Goal: Task Accomplishment & Management: Complete application form

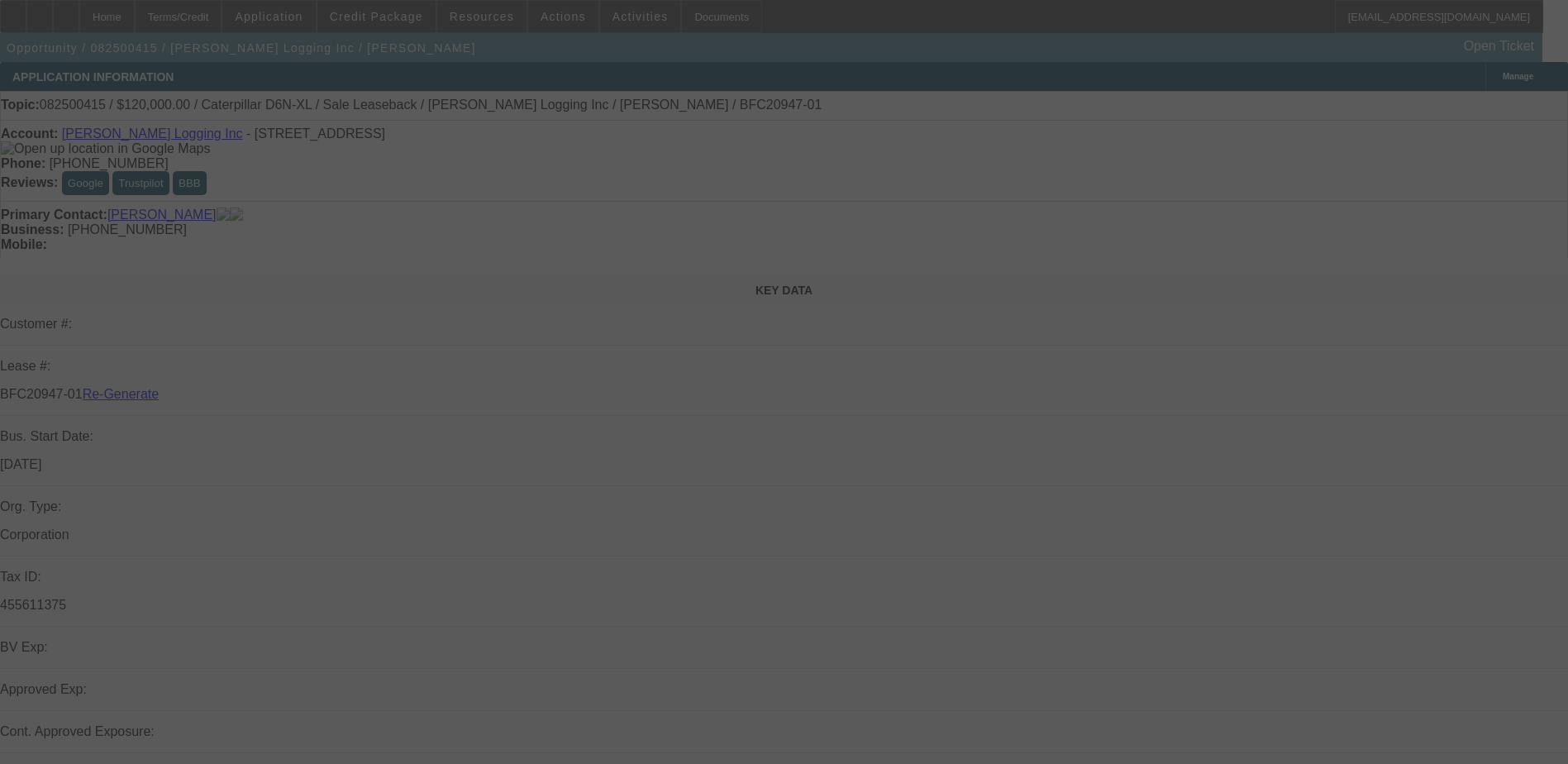
select select "3"
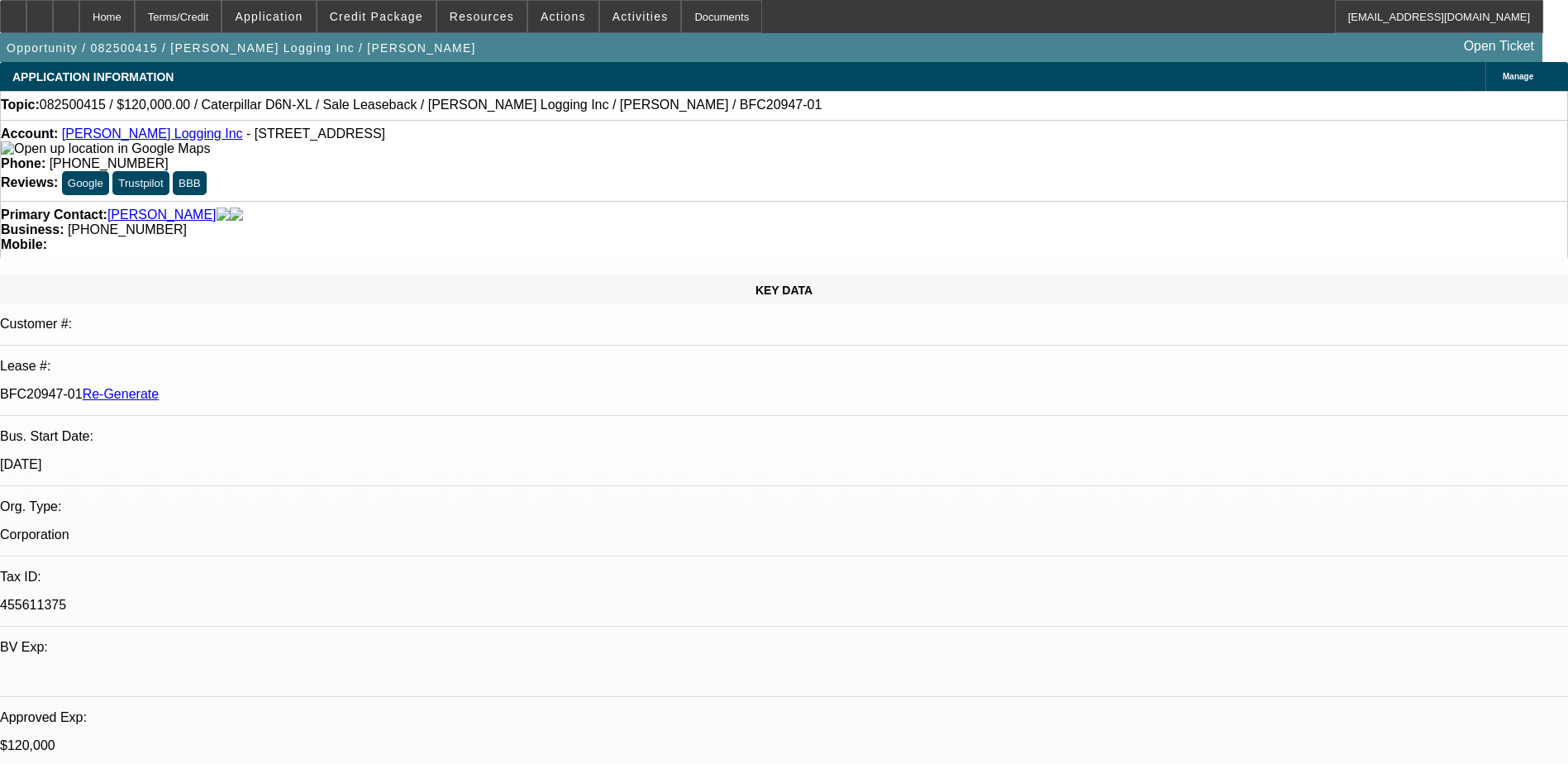
select select "0"
select select "2"
select select "0"
select select "6"
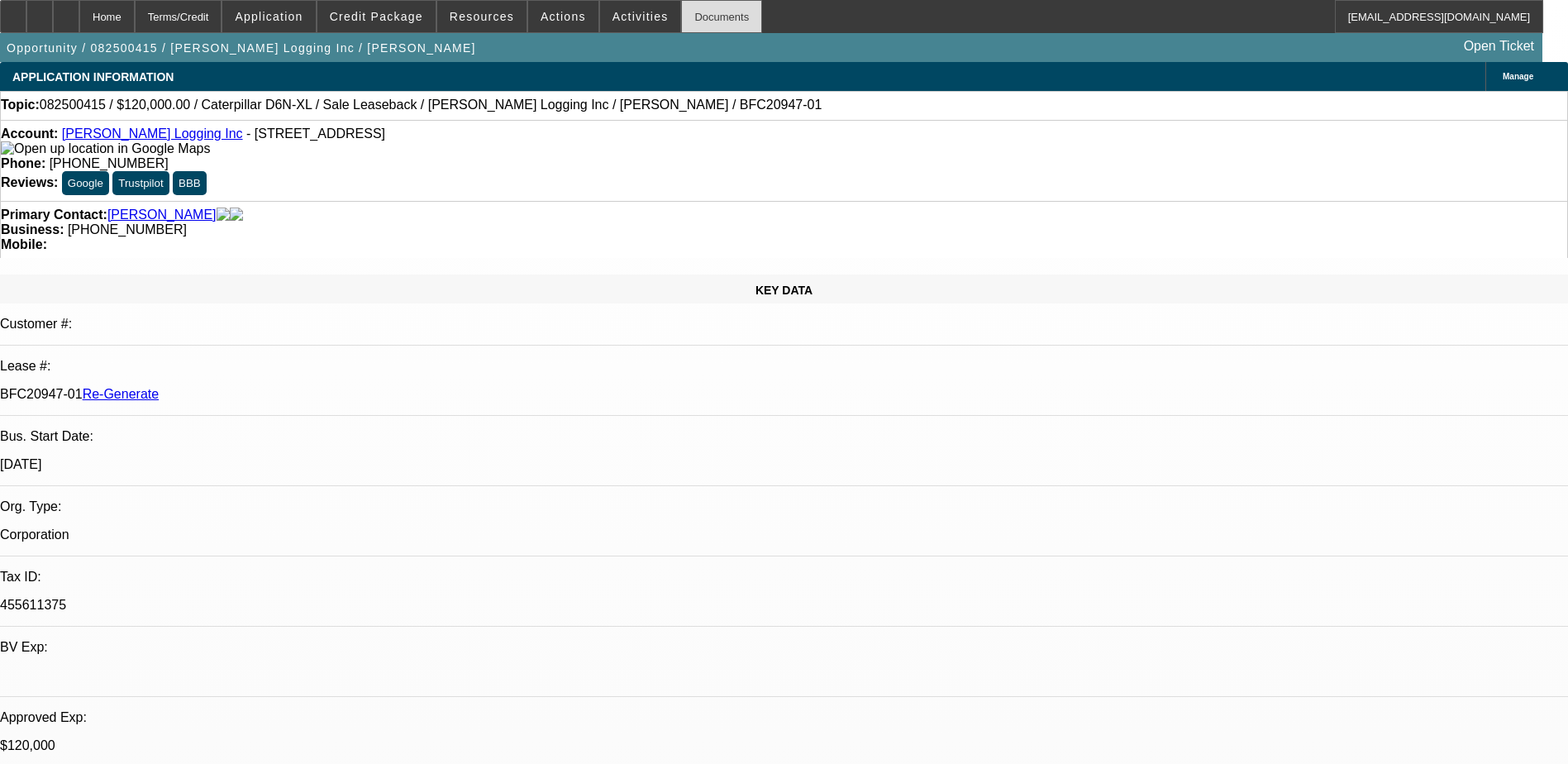
click at [685, 19] on div "Documents" at bounding box center [721, 16] width 81 height 33
click at [617, 8] on span at bounding box center [641, 16] width 81 height 40
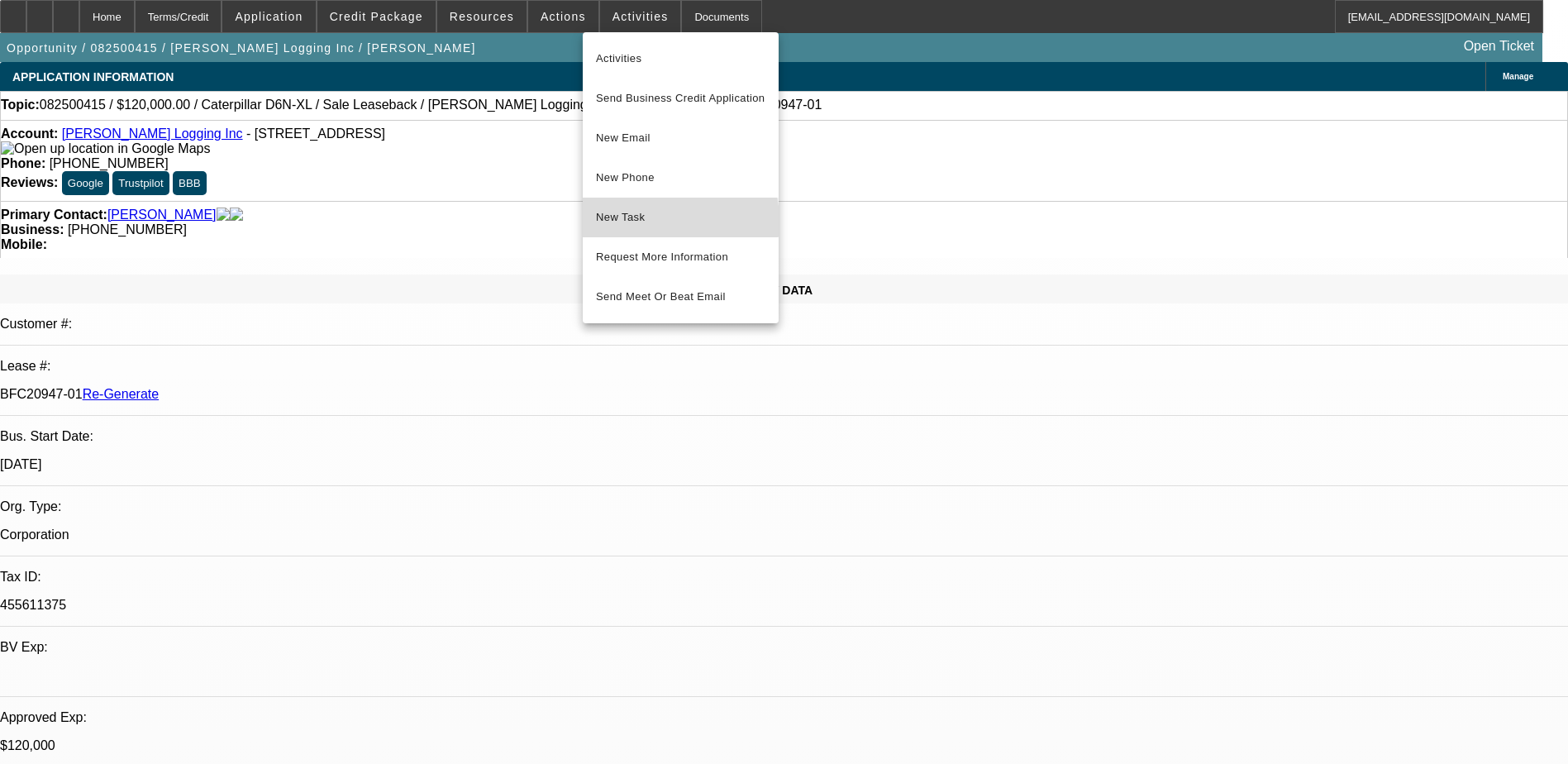
click at [647, 221] on span "New Task" at bounding box center [681, 218] width 169 height 20
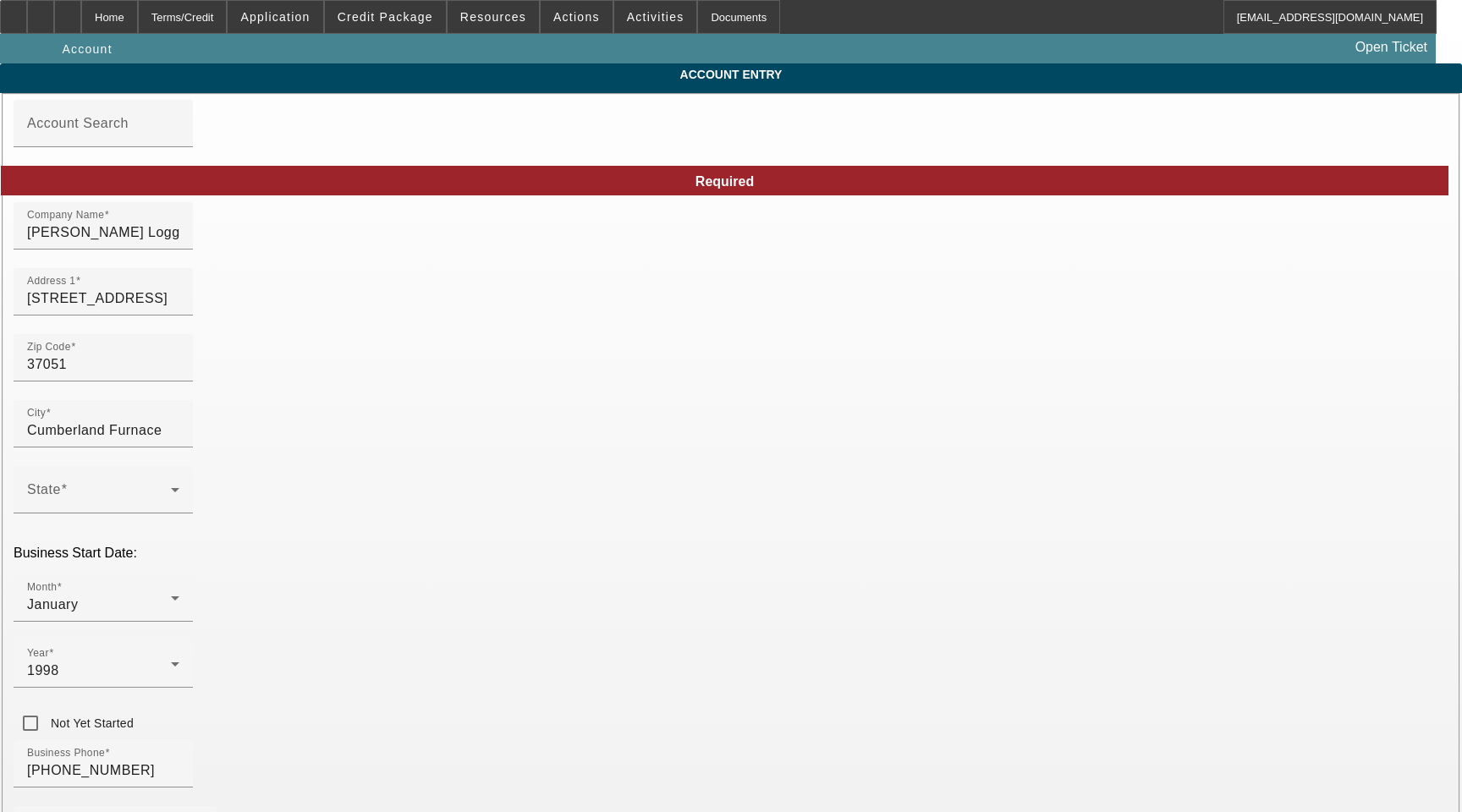
type input "[DATE]"
type input "Ascentium Capital LLC"
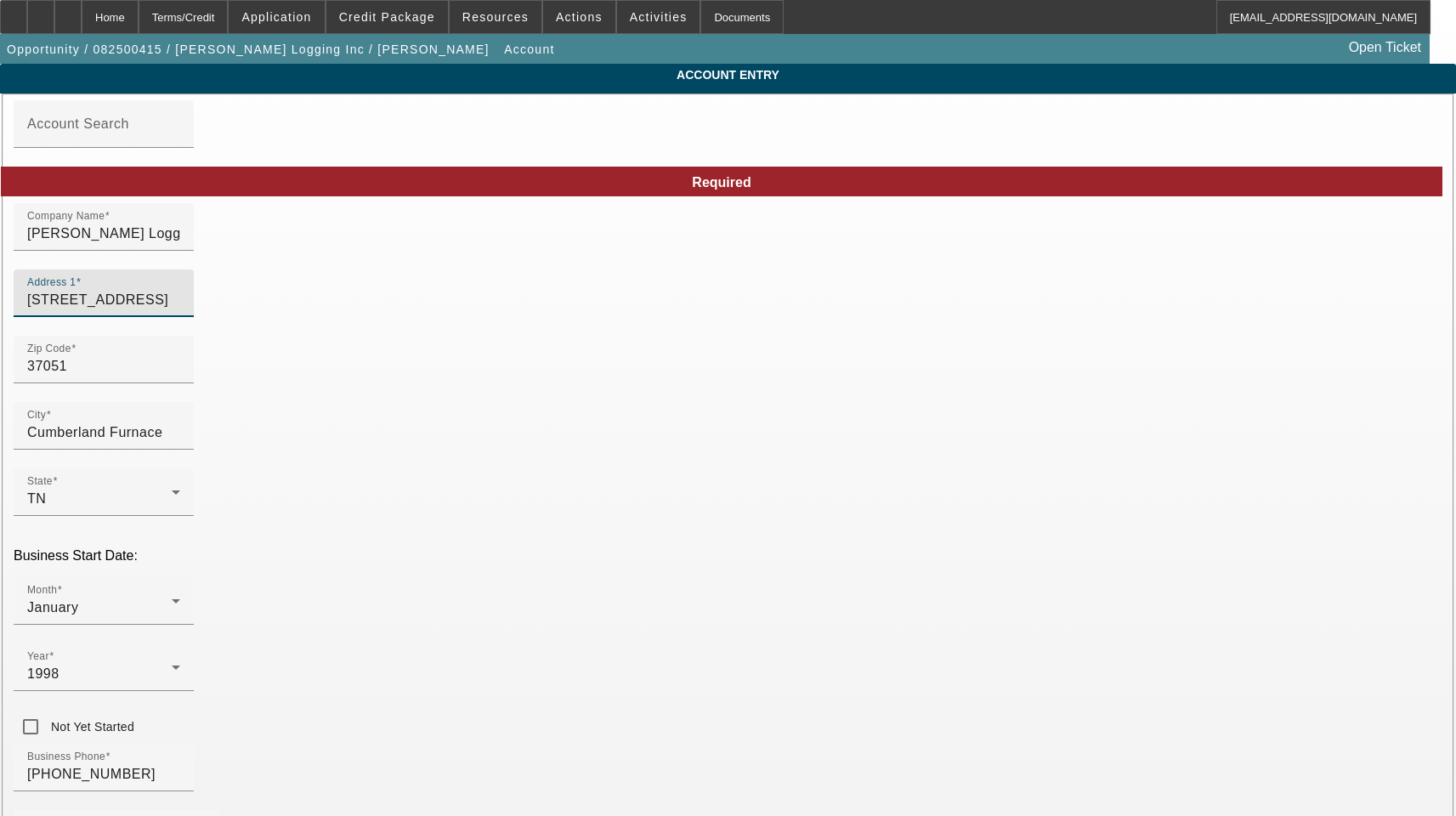
drag, startPoint x: 483, startPoint y: 315, endPoint x: 154, endPoint y: 300, distance: 329.3
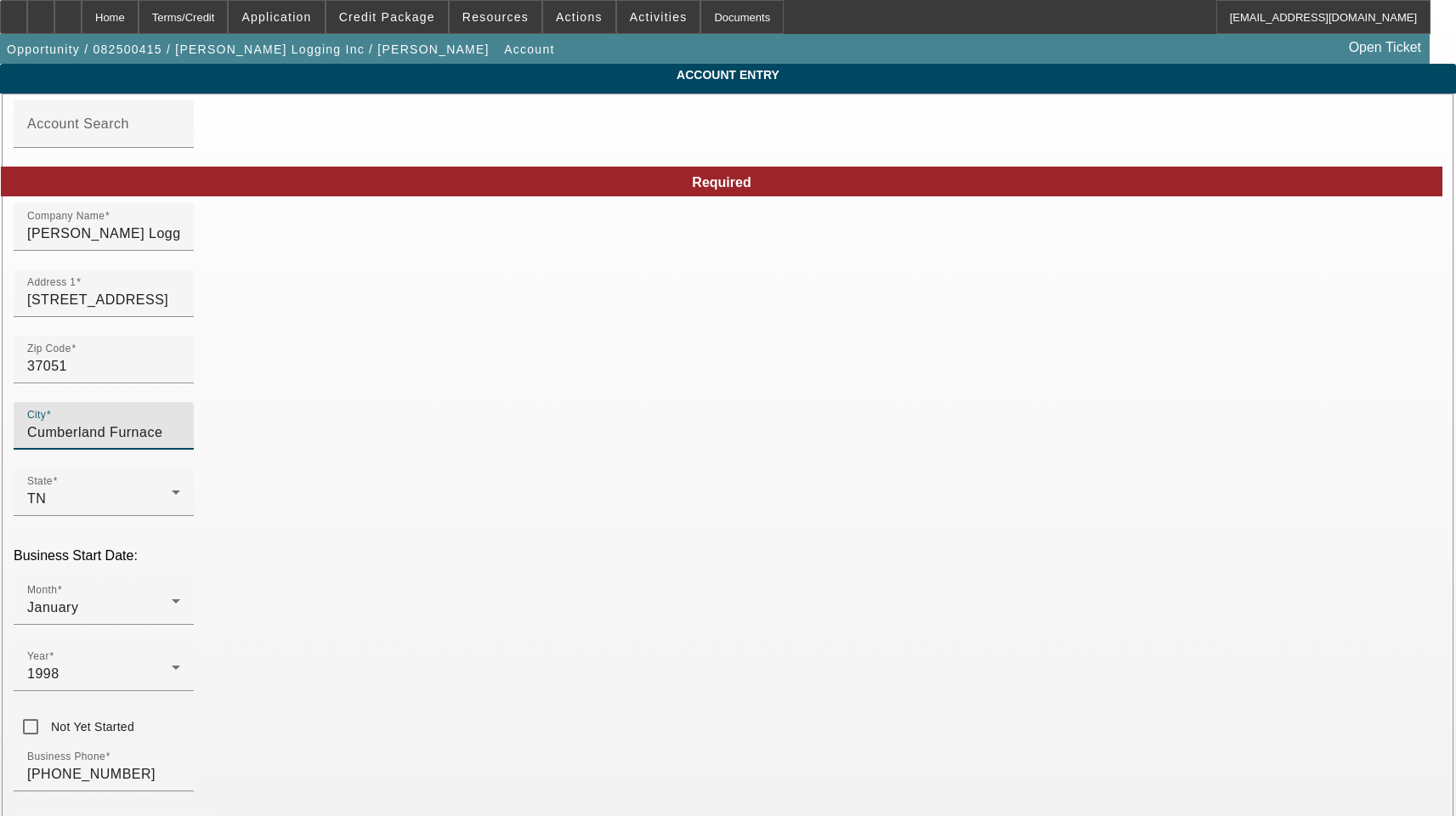
drag, startPoint x: 391, startPoint y: 441, endPoint x: 119, endPoint y: 437, distance: 272.0
type input "Dickson"
drag, startPoint x: 890, startPoint y: 381, endPoint x: 664, endPoint y: 389, distance: 226.1
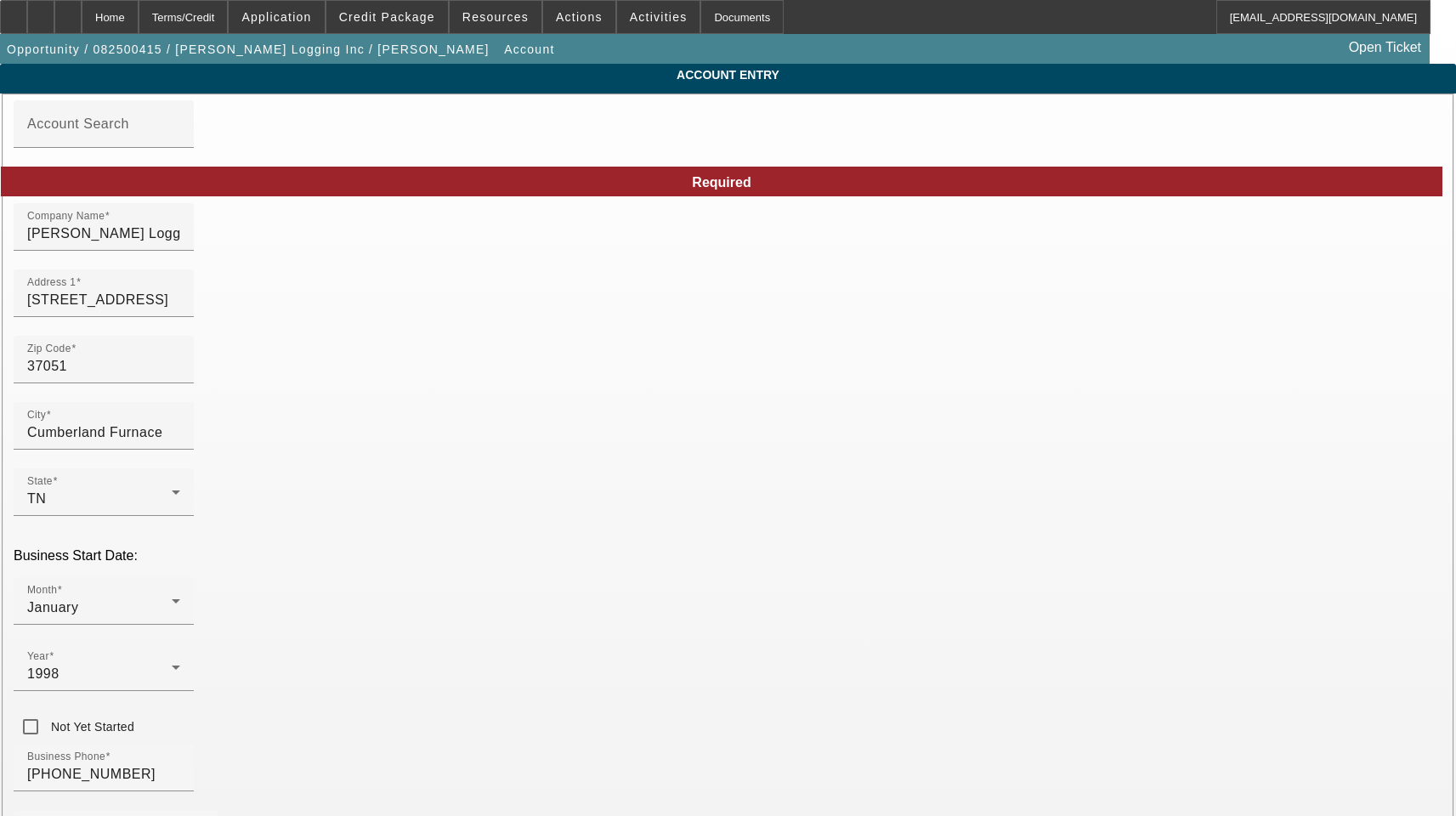
type input "45-5611375"
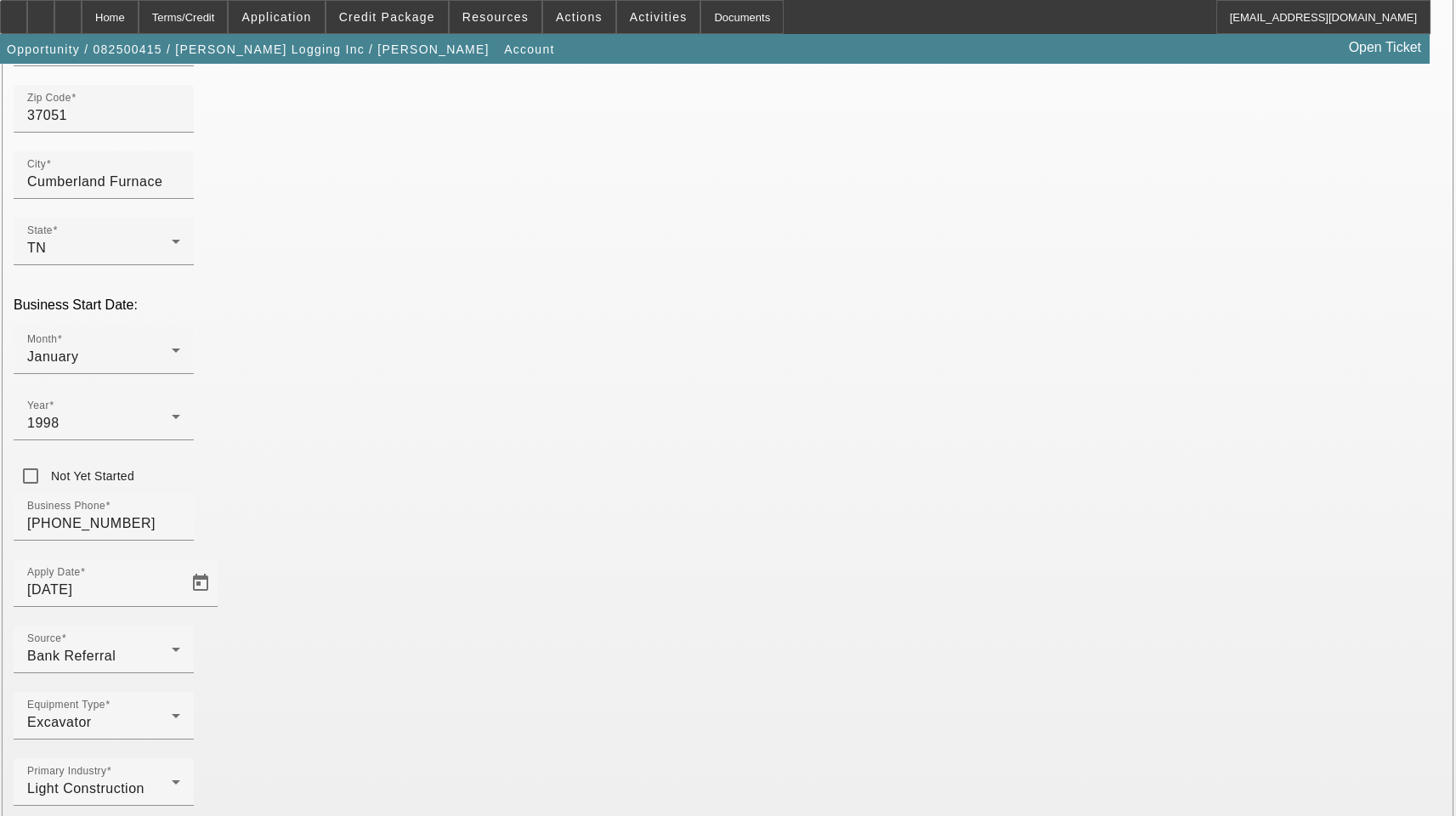
scroll to position [291, 0]
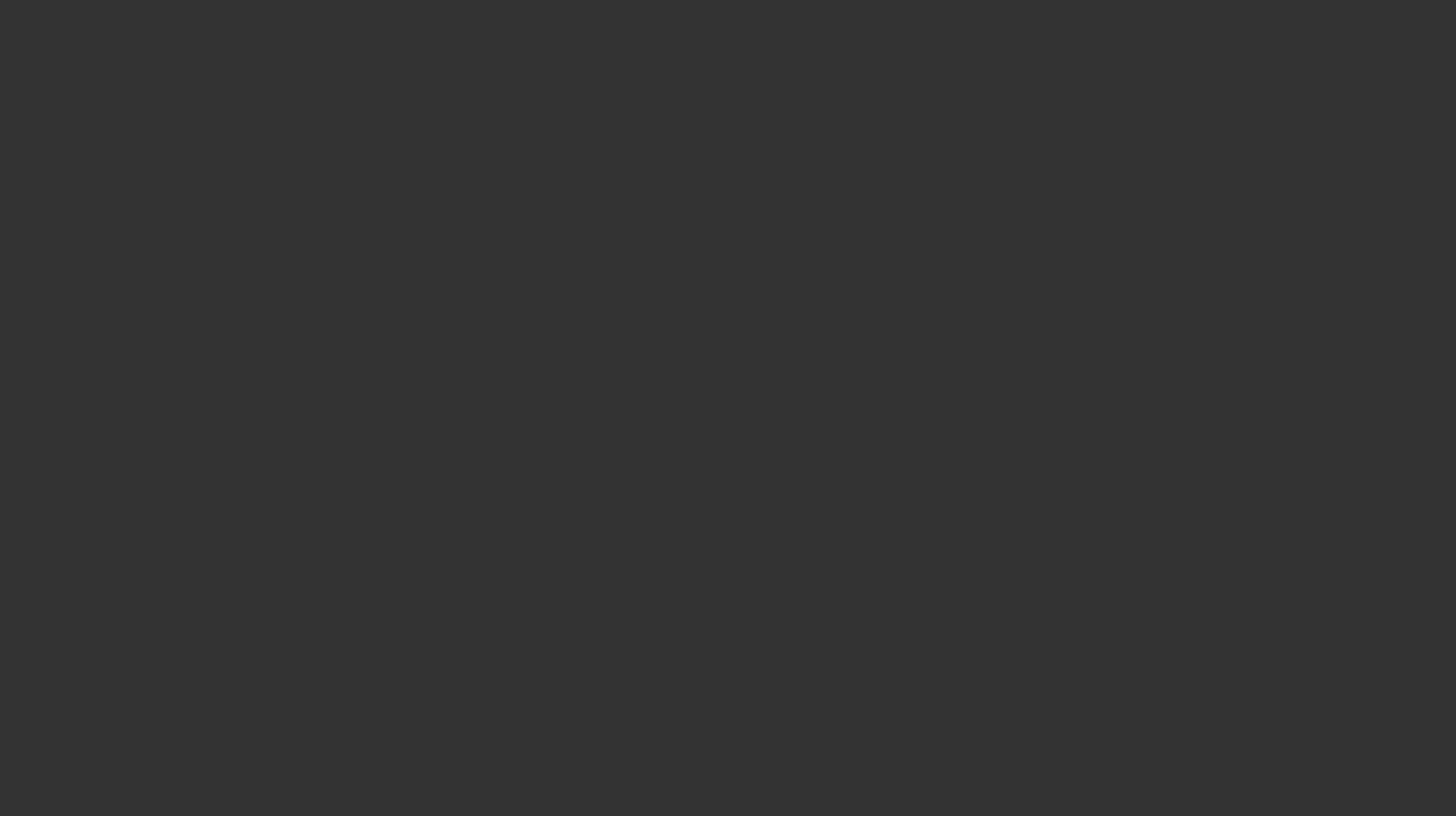
select select "3"
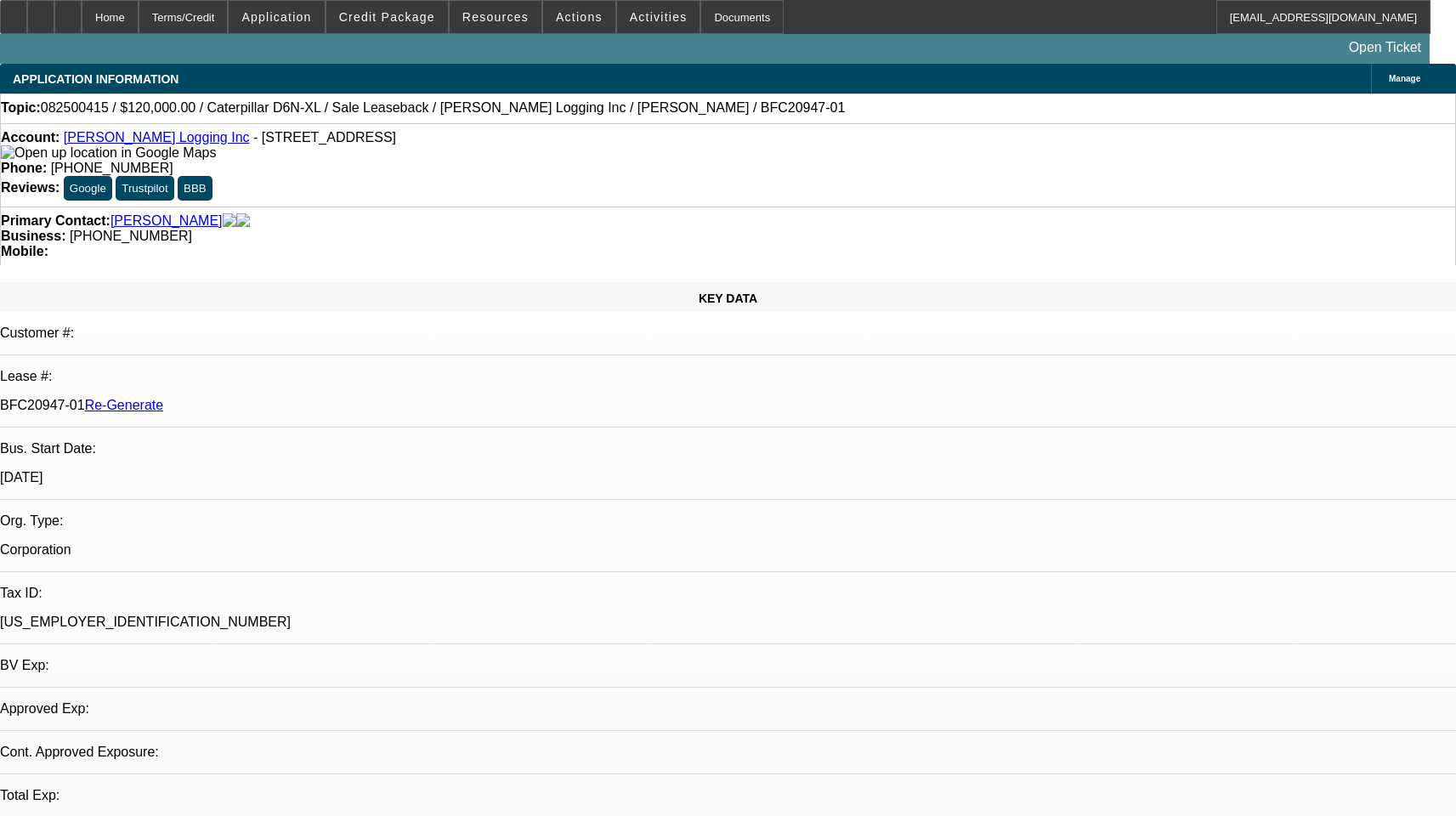
select select "0"
select select "2"
select select "0"
select select "1"
select select "2"
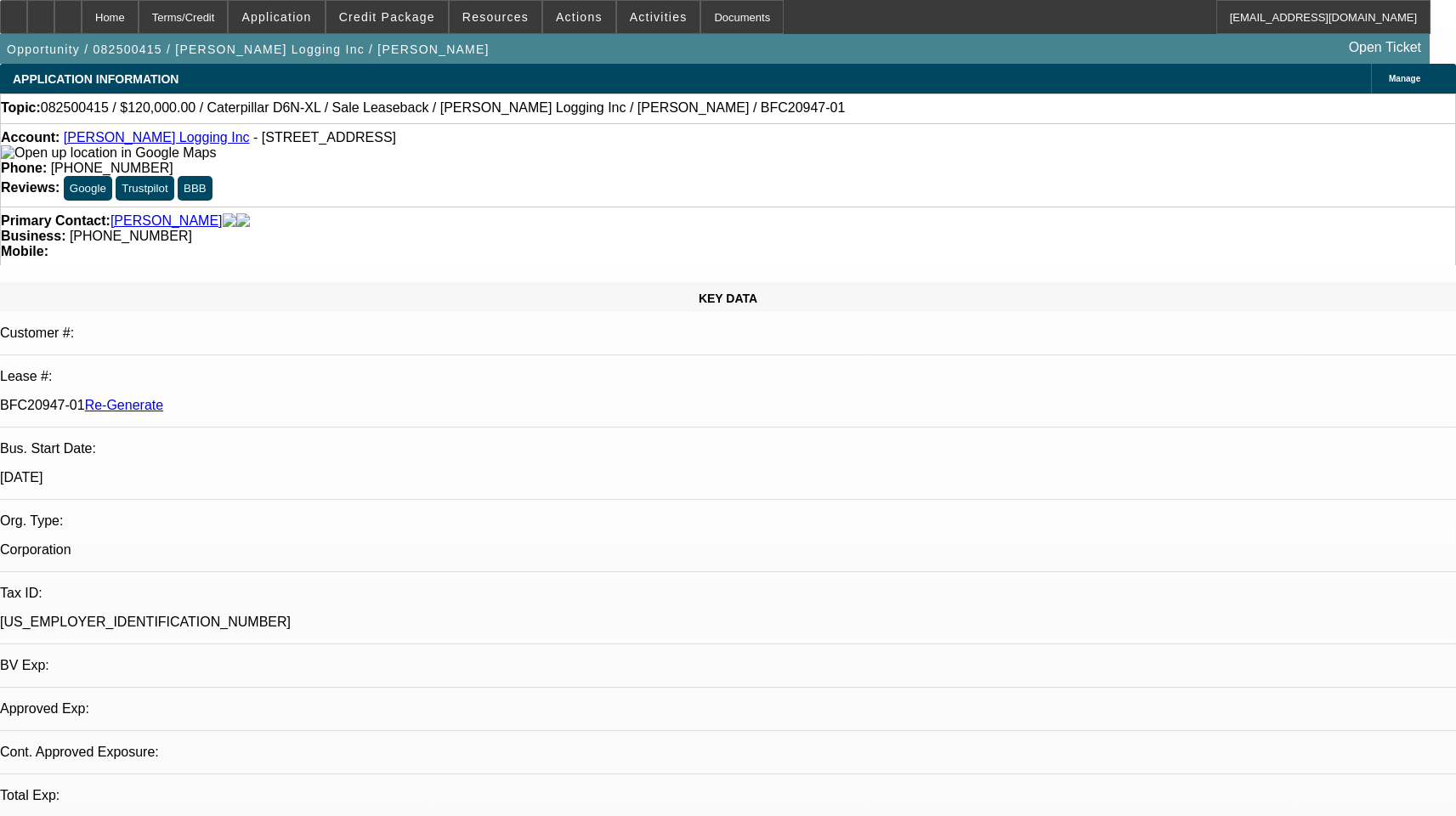
select select "6"
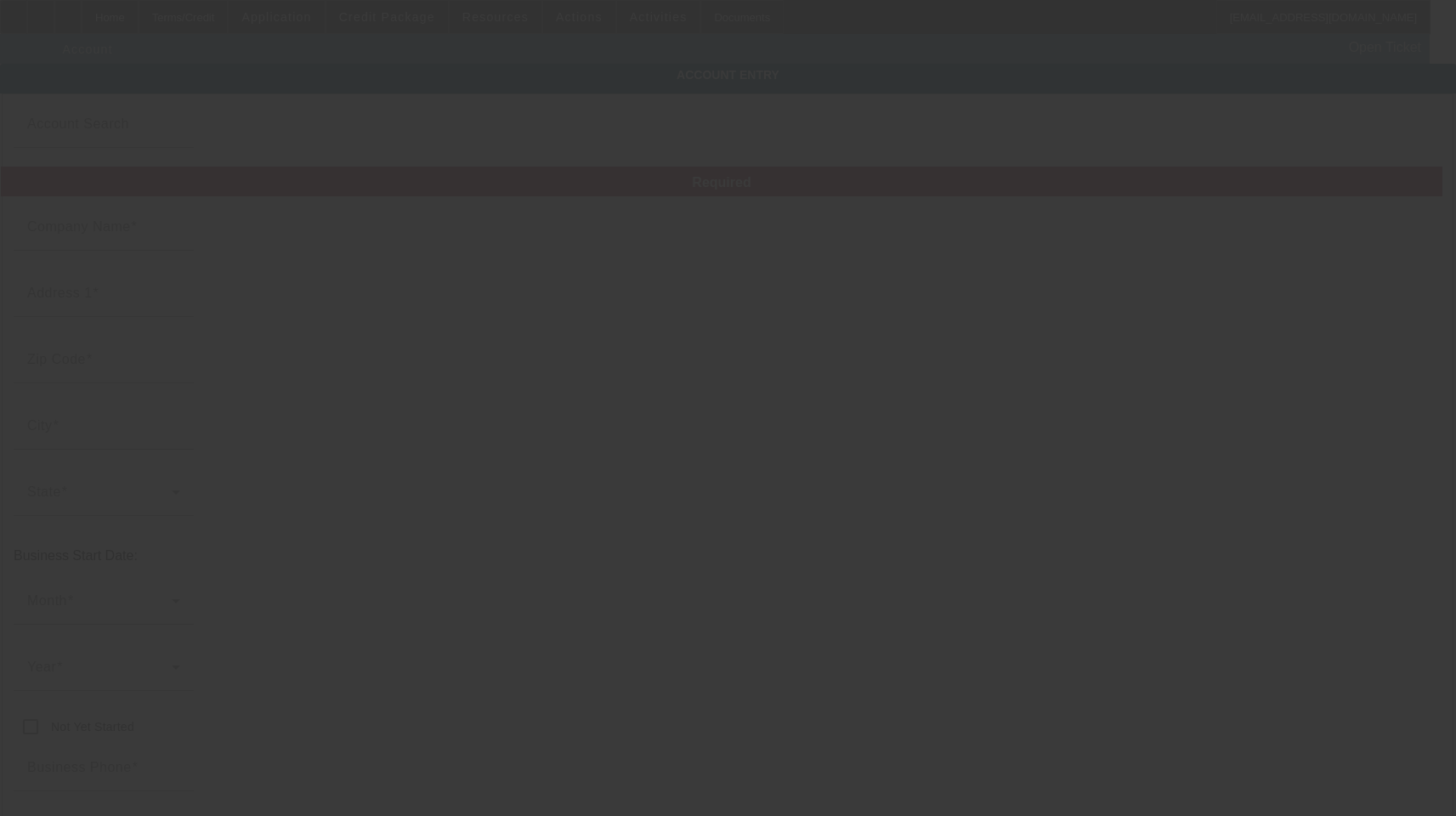
type input "[PERSON_NAME] Logging Inc"
type input "[STREET_ADDRESS]"
type input "37051"
type input "Cumberland Furnace"
type input "[PHONE_NUMBER]"
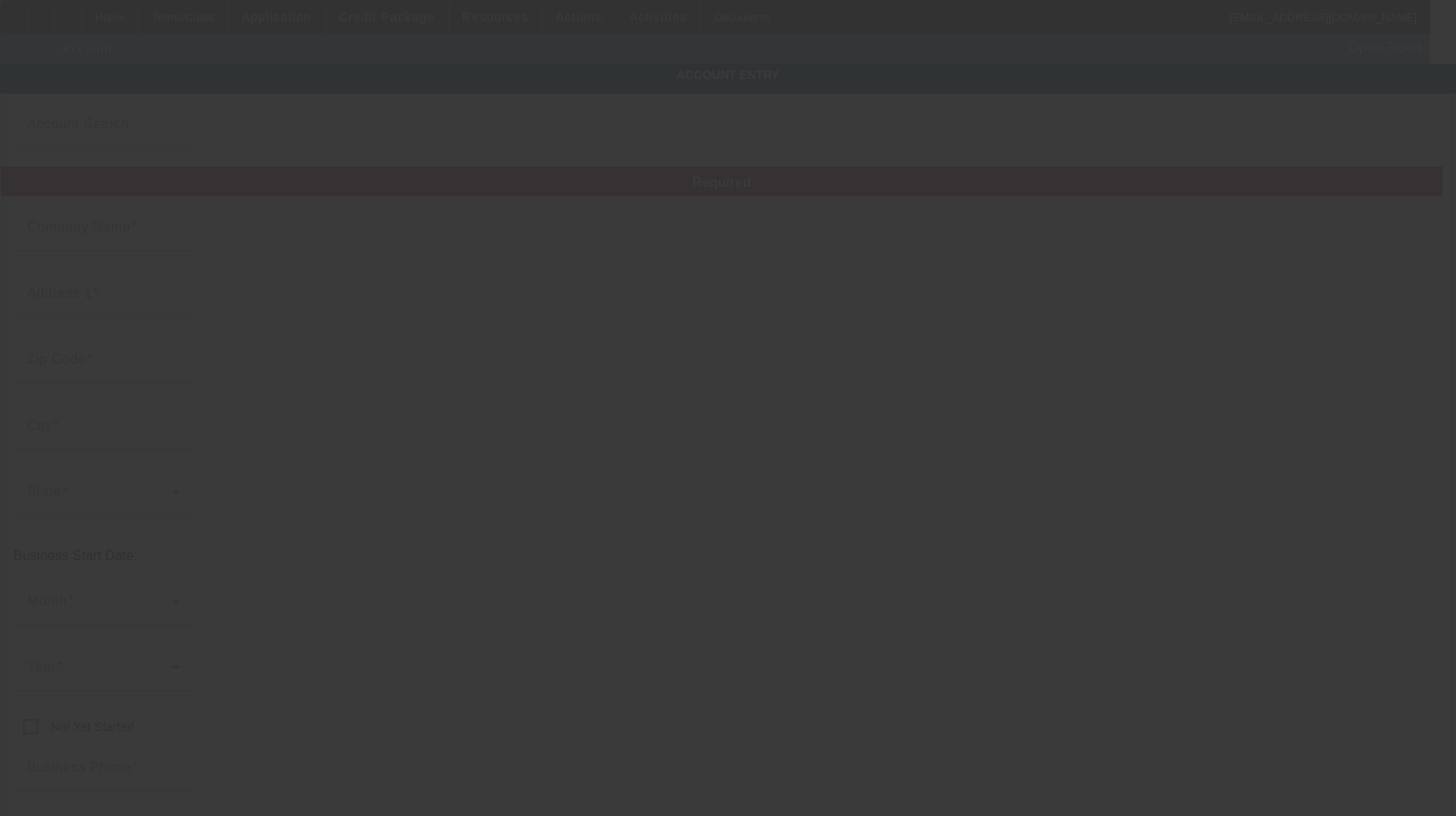
type input "[EMAIL_ADDRESS][DOMAIN_NAME]"
type input "[PERSON_NAME]"
type input "[US_EMPLOYER_IDENTIFICATION_NUMBER]"
type input "[DATE]"
type input "Ascentium Capital LLC"
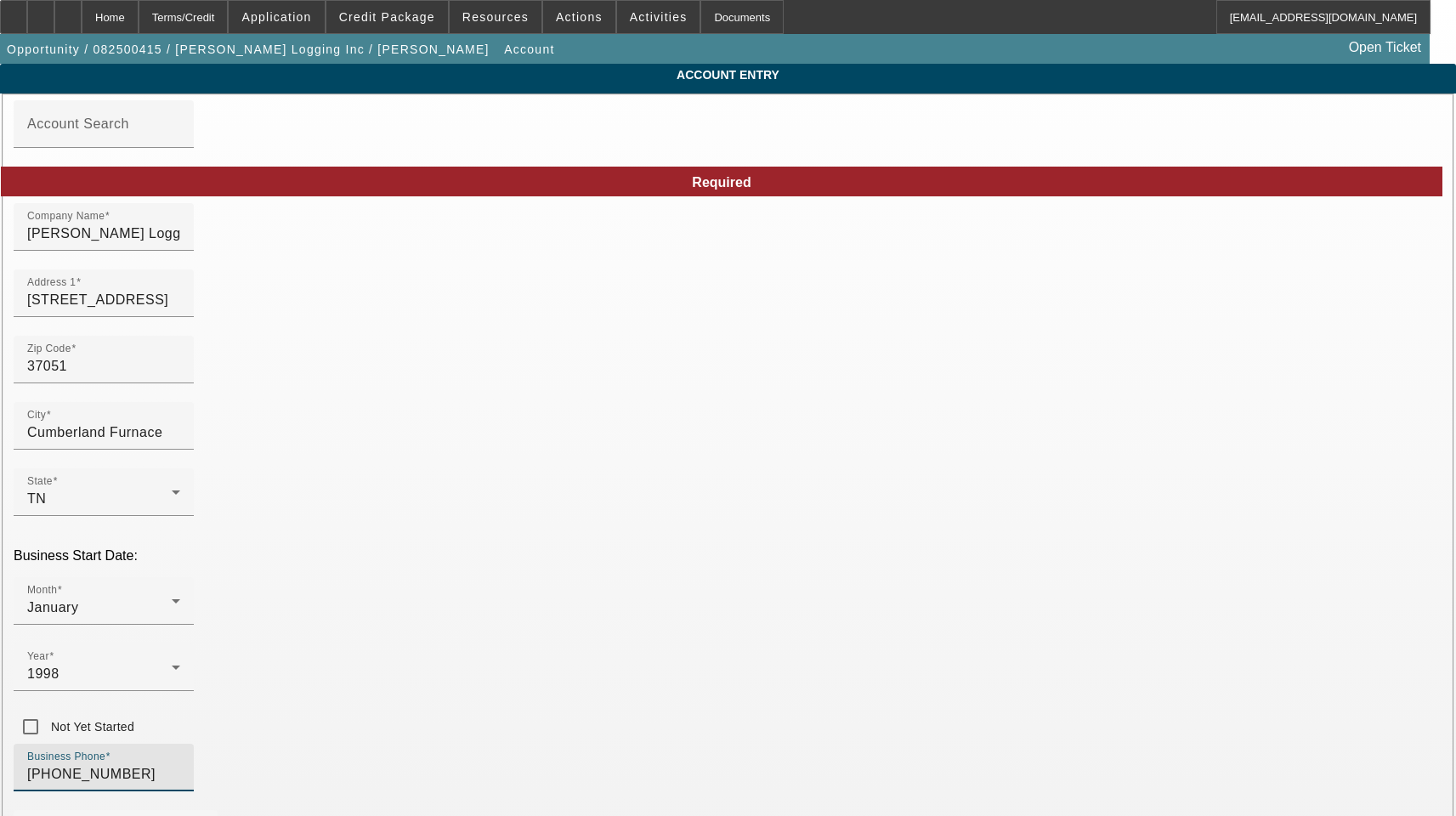
drag, startPoint x: 362, startPoint y: 604, endPoint x: 102, endPoint y: 604, distance: 260.0
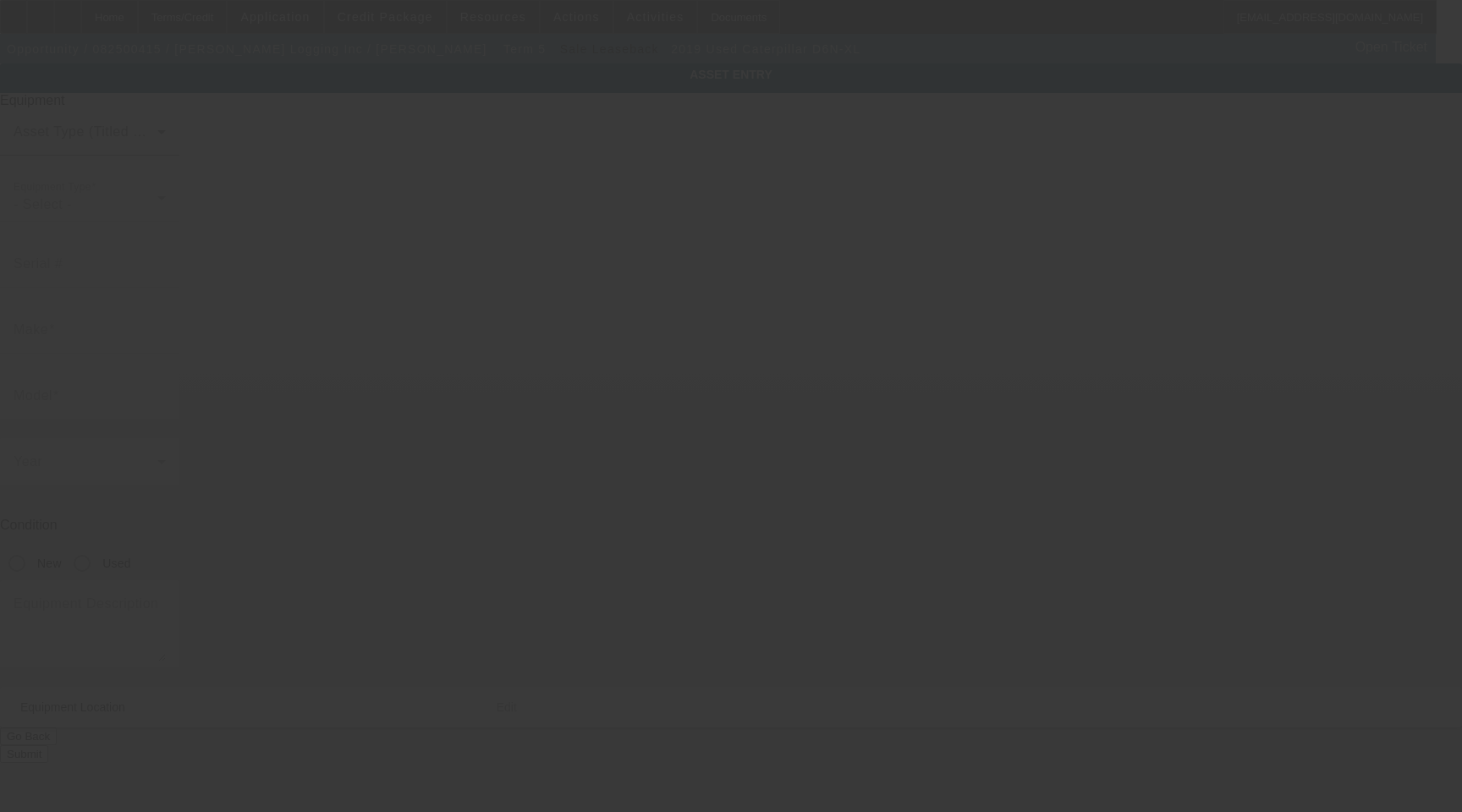
type input "D8T60270"
type input "Caterpillar"
type input "D6N-XL"
radio input "true"
type input "[STREET_ADDRESS]"
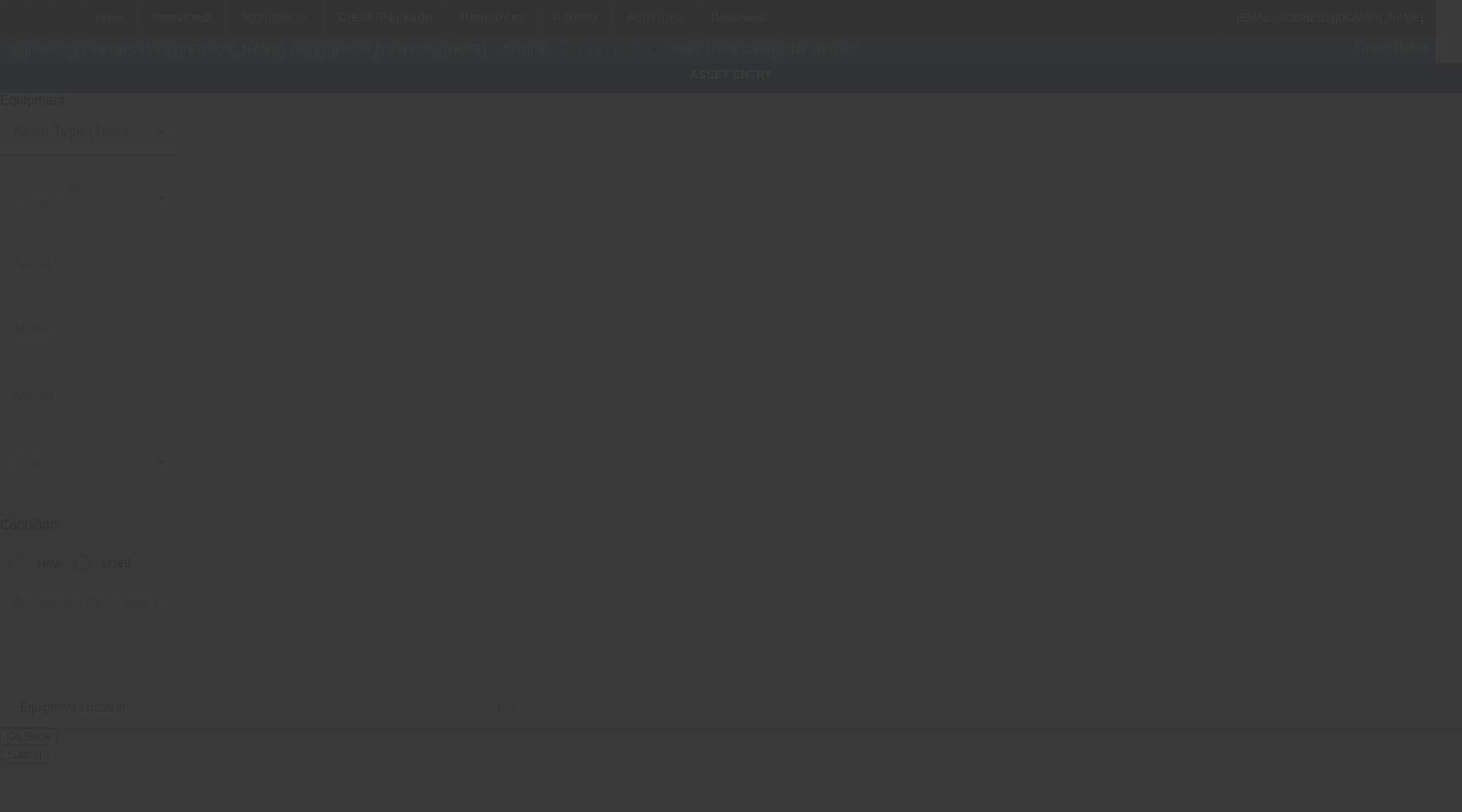
type input "Cumberland Furnace"
type input "37051"
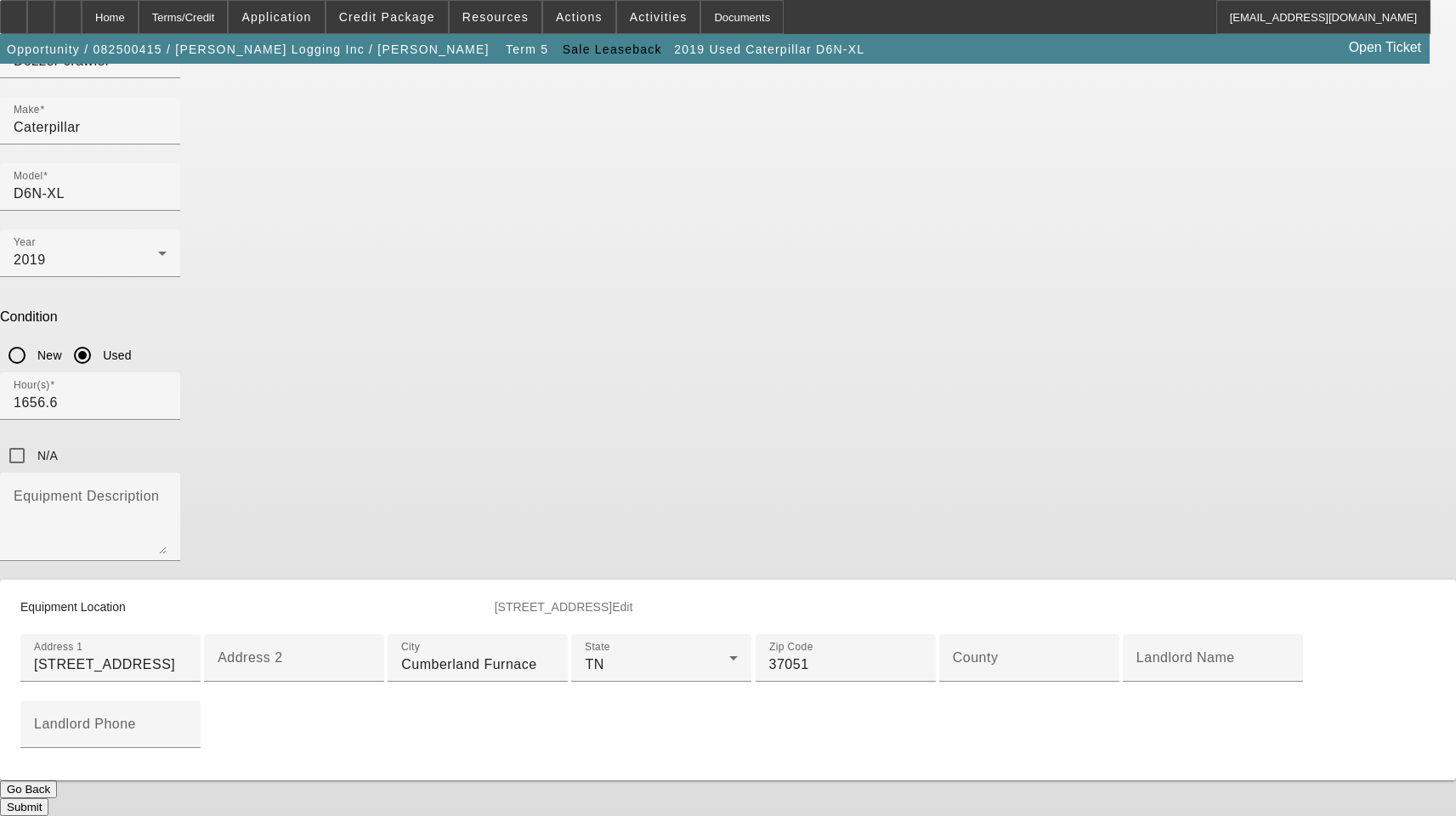
scroll to position [340, 0]
click at [953, 675] on input "County" at bounding box center [1029, 665] width 153 height 21
type input "Dickson"
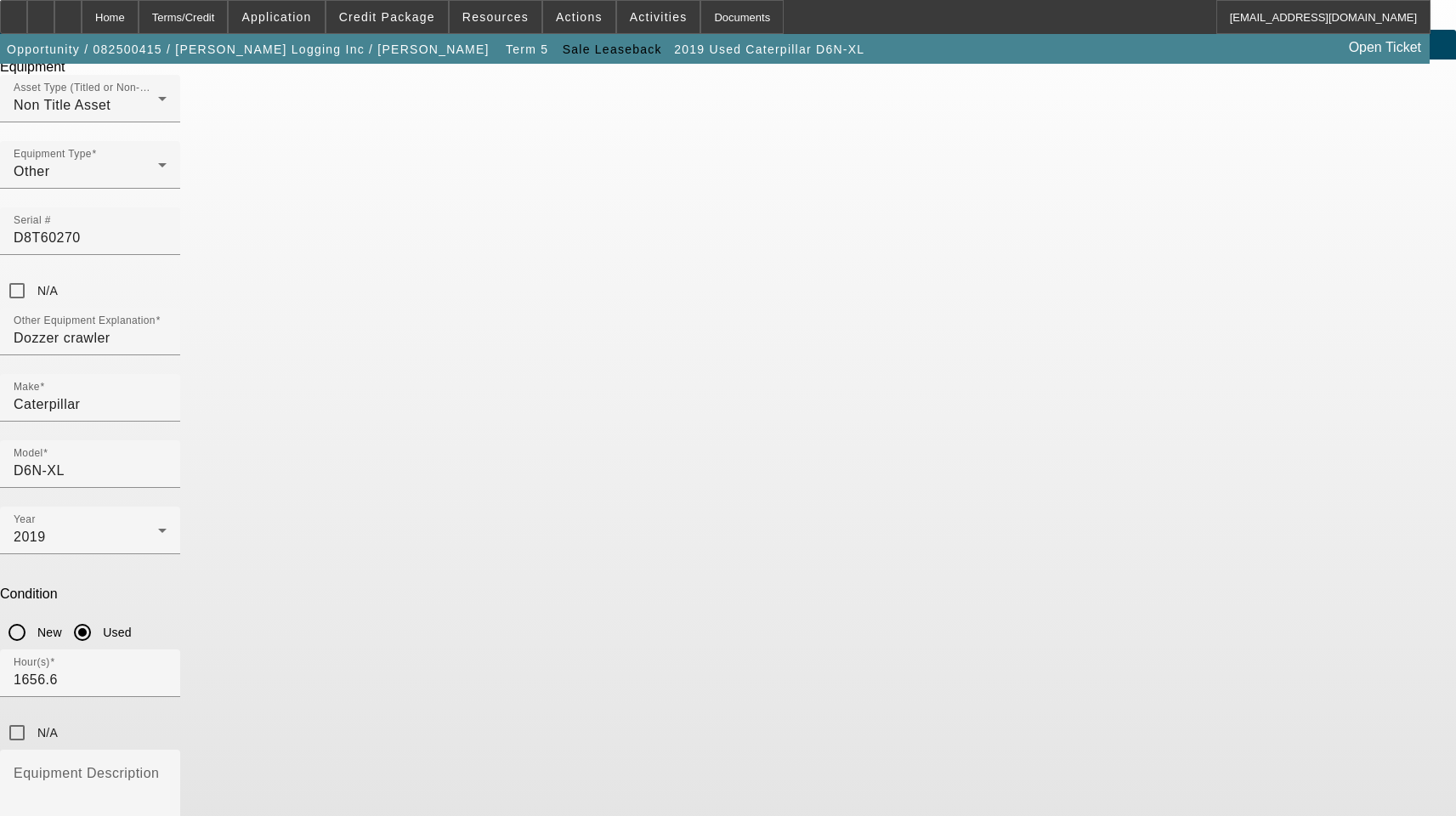
scroll to position [33, 0]
click at [167, 771] on textarea "Equipment Description" at bounding box center [90, 801] width 153 height 61
type textarea "Bulldozer Includes All Accessories, Attachments and Options"
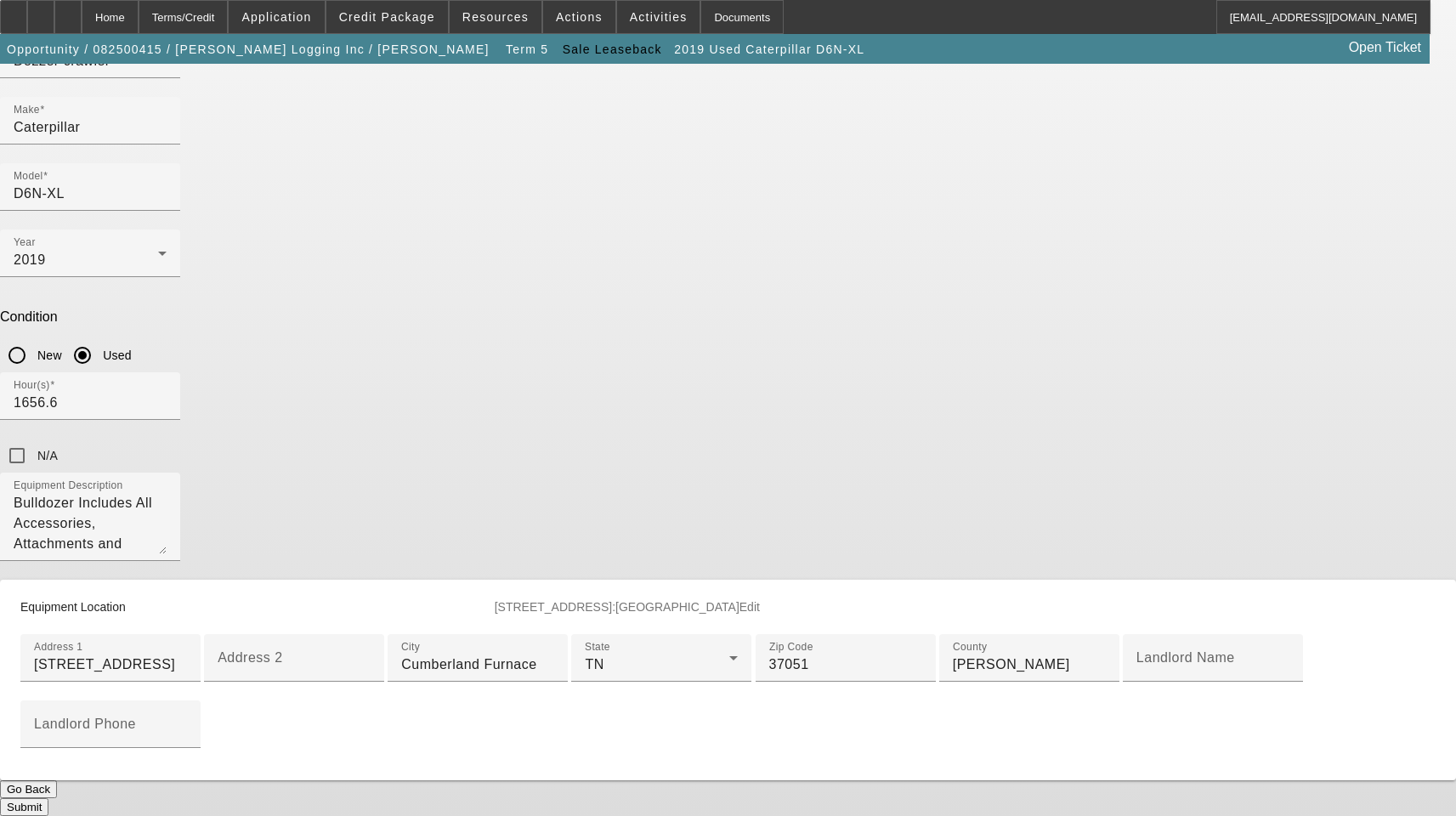
scroll to position [543, 0]
click at [49, 798] on button "Submit" at bounding box center [24, 807] width 49 height 18
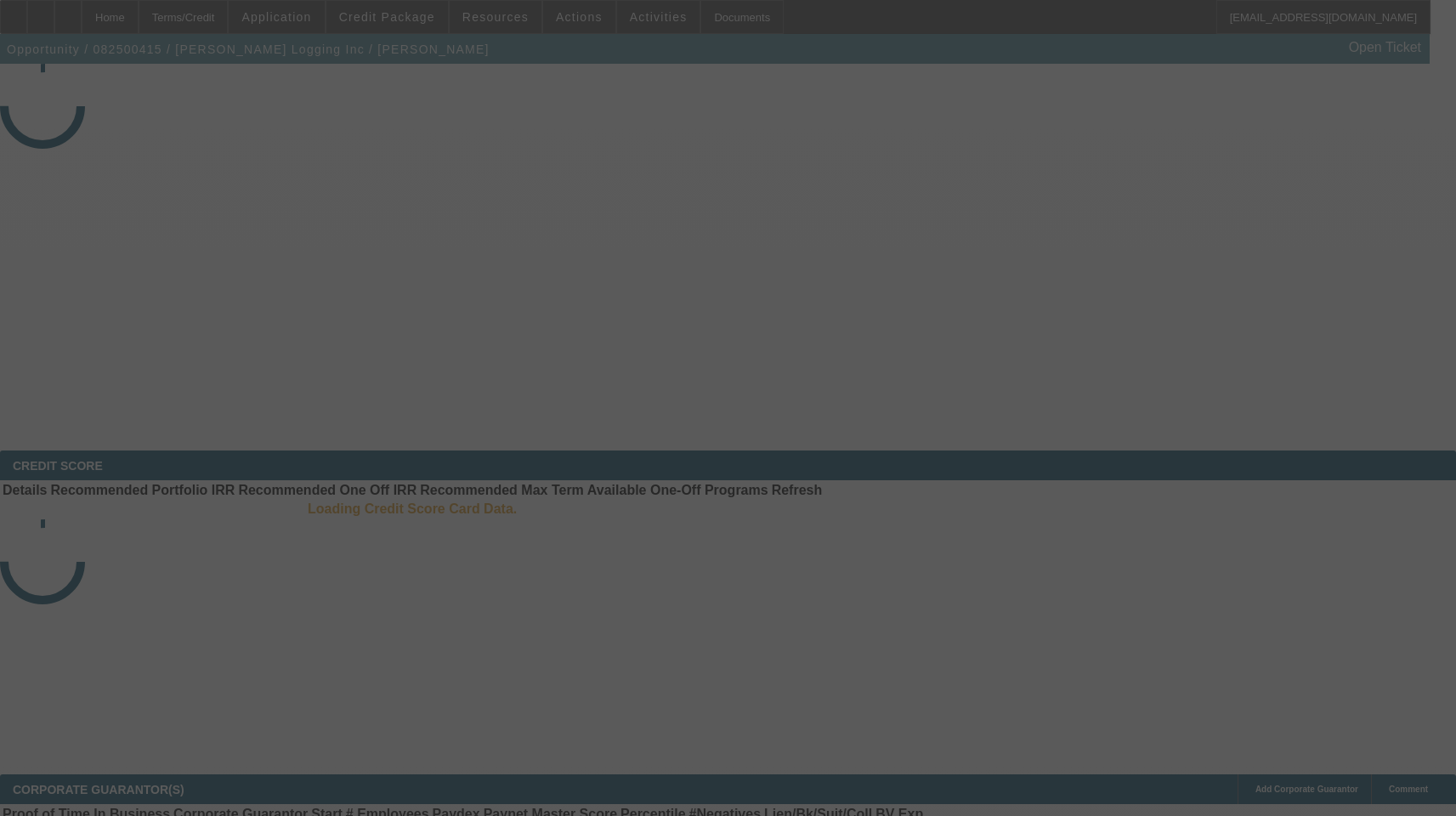
select select "3"
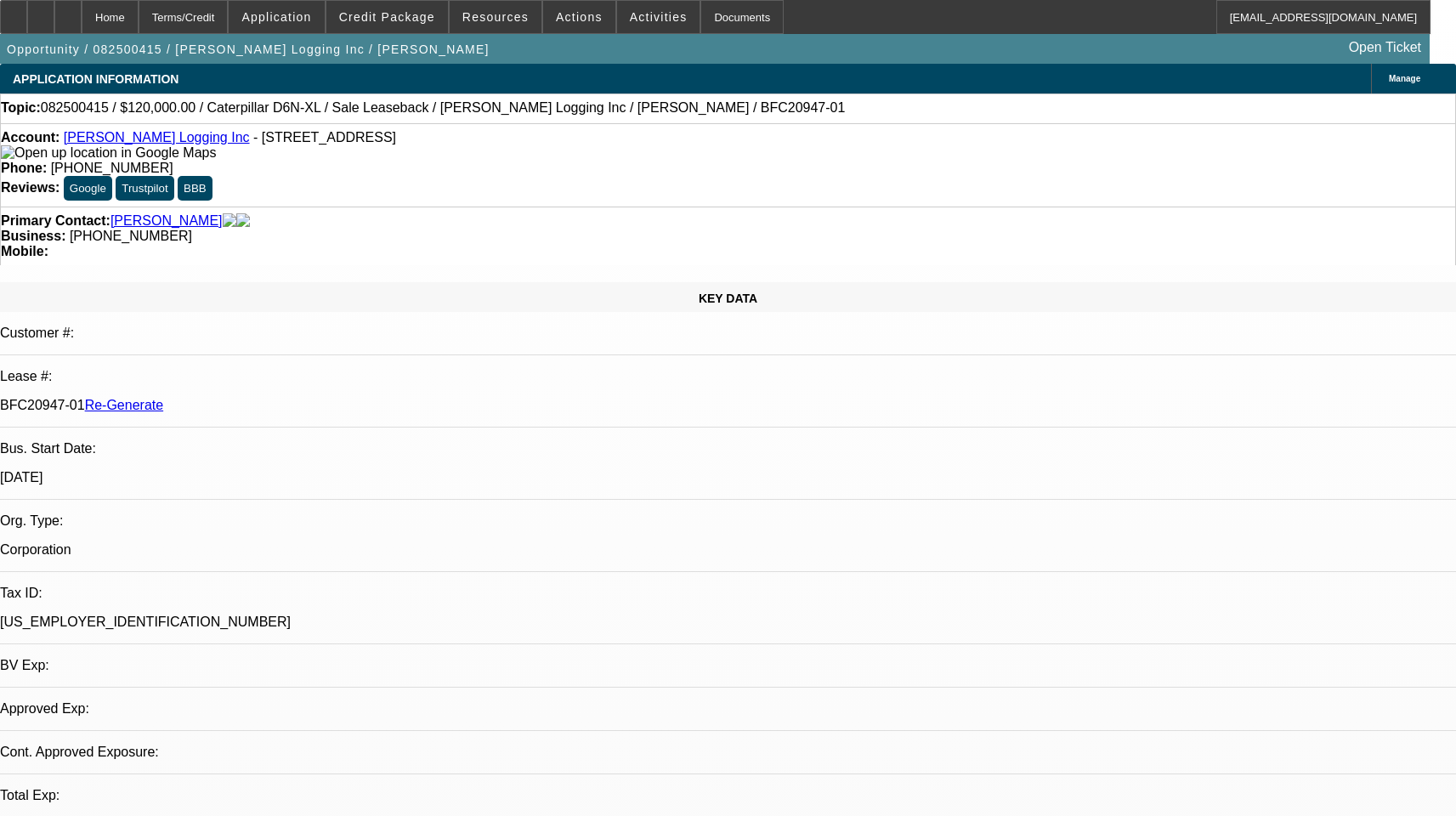
select select "0"
select select "2"
select select "0"
select select "1"
select select "2"
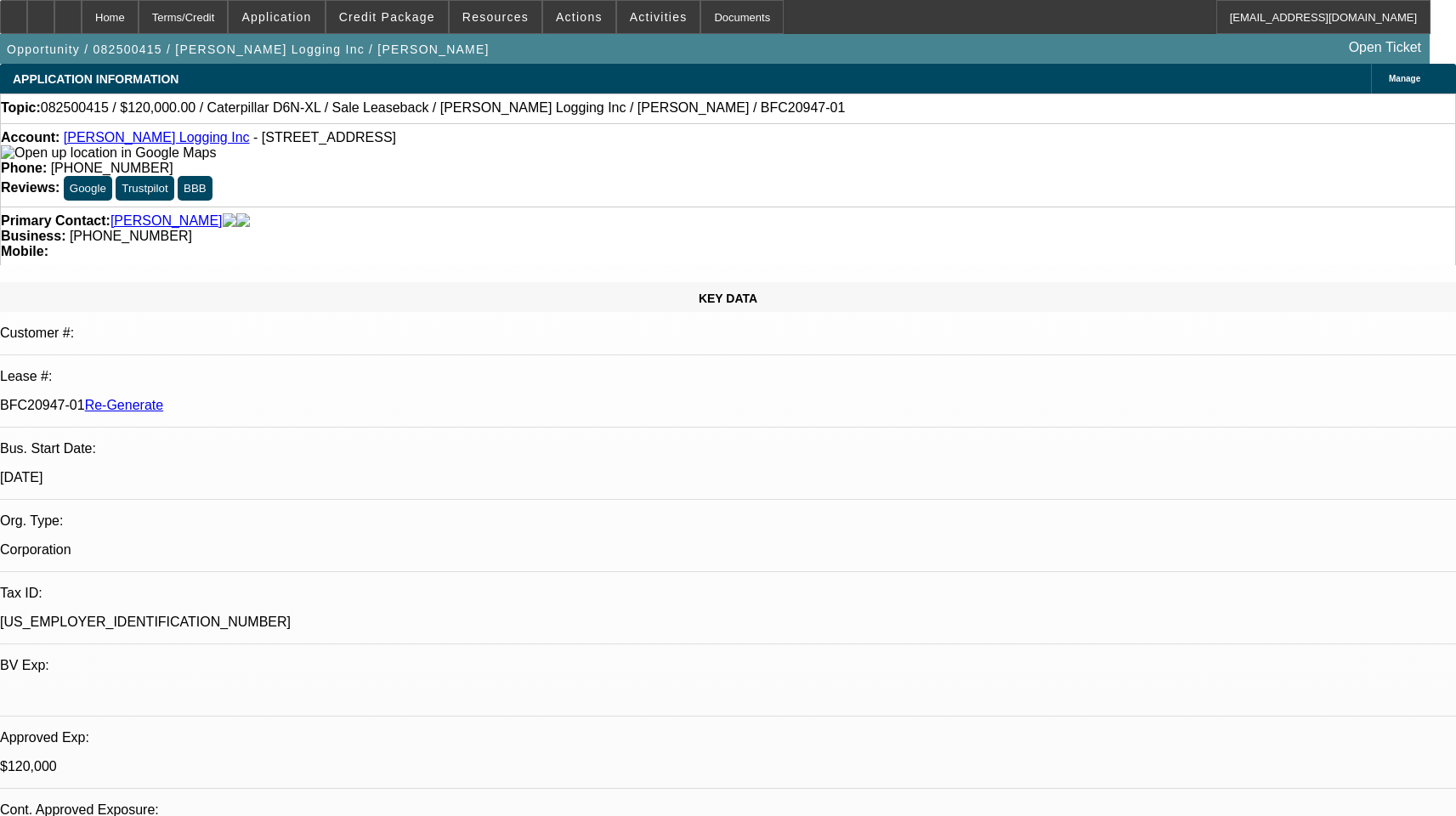
select select "6"
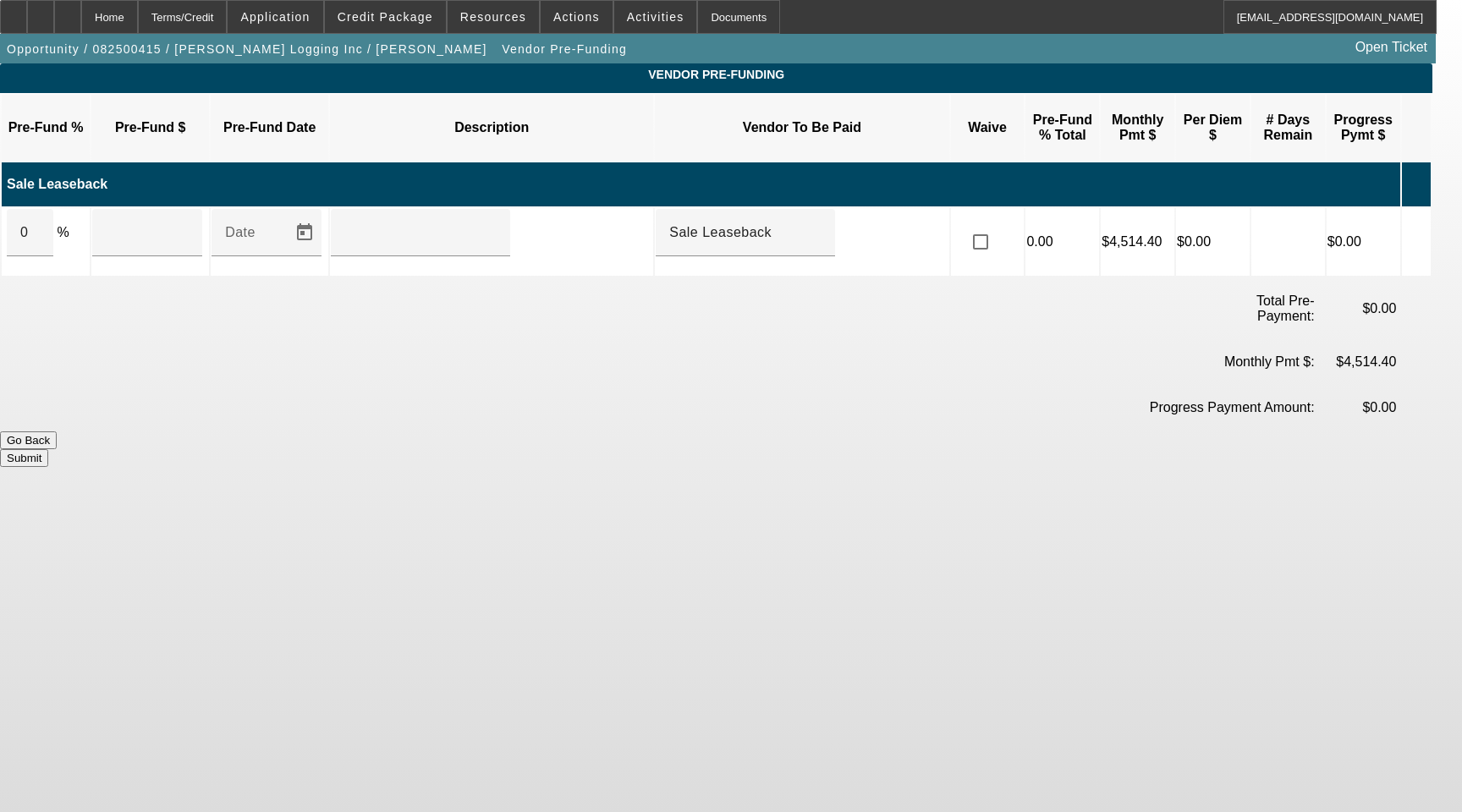
click at [1419, 226] on icon at bounding box center [1411, 241] width 17 height 32
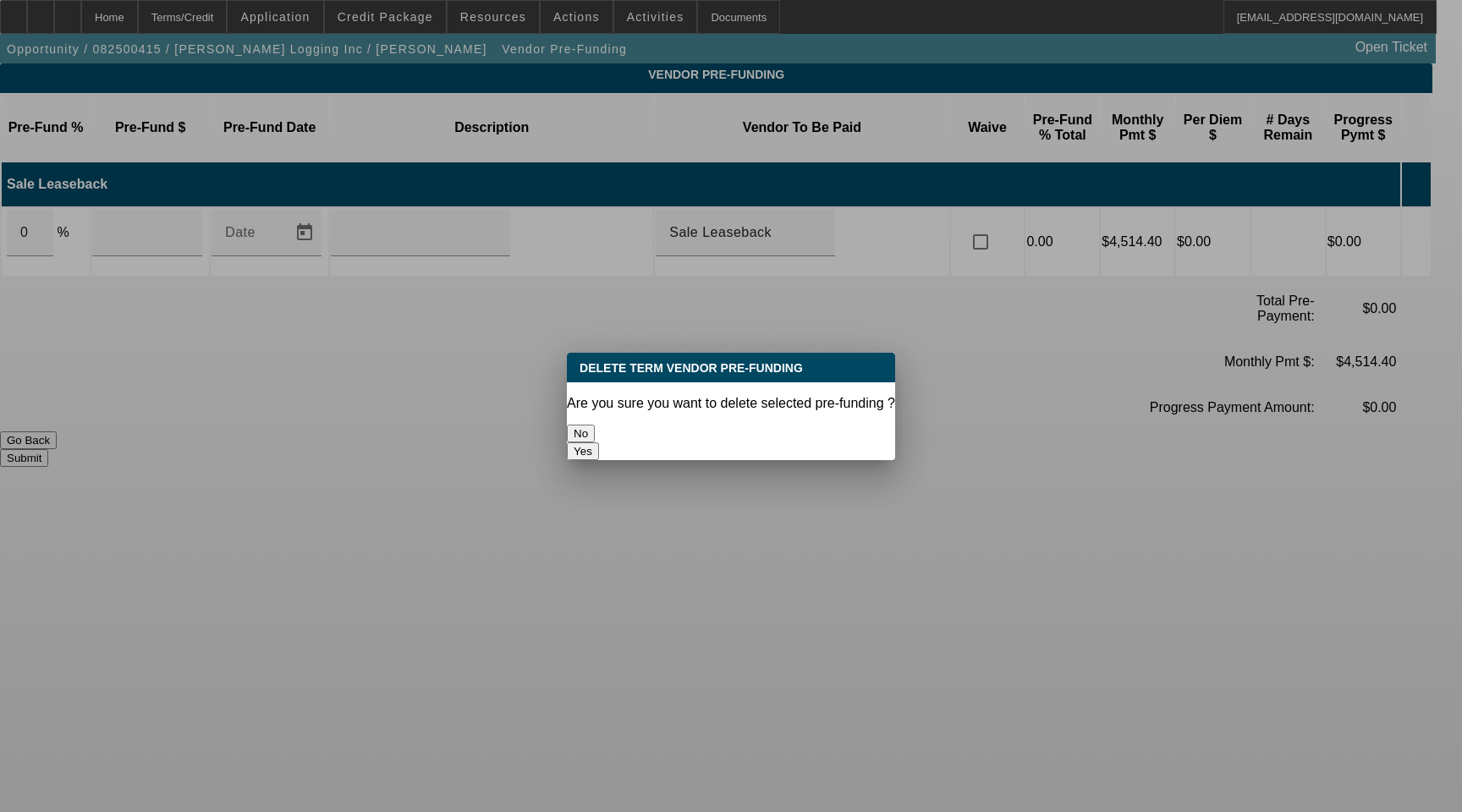
click at [599, 442] on button "Yes" at bounding box center [583, 450] width 32 height 18
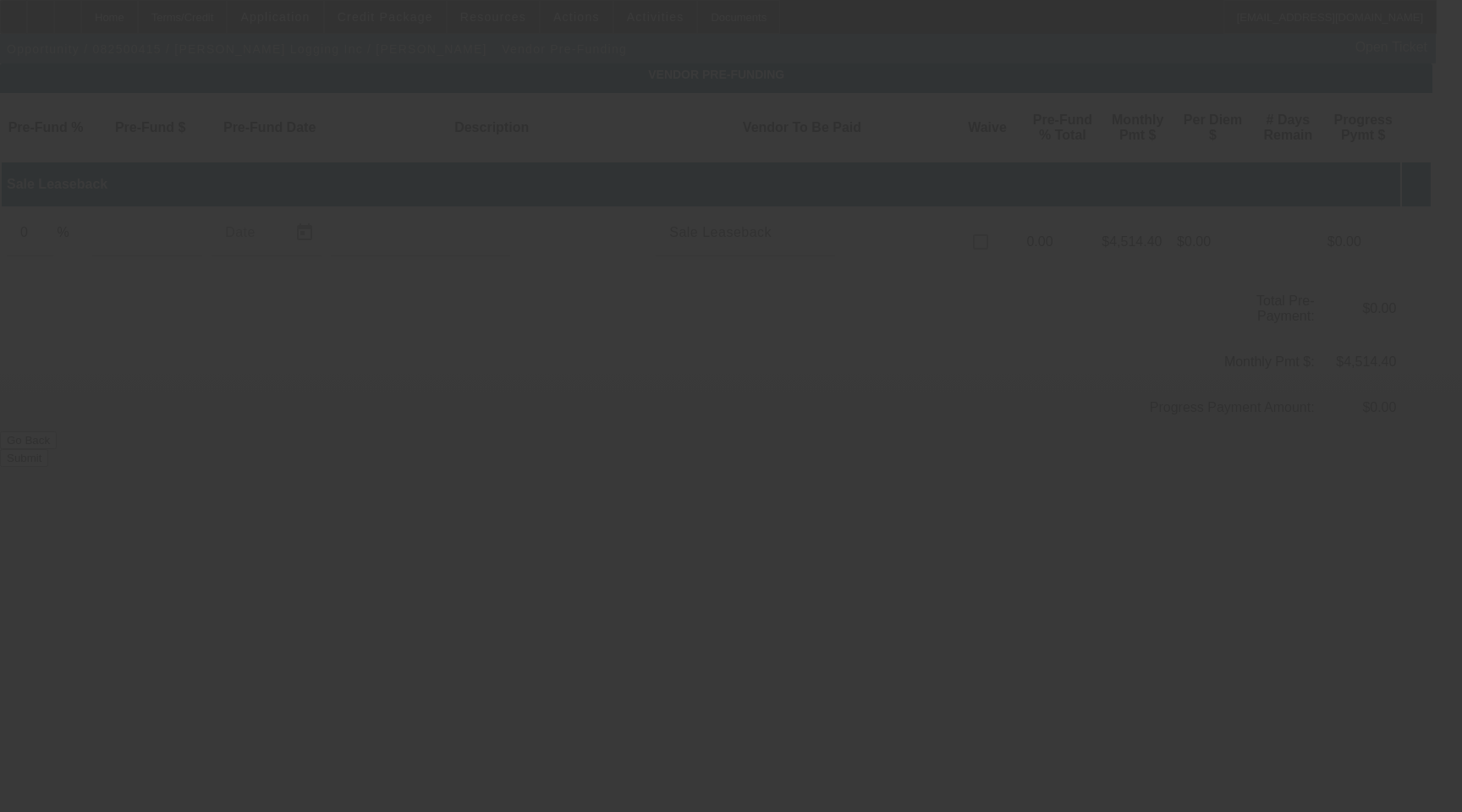
click at [790, 423] on div at bounding box center [731, 406] width 1462 height 812
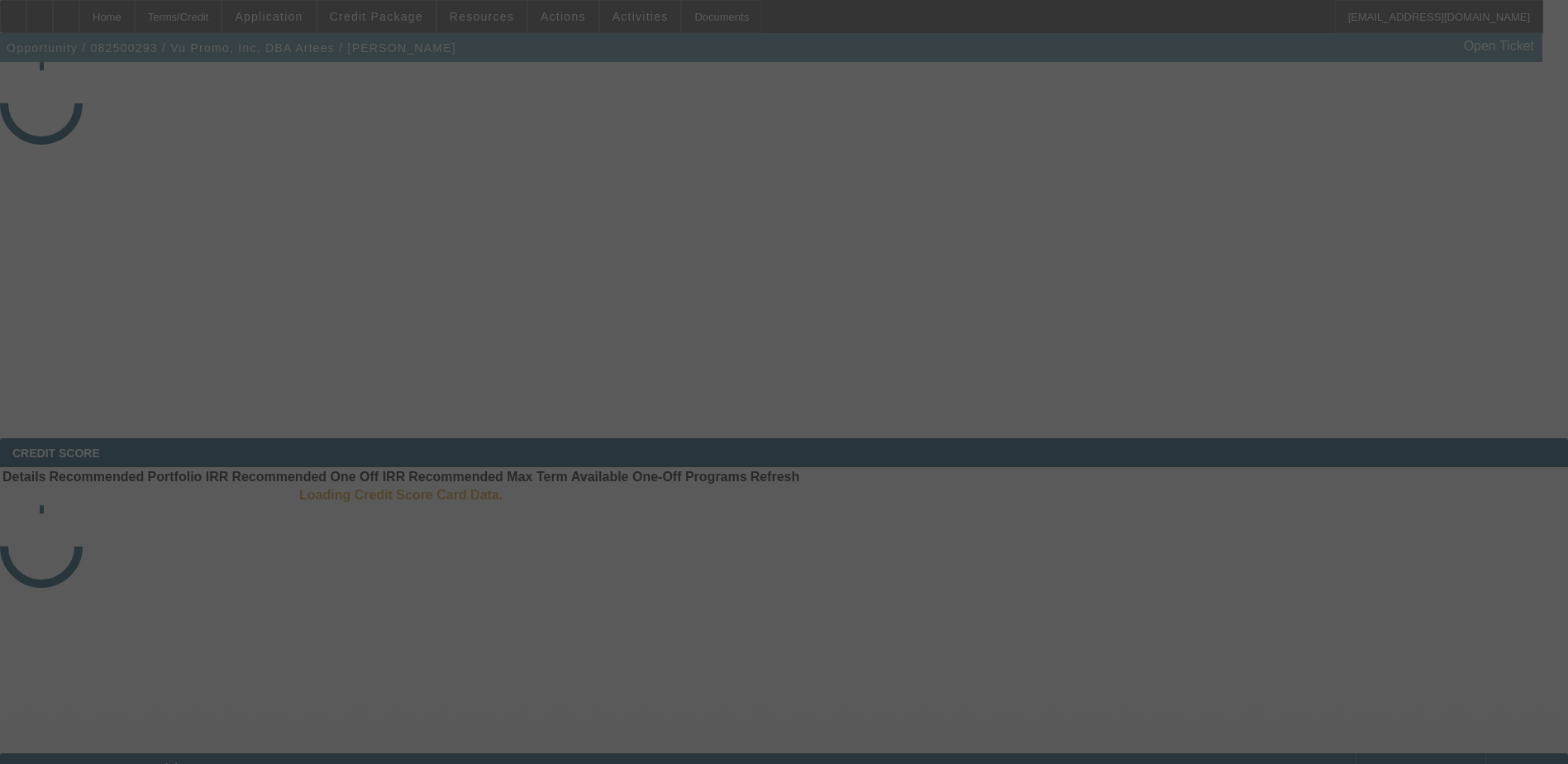
select select "3"
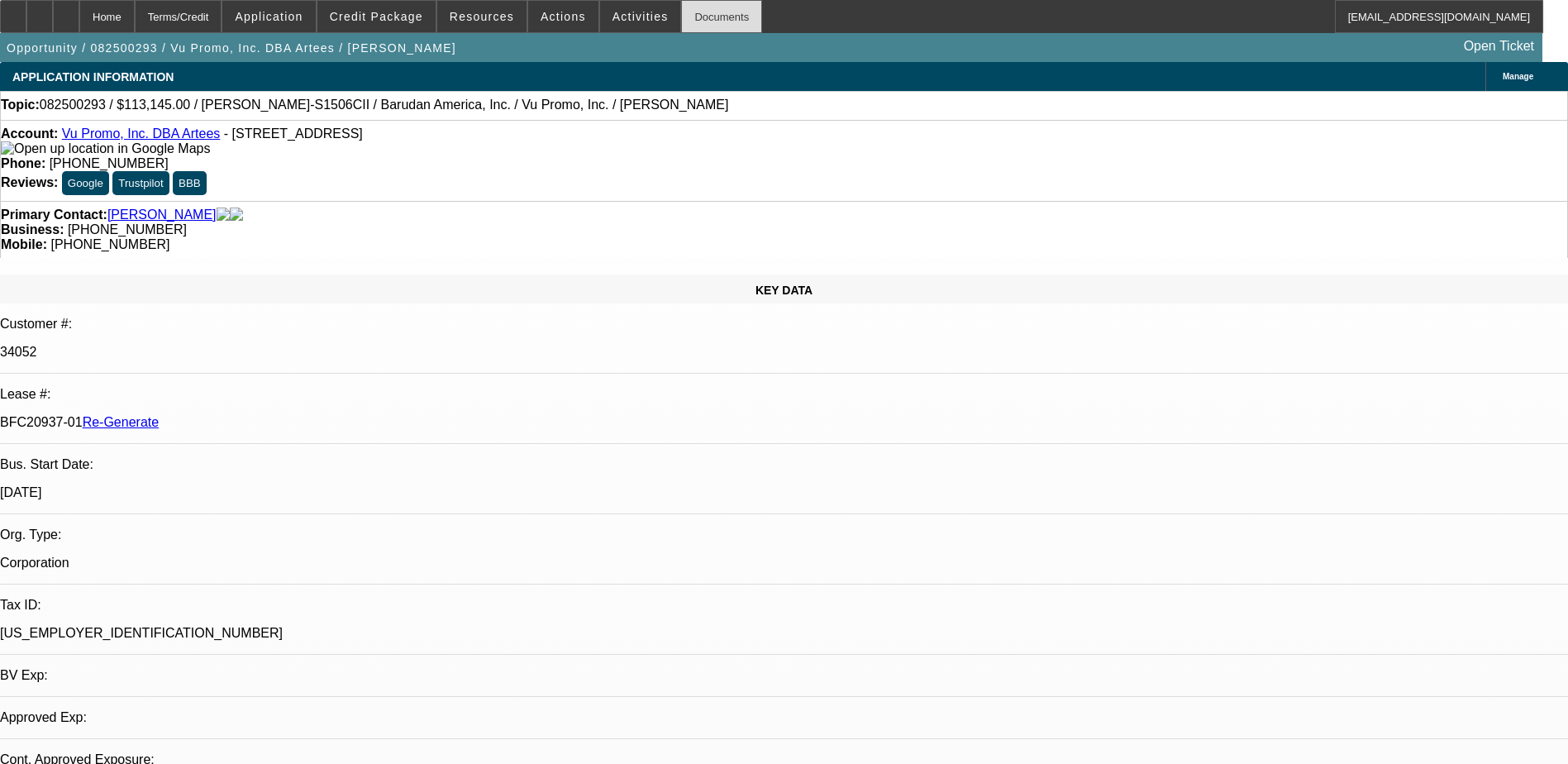
select select "0"
select select "2"
select select "0.1"
select select "1"
select select "2"
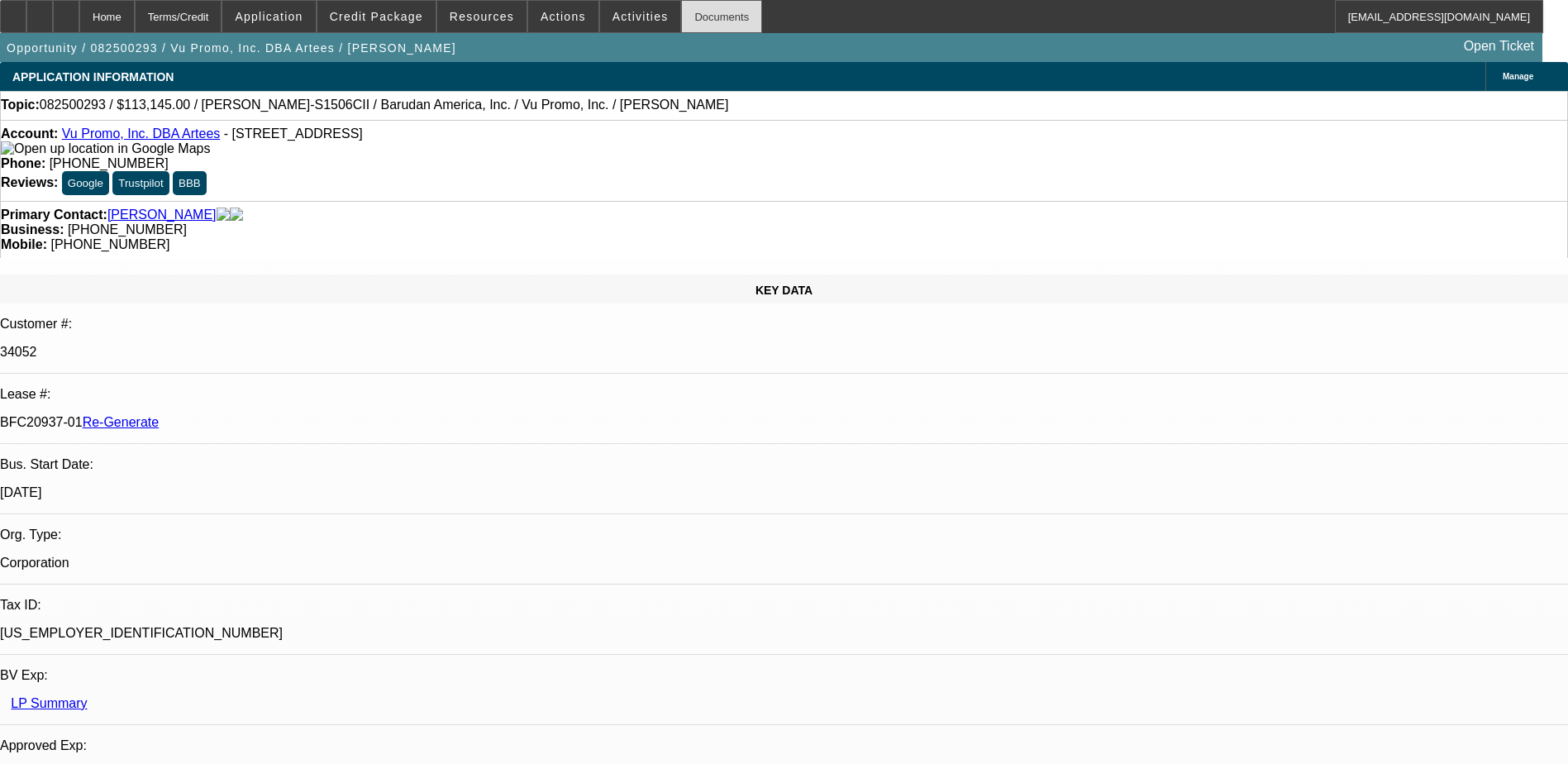
select select "4"
click at [692, 19] on div "Documents" at bounding box center [721, 16] width 81 height 33
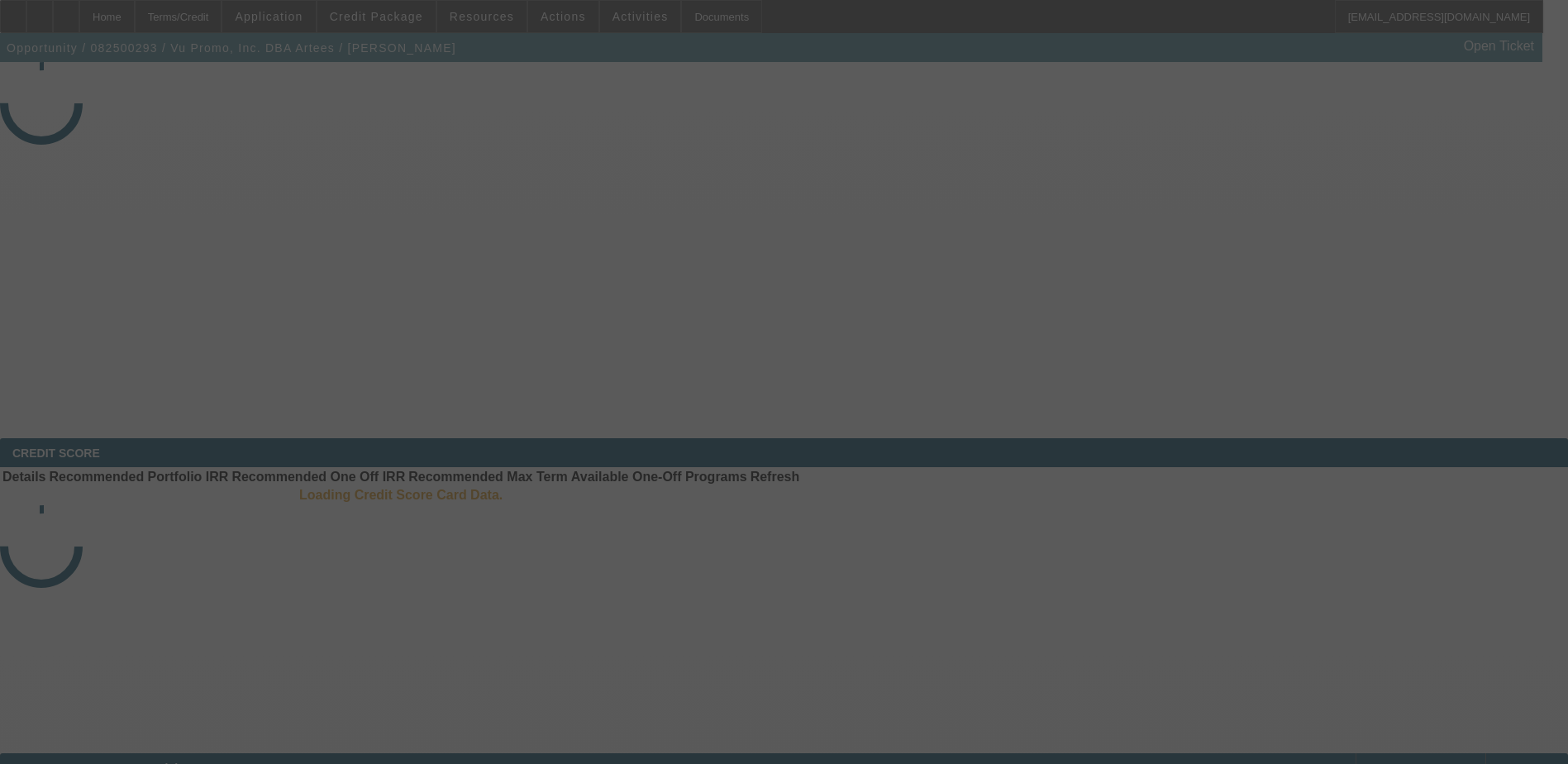
select select "3"
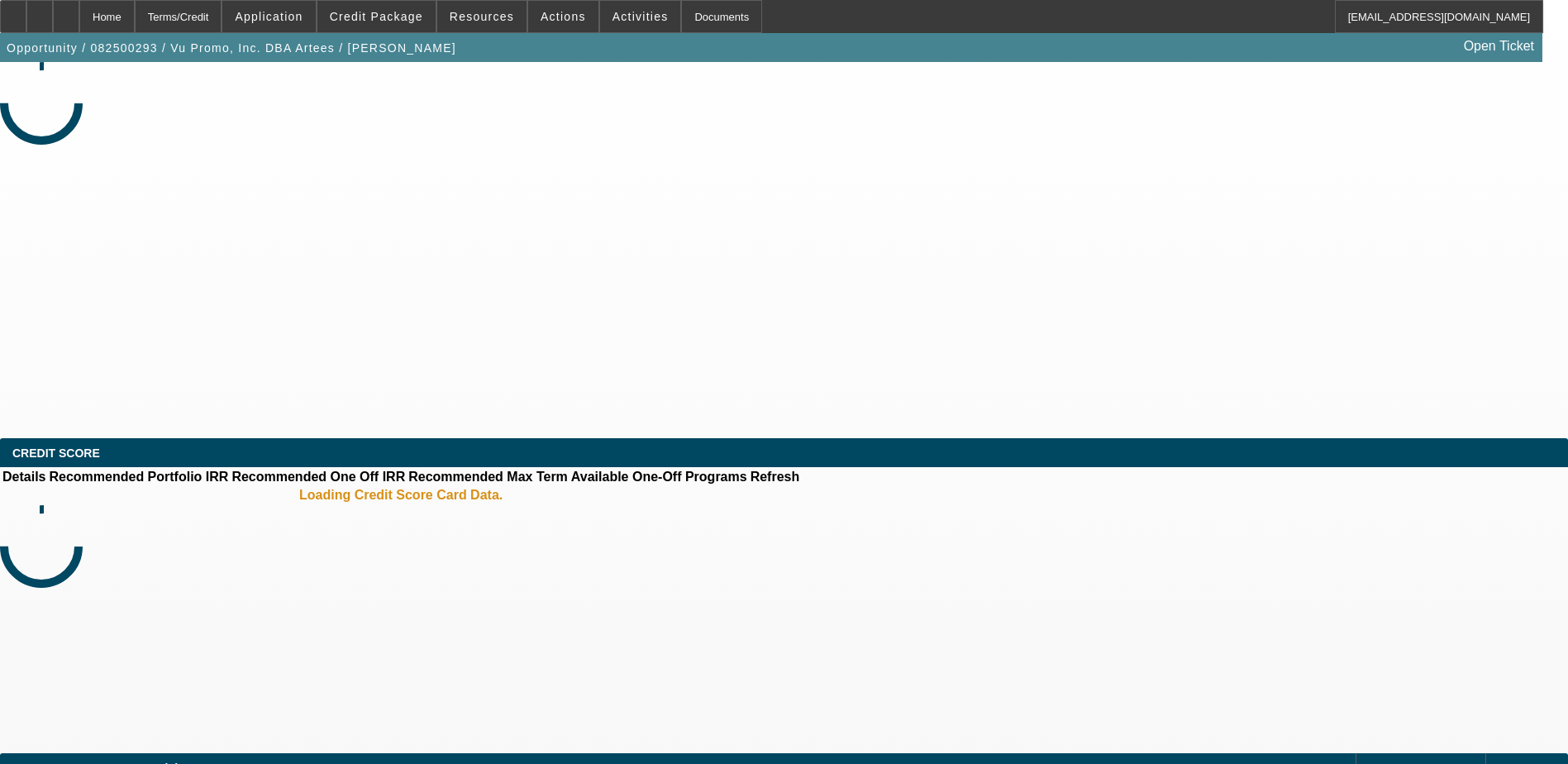
select select "0"
select select "2"
select select "0.1"
select select "1"
select select "2"
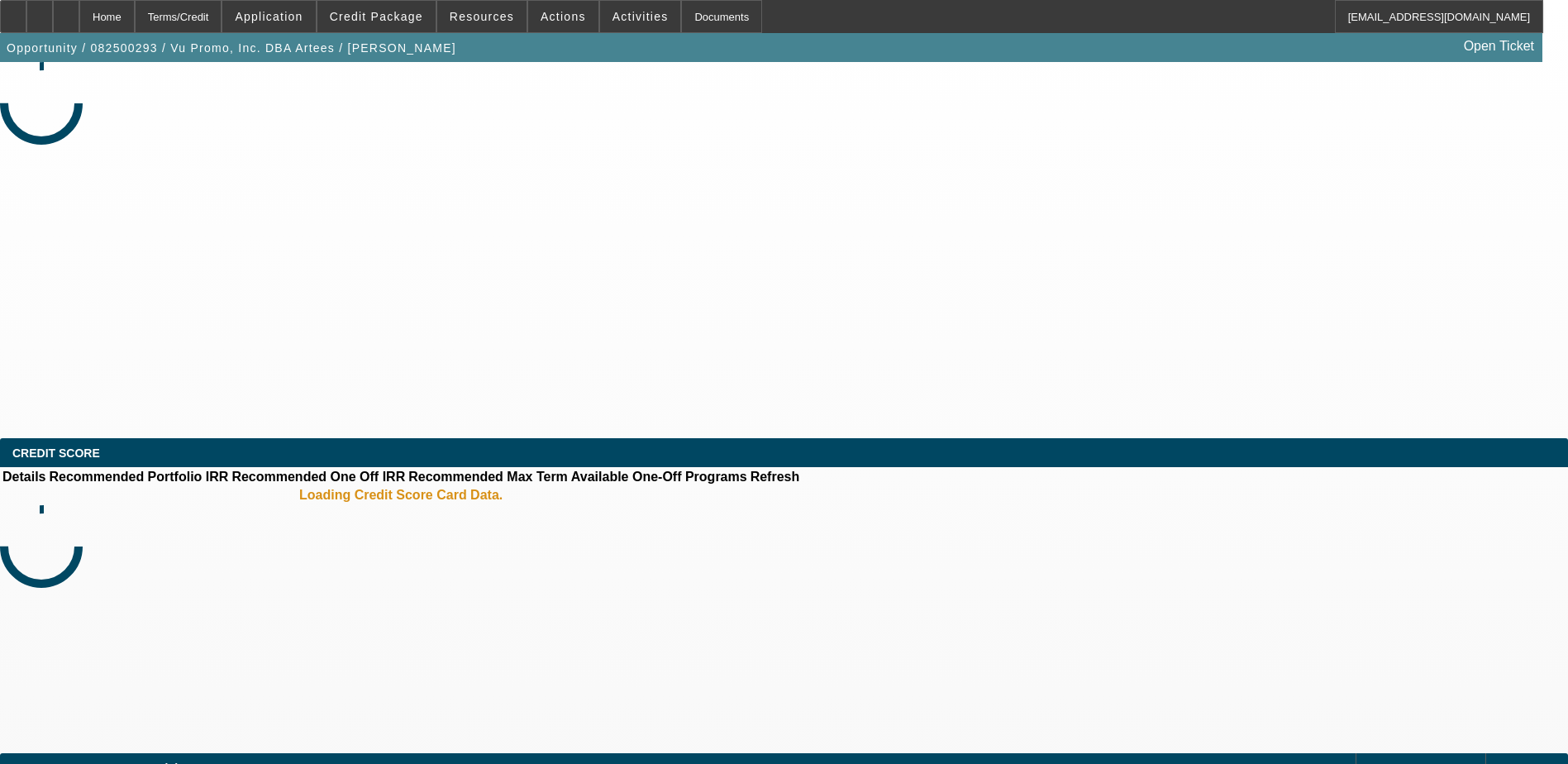
select select "4"
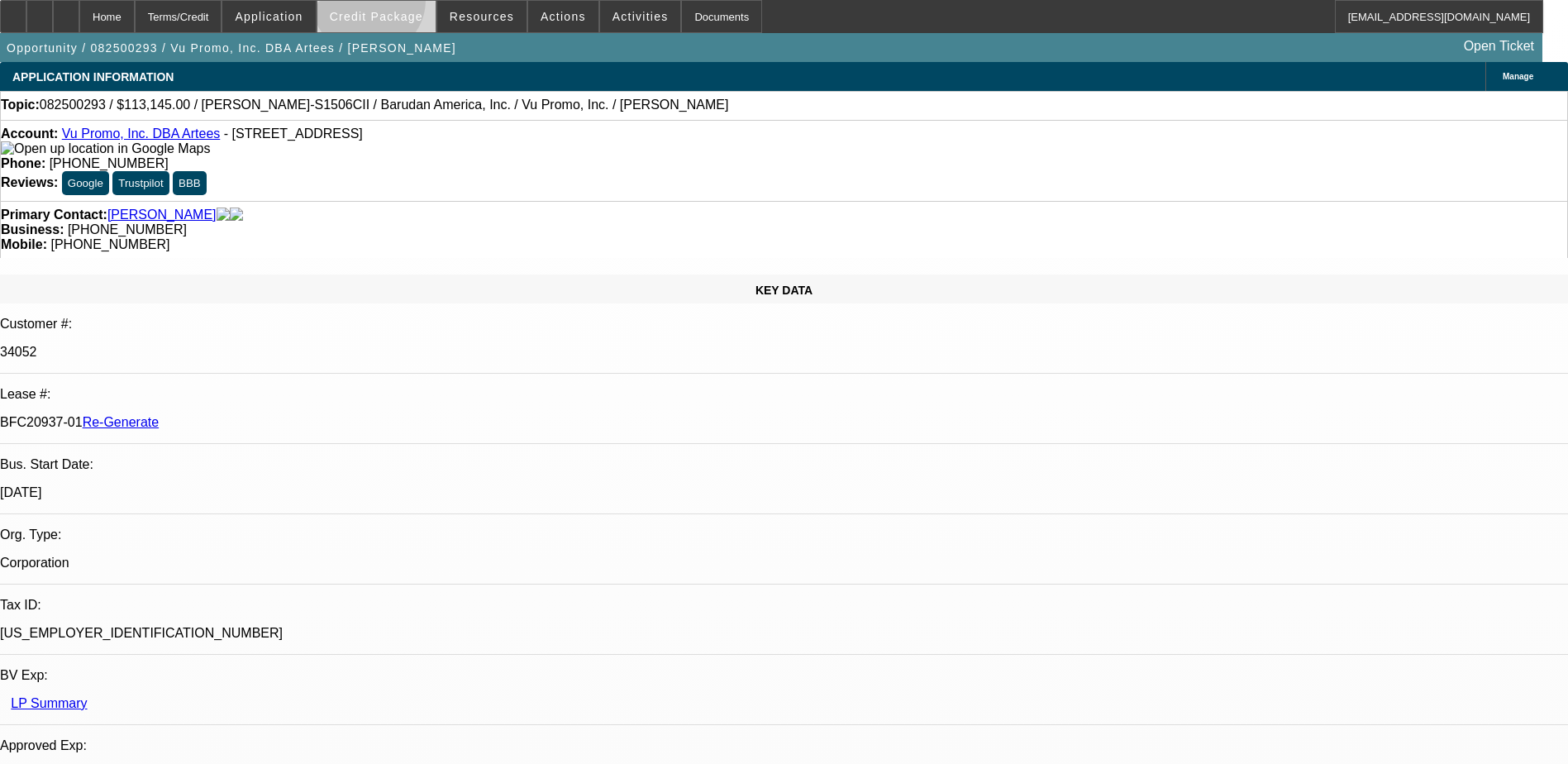
click at [395, 5] on span at bounding box center [376, 16] width 118 height 40
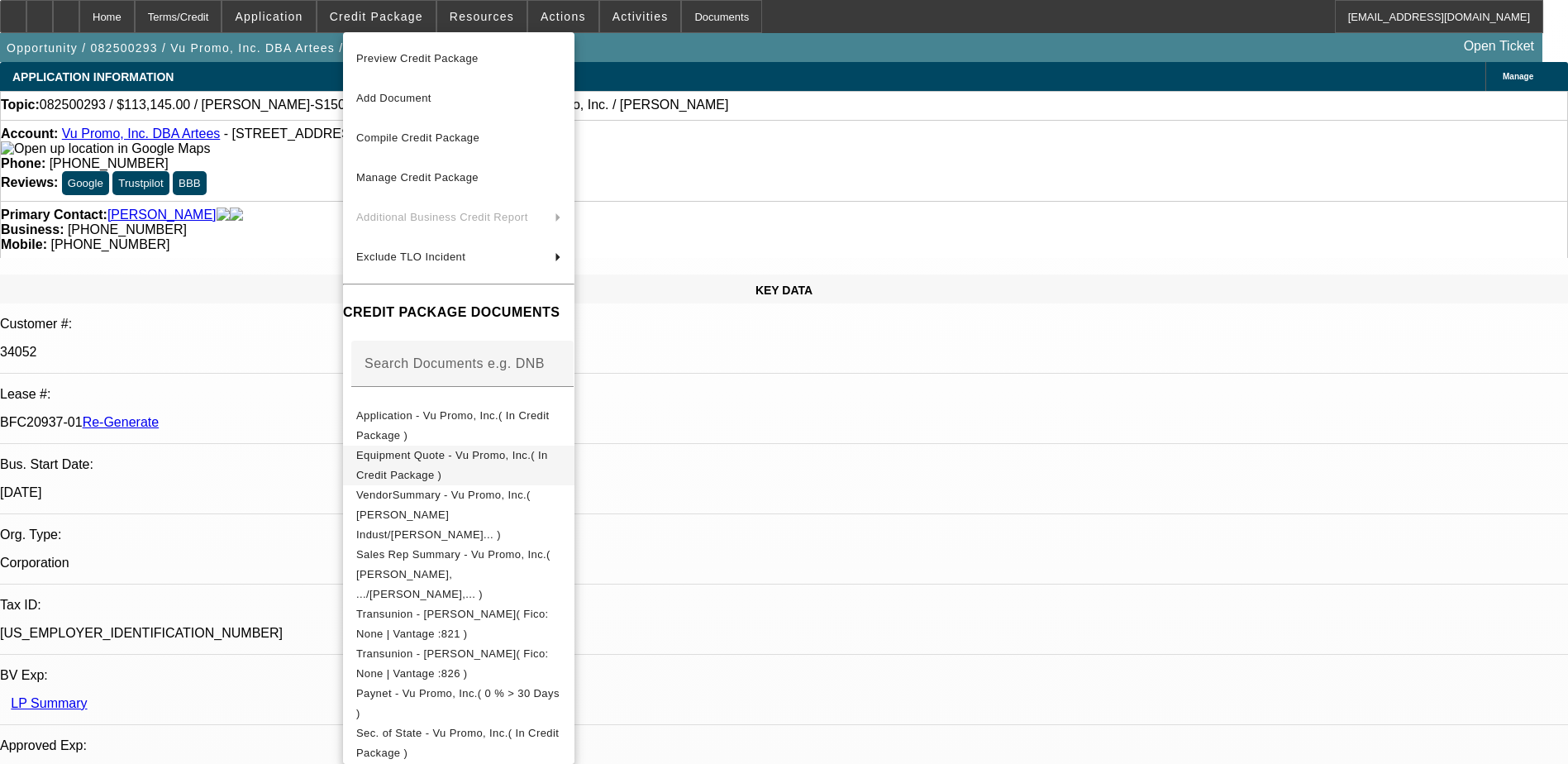
click at [499, 460] on span "Equipment Quote - Vu Promo, Inc.( In Credit Package )" at bounding box center [452, 465] width 191 height 32
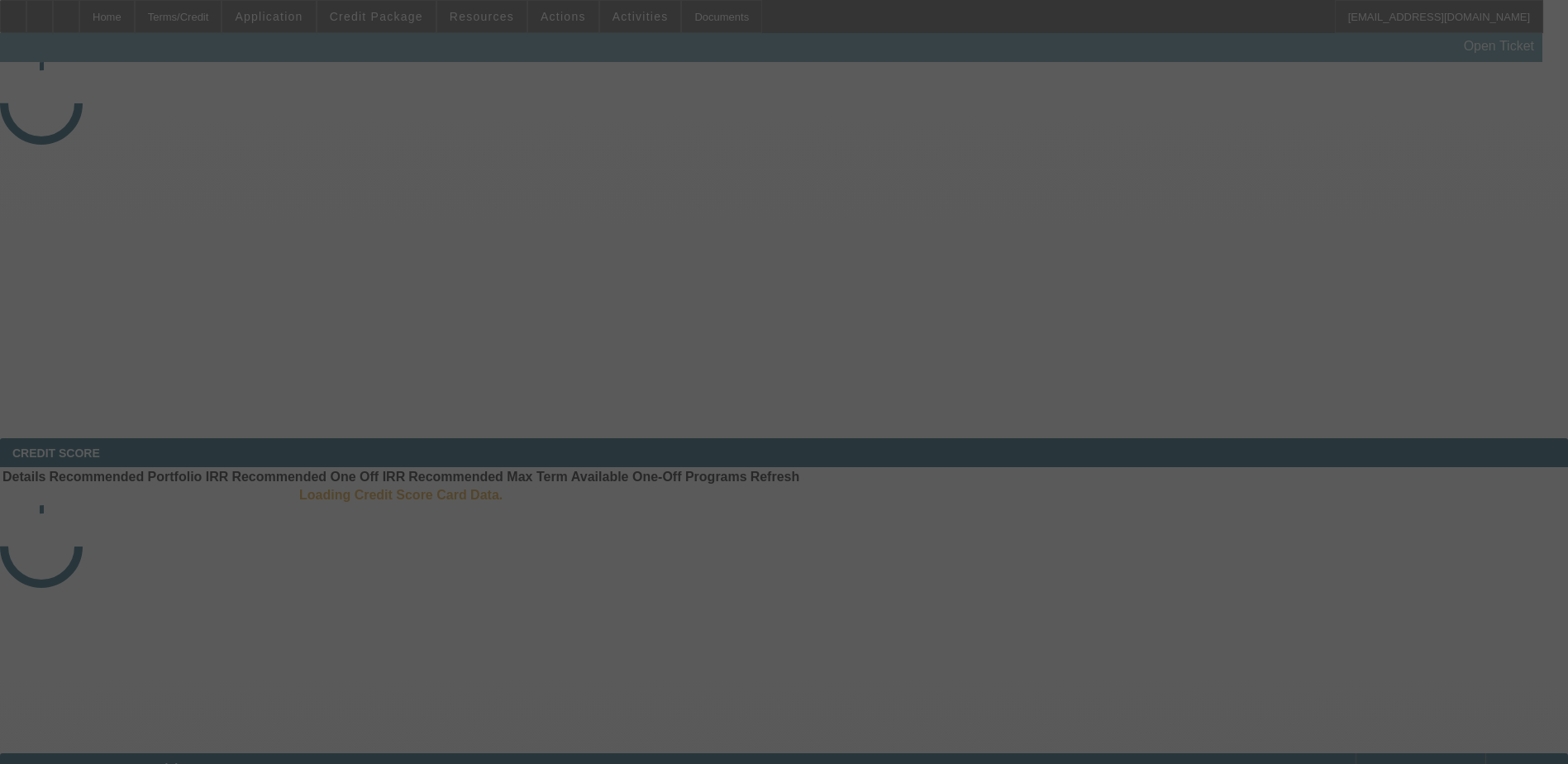
select select "4"
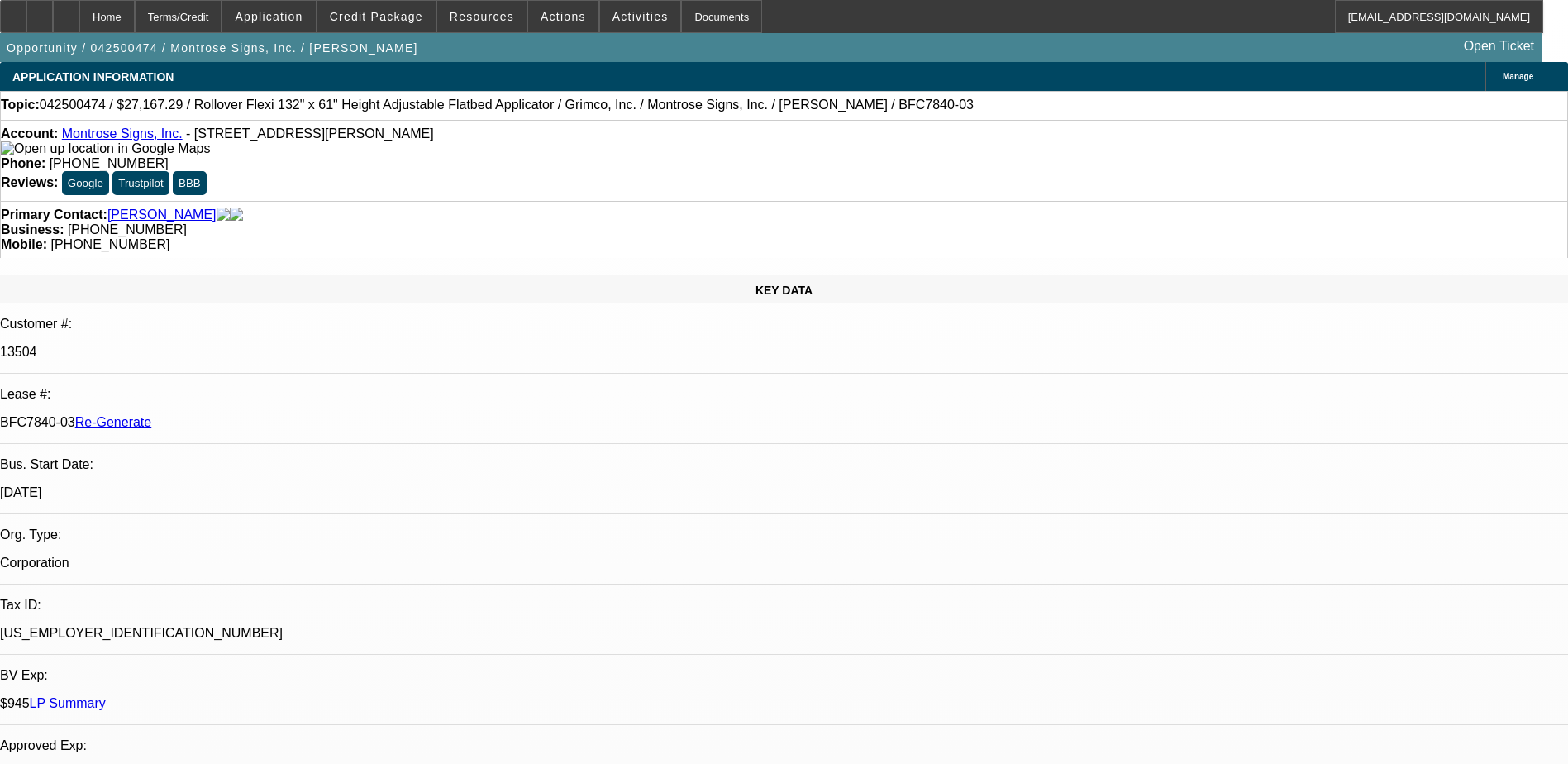
select select "0"
select select "0.1"
select select "1"
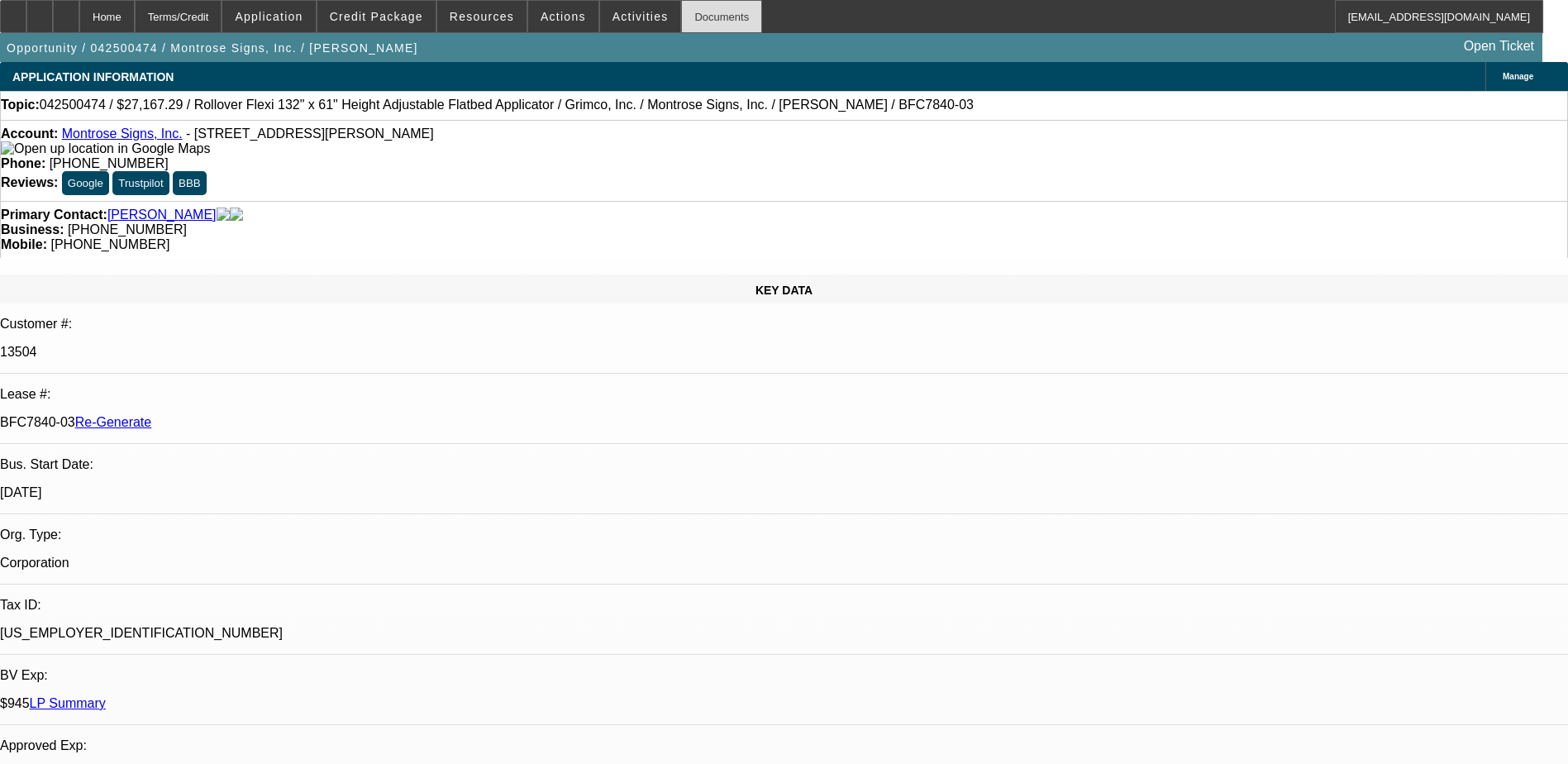
select select "4"
click at [690, 17] on div "Documents" at bounding box center [721, 16] width 81 height 33
click at [79, 7] on div at bounding box center [66, 16] width 26 height 33
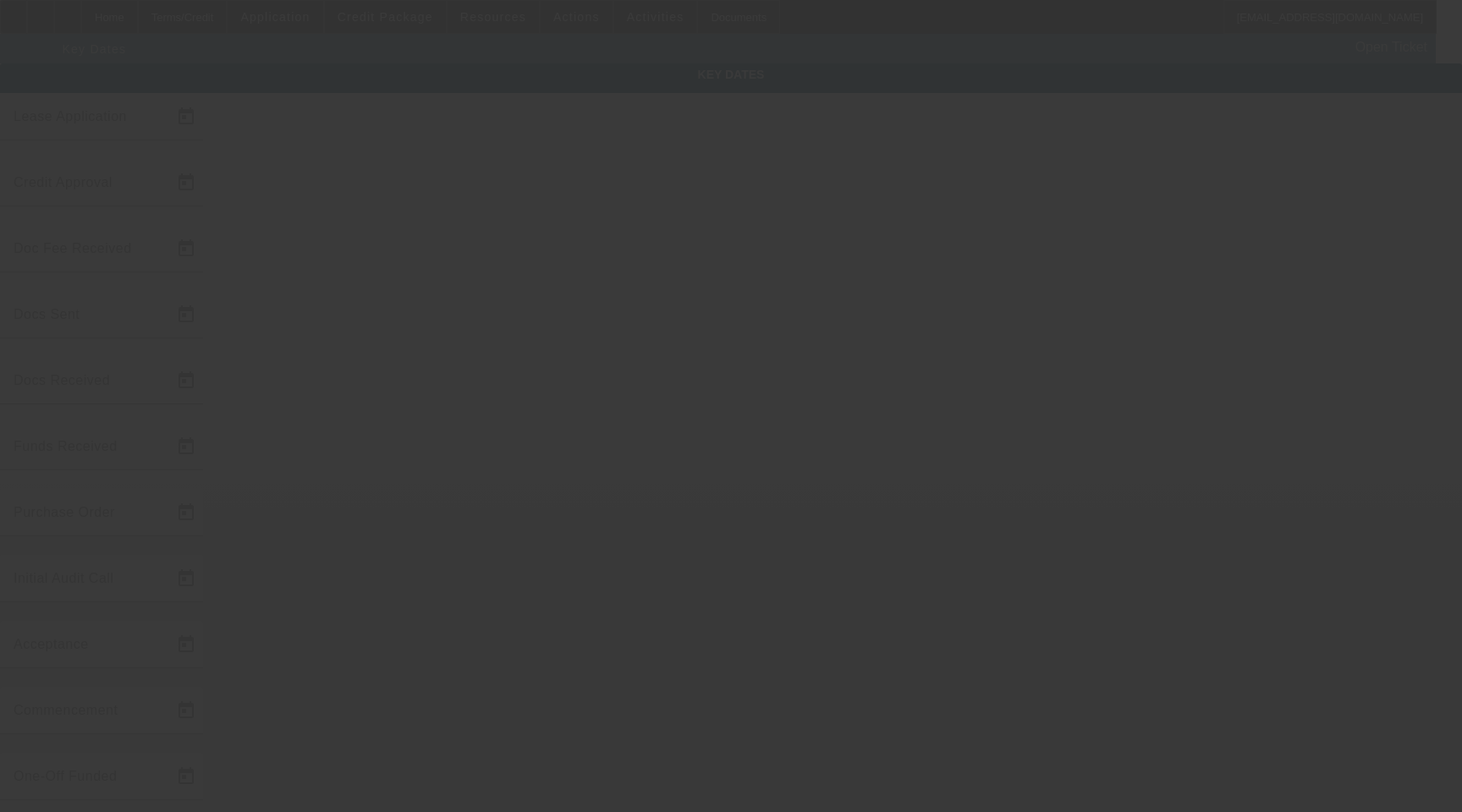
type input "[DATE]"
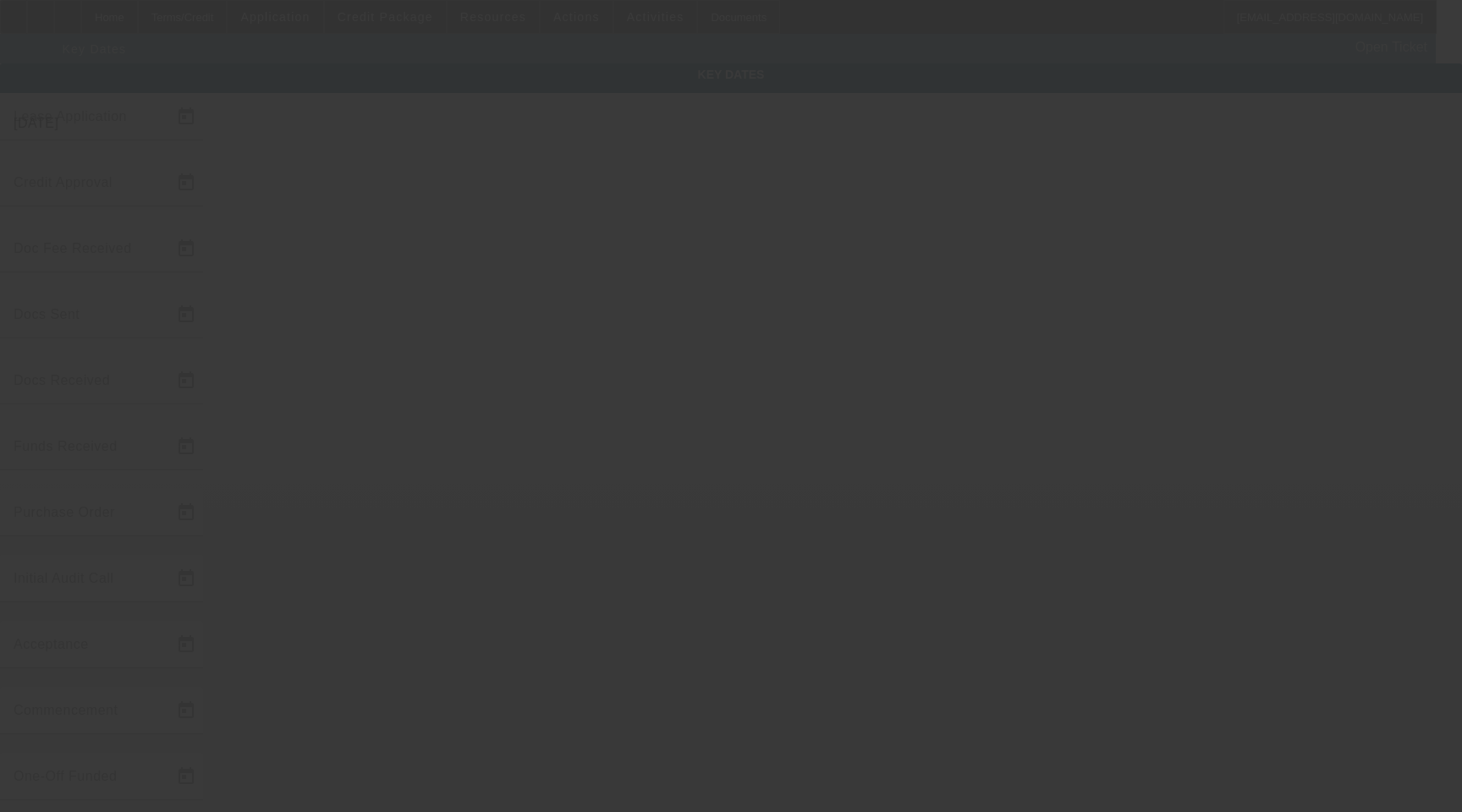
type input "[DATE]"
type input "7/30/2025"
type input "8/1/2025"
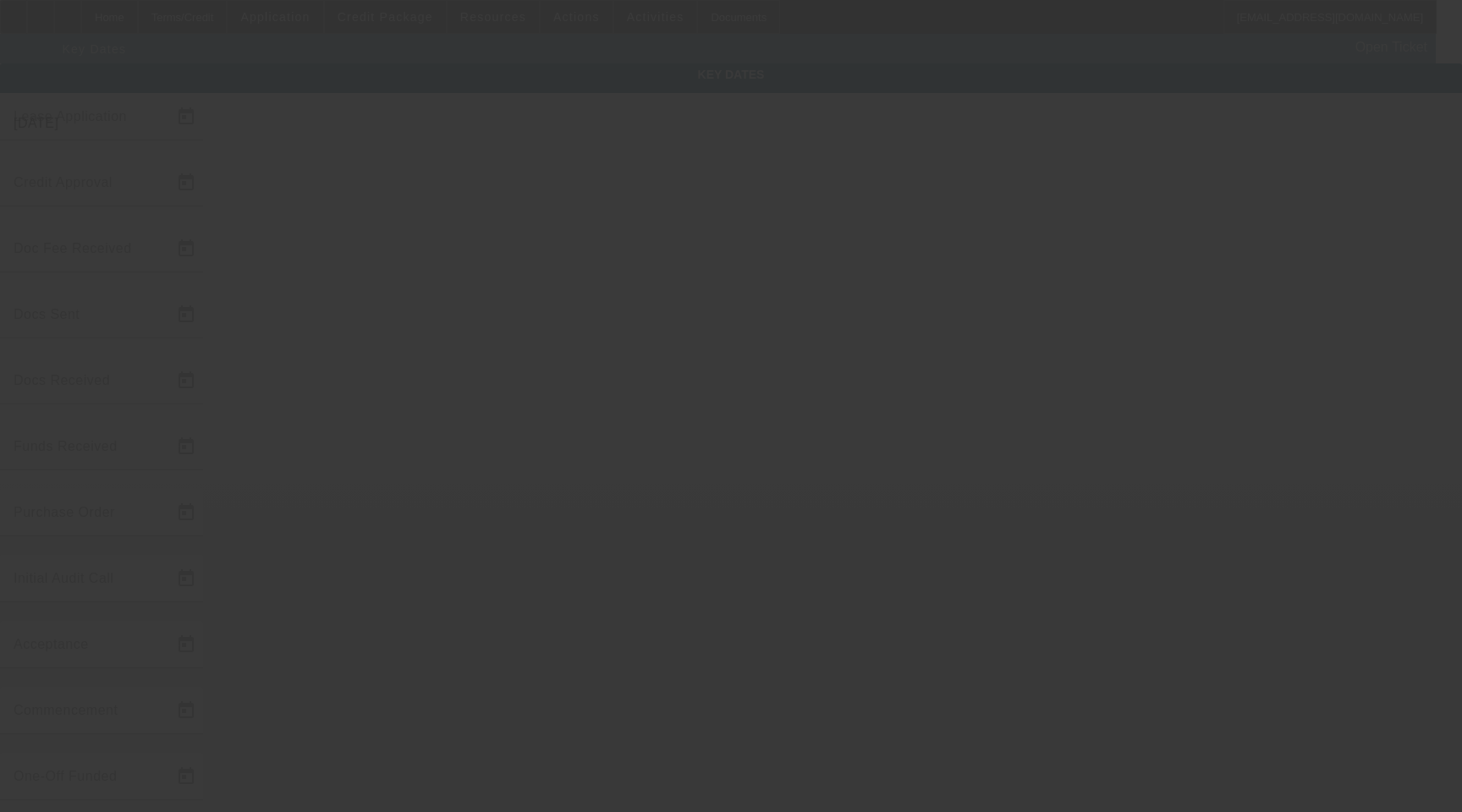
type input "9/1/2025"
type input "8/15/2025"
type input "8/1/2025"
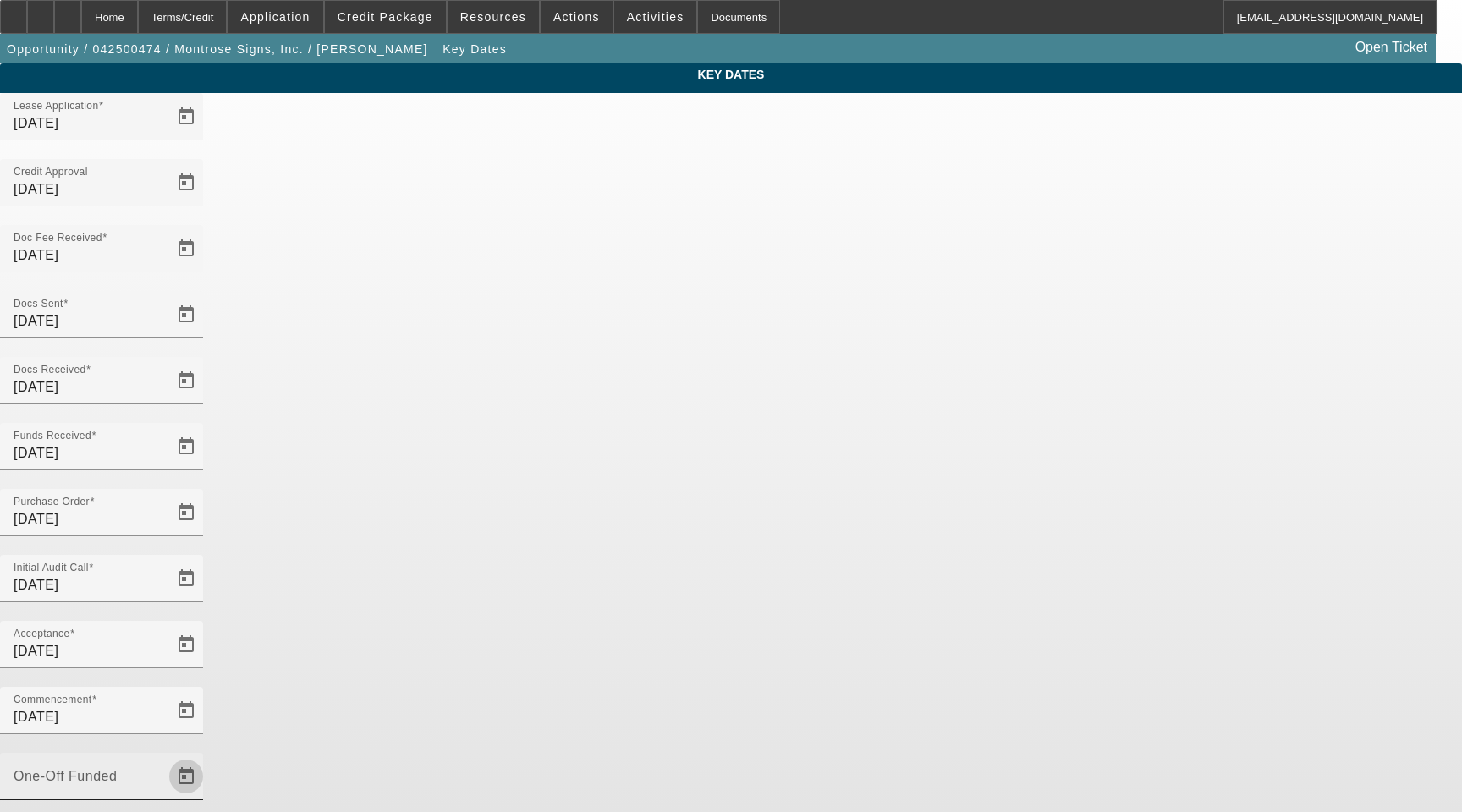
click at [206, 756] on span "Open calendar" at bounding box center [186, 777] width 41 height 41
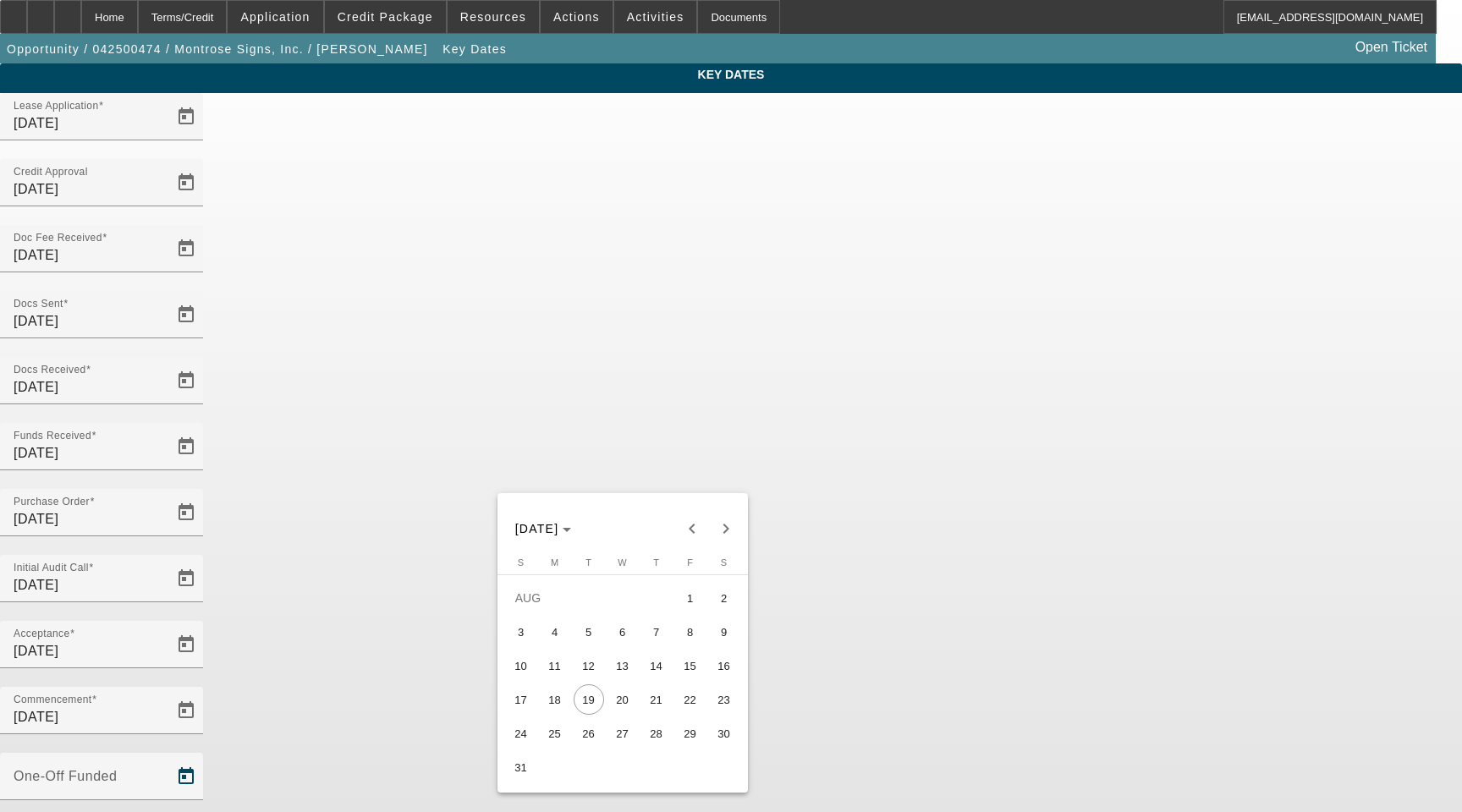
drag, startPoint x: 554, startPoint y: 706, endPoint x: 633, endPoint y: 682, distance: 82.6
click at [553, 706] on span "18" at bounding box center [555, 699] width 31 height 31
type input "8/18/2025"
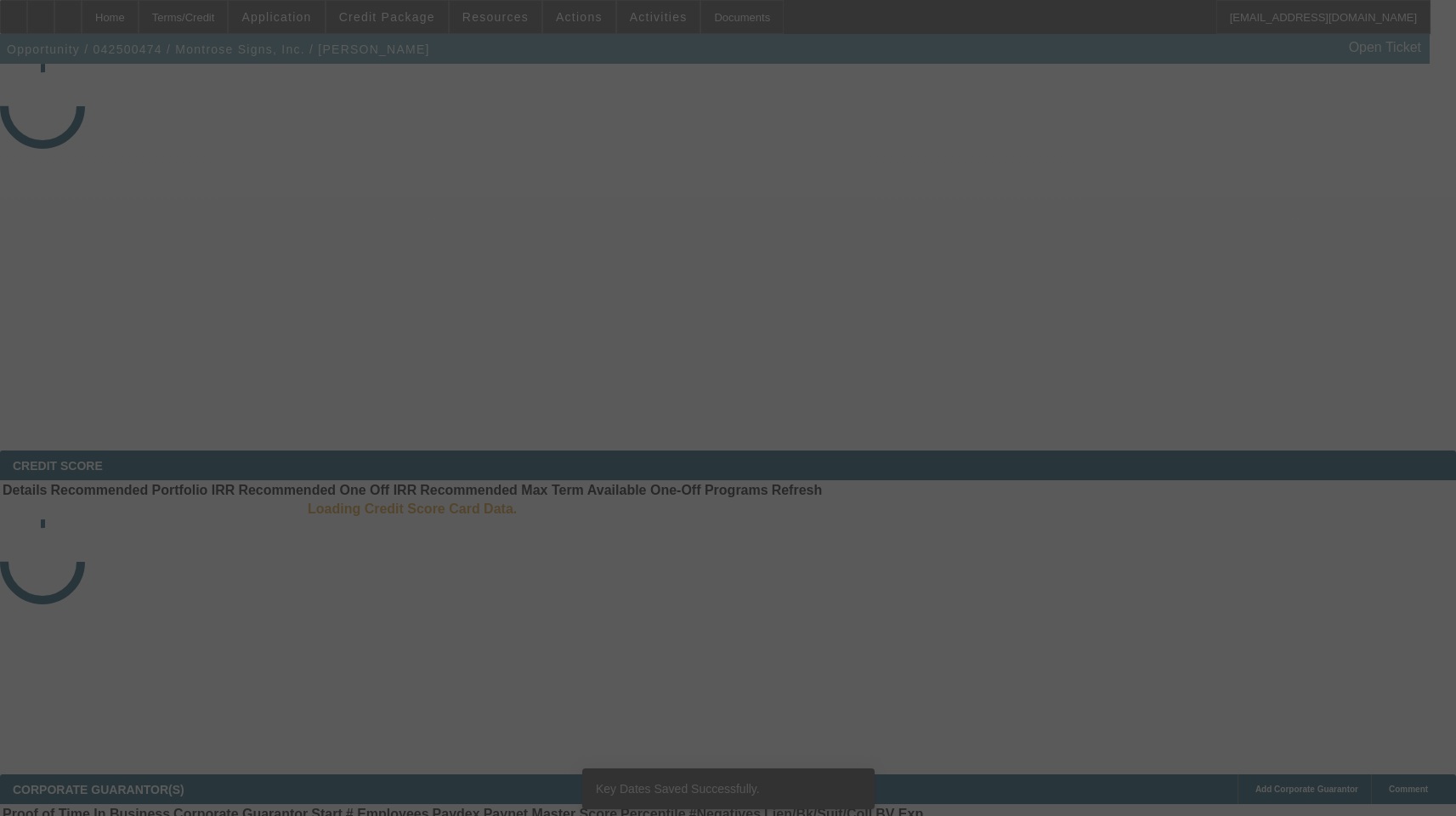
select select "4"
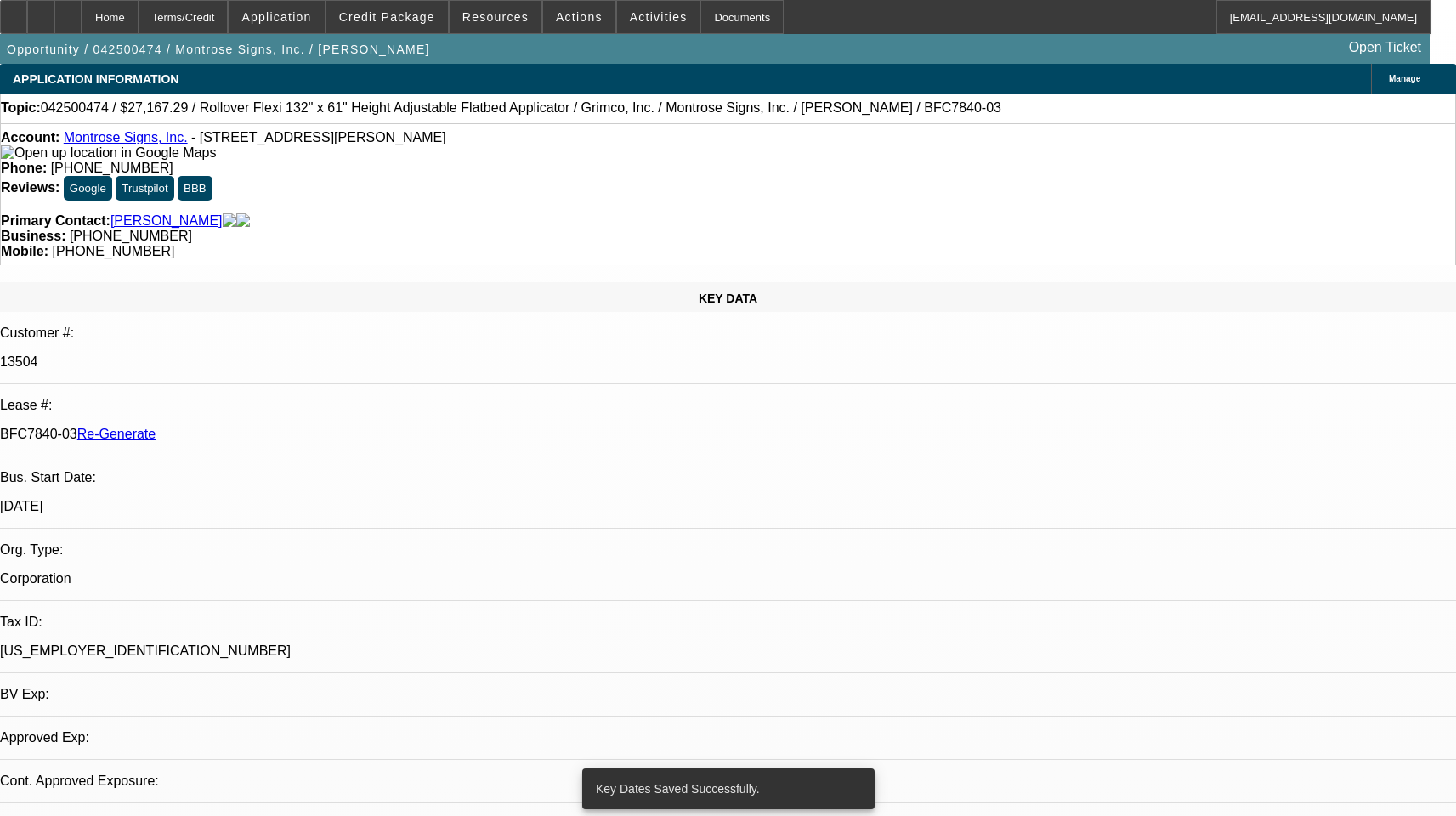
select select "0"
select select "0.1"
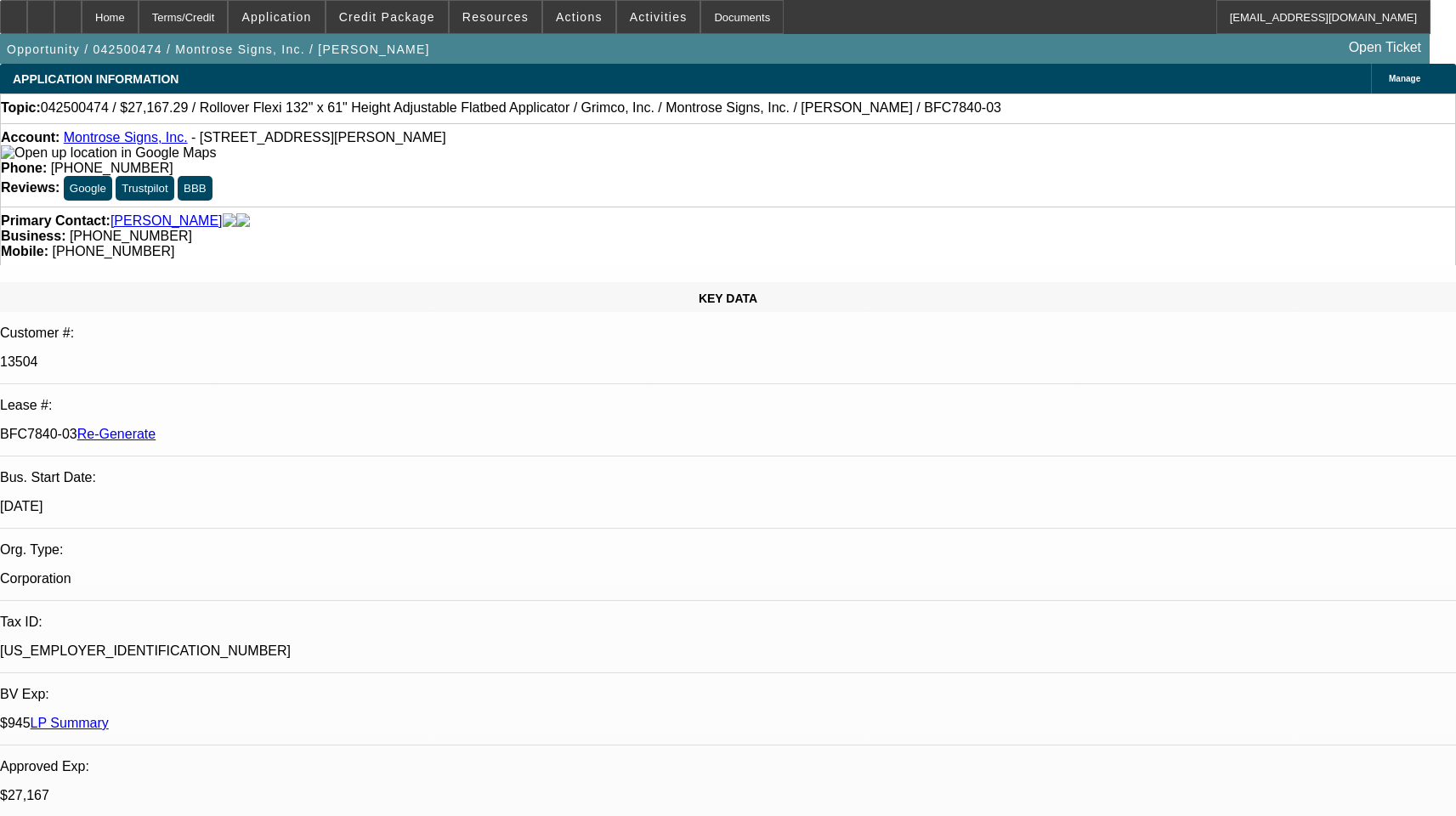
select select "1"
select select "4"
click at [563, 21] on span "Actions" at bounding box center [579, 17] width 47 height 14
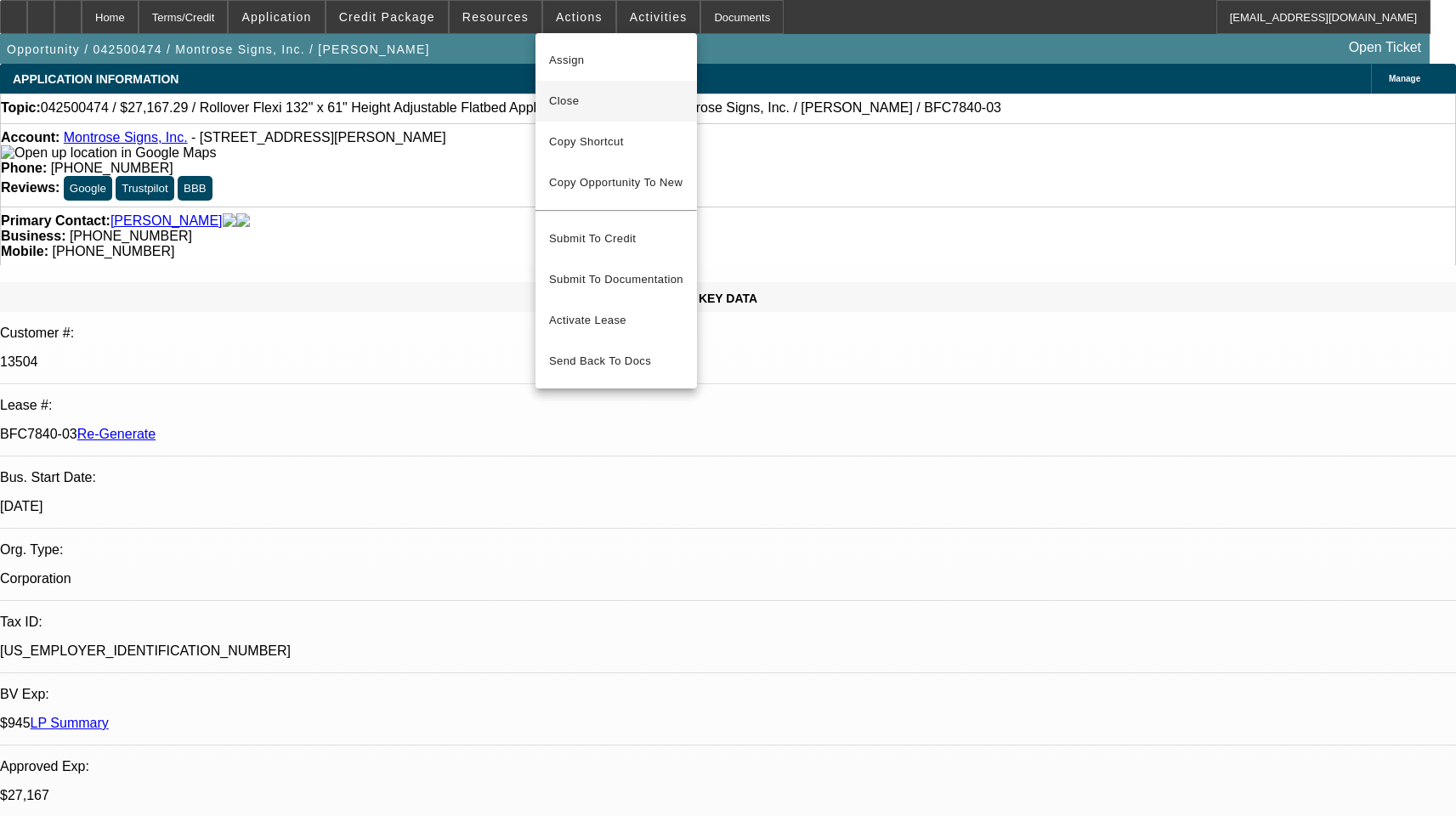
click at [559, 89] on button "Close" at bounding box center [617, 101] width 161 height 41
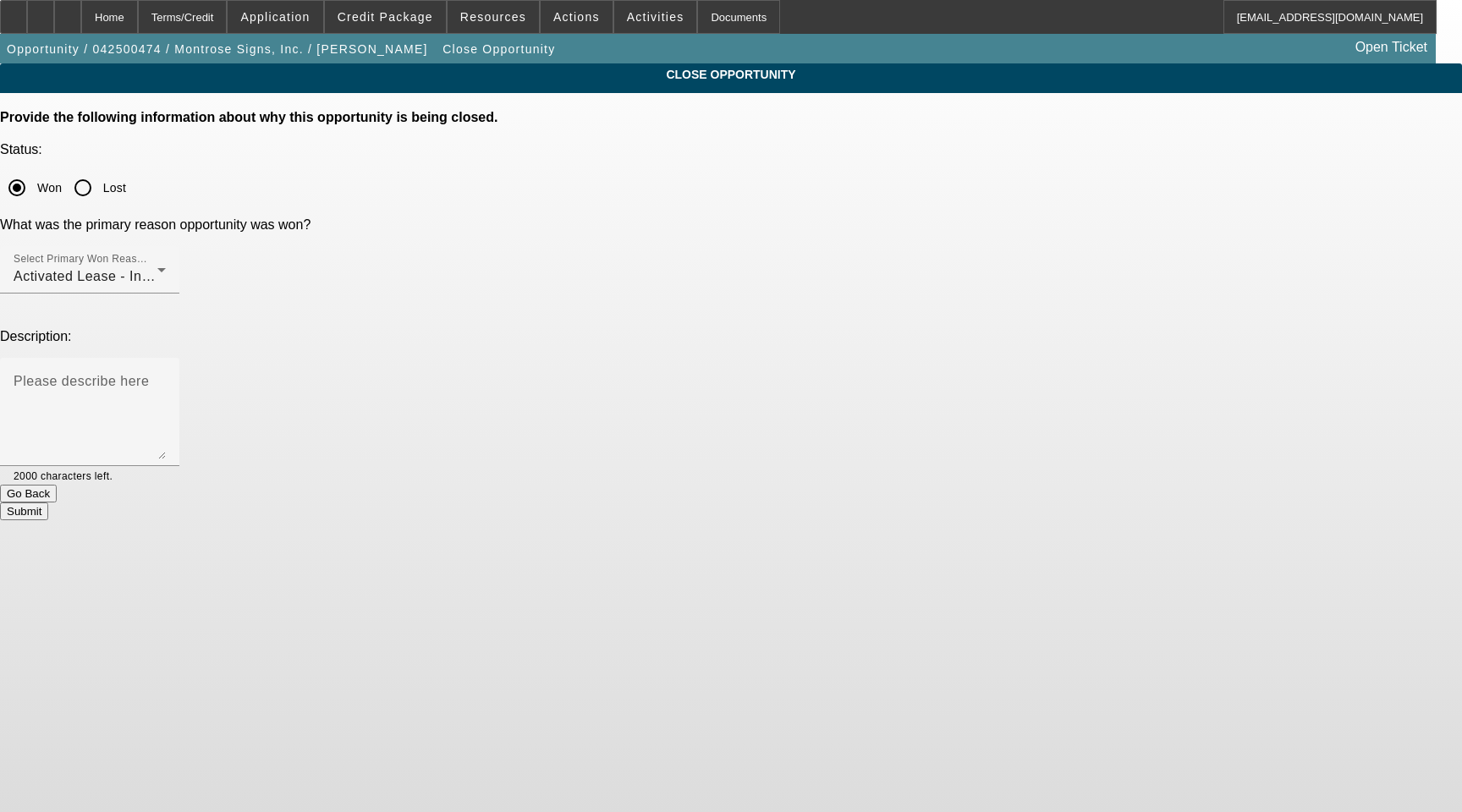
click at [48, 502] on button "Submit" at bounding box center [24, 511] width 48 height 18
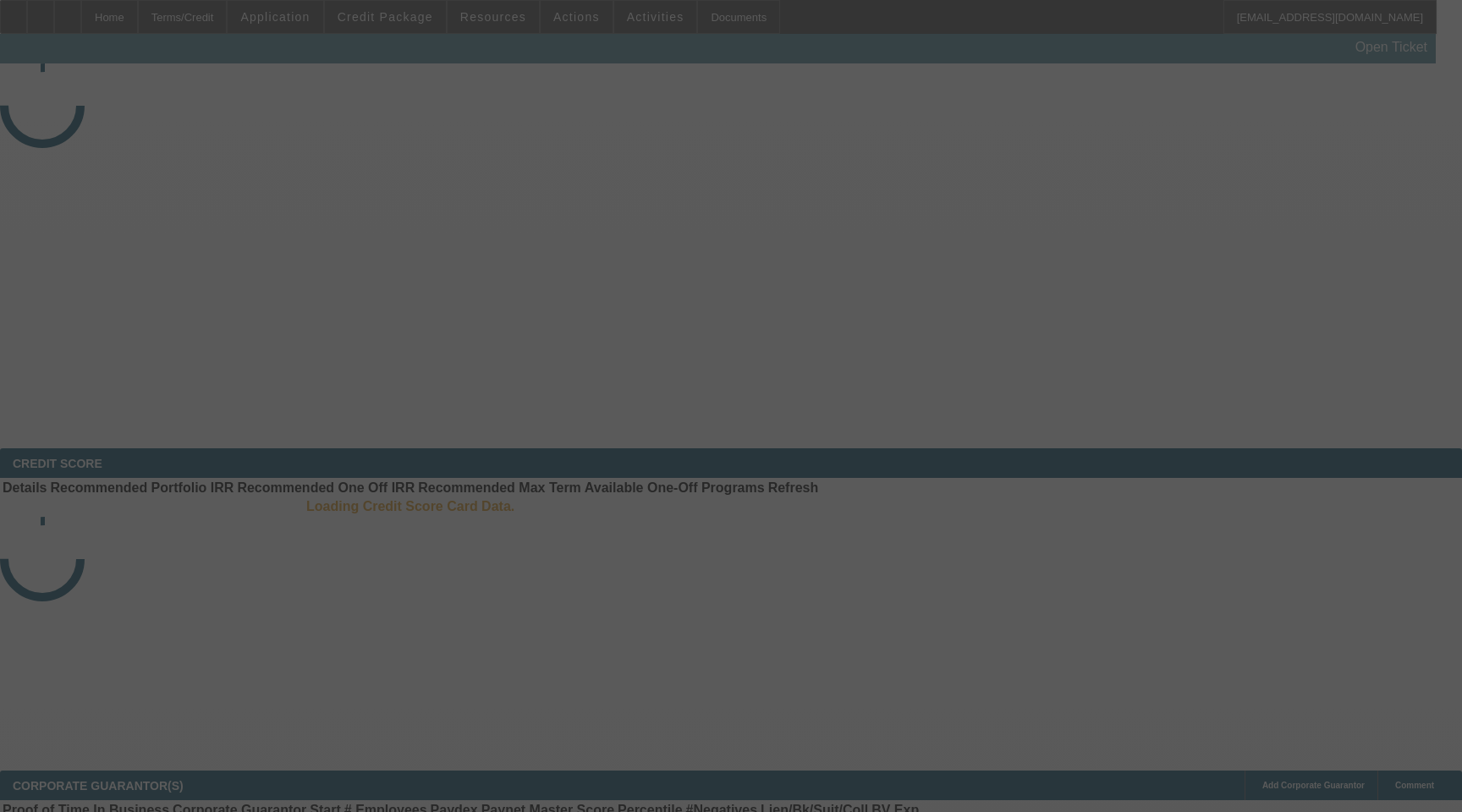
select select "4"
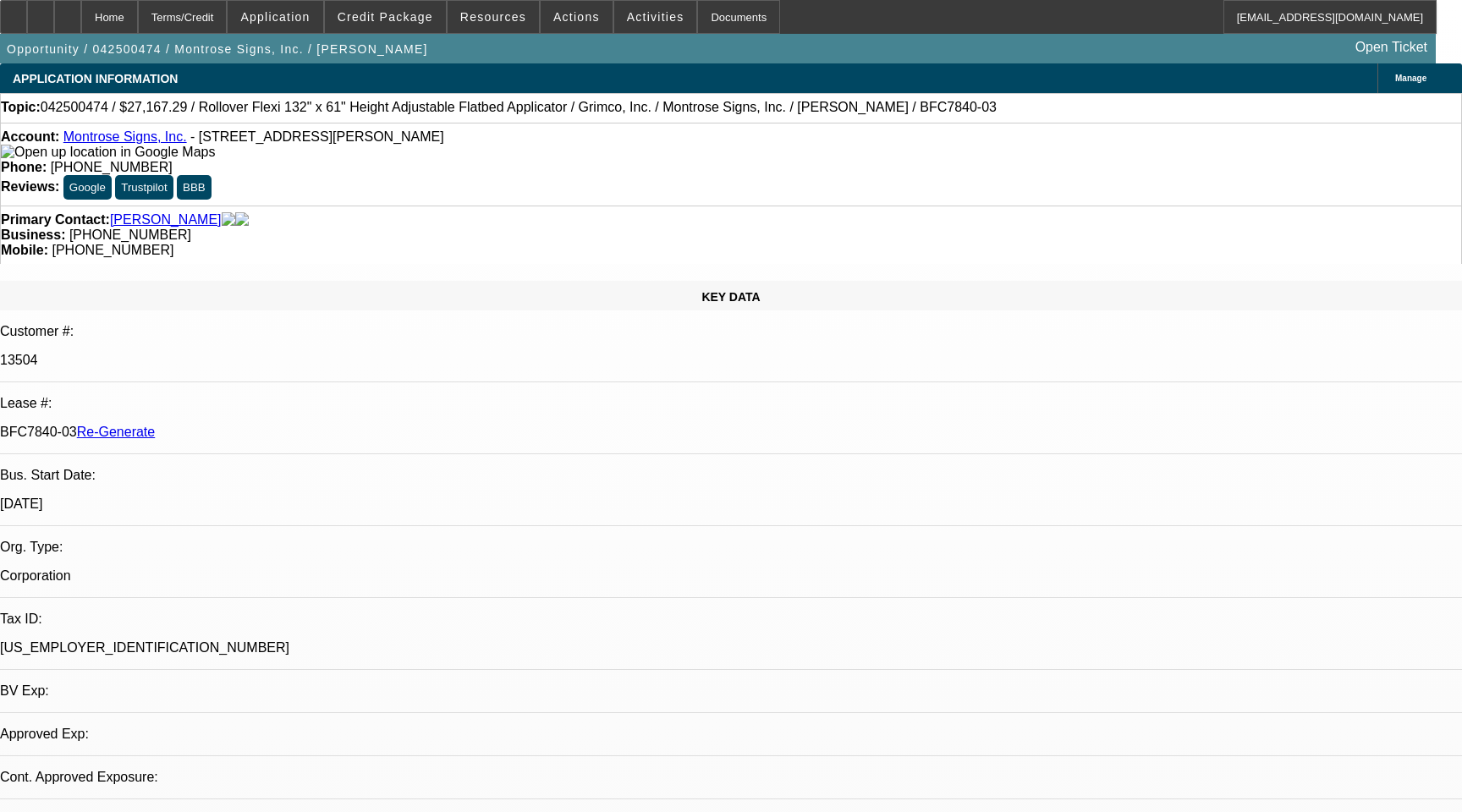
select select "0"
select select "0.1"
select select "4"
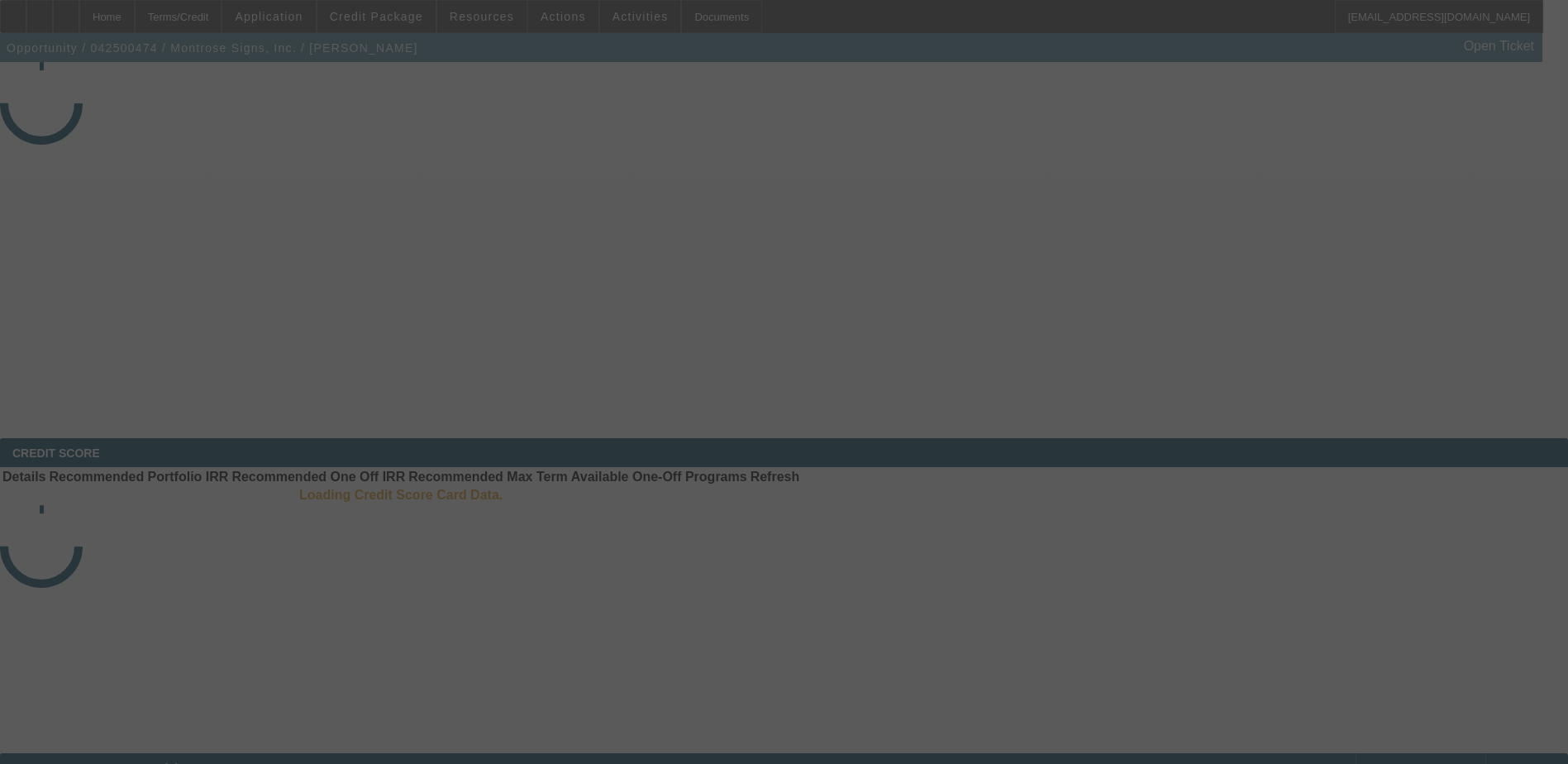
select select "4"
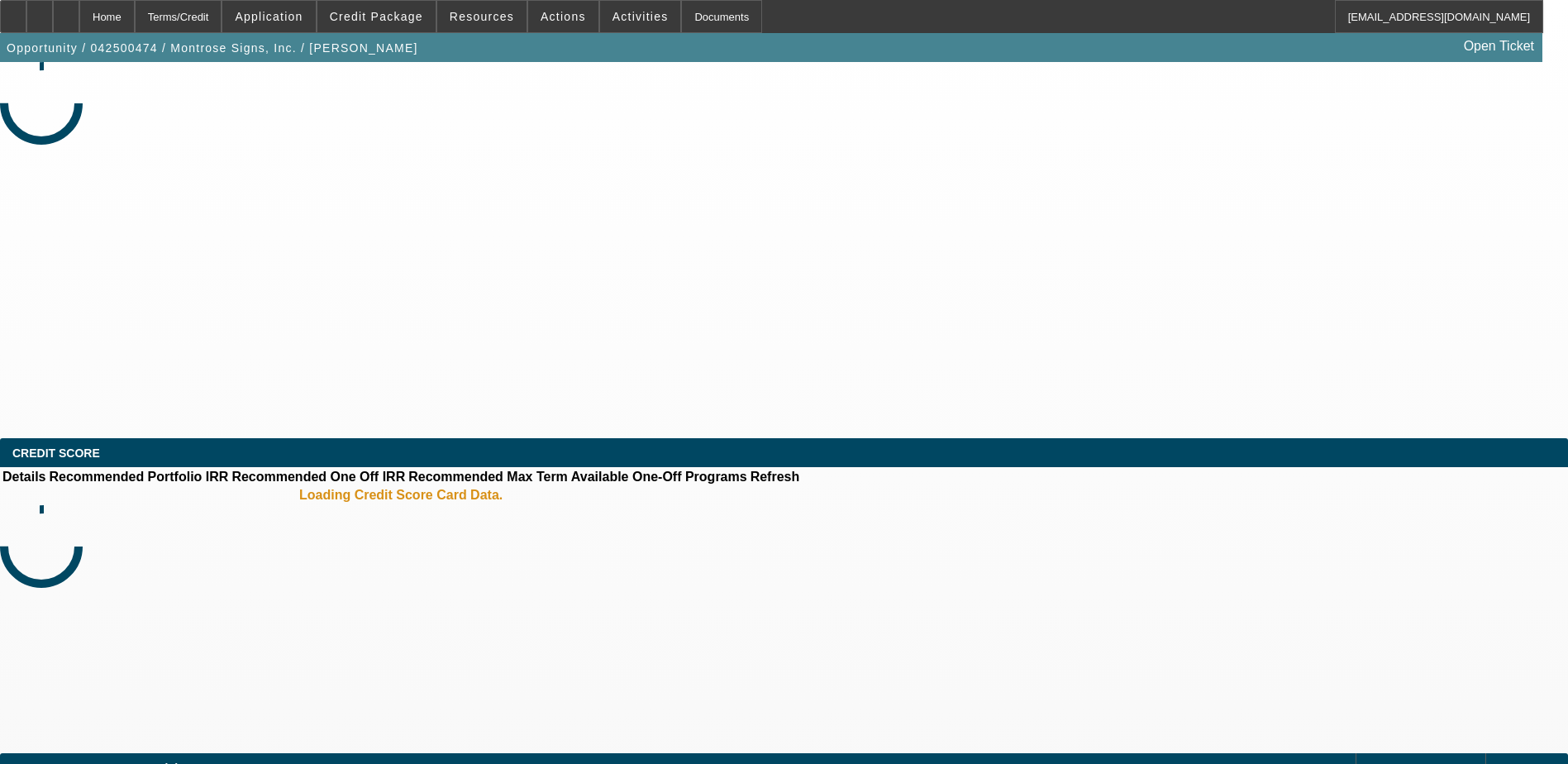
select select "0"
select select "0.1"
select select "4"
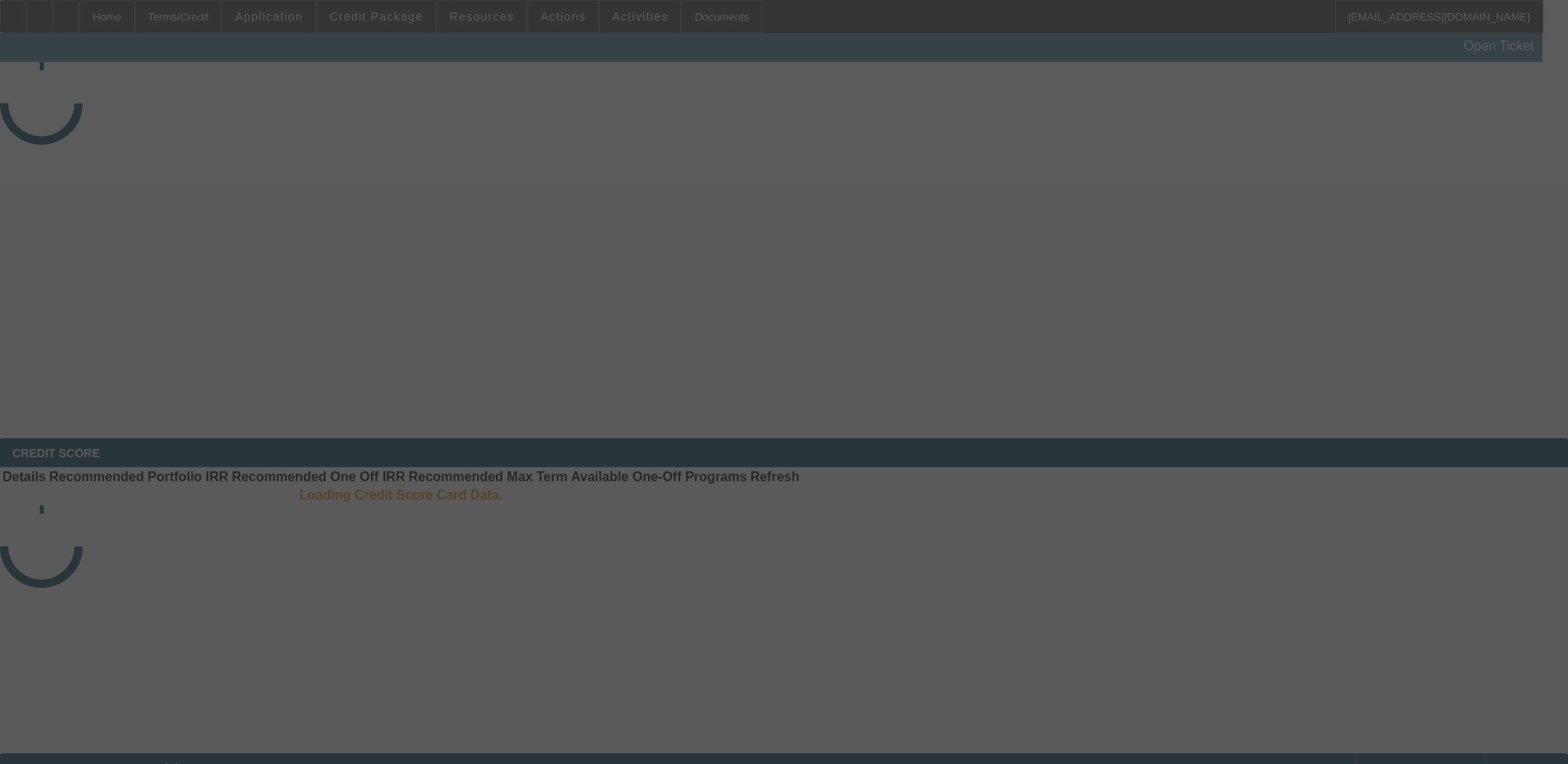
select select "4"
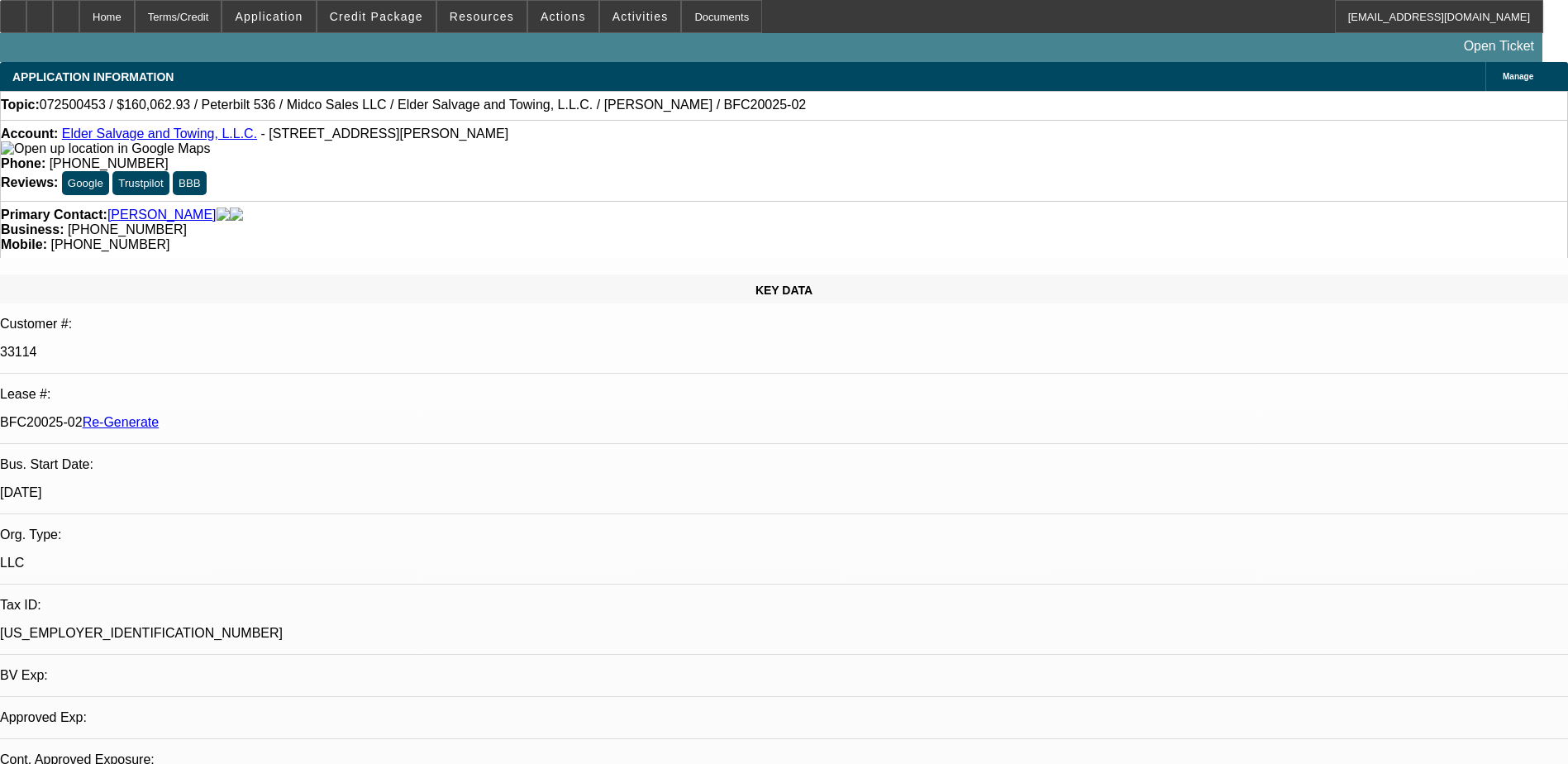
select select "0"
select select "1"
select select "3"
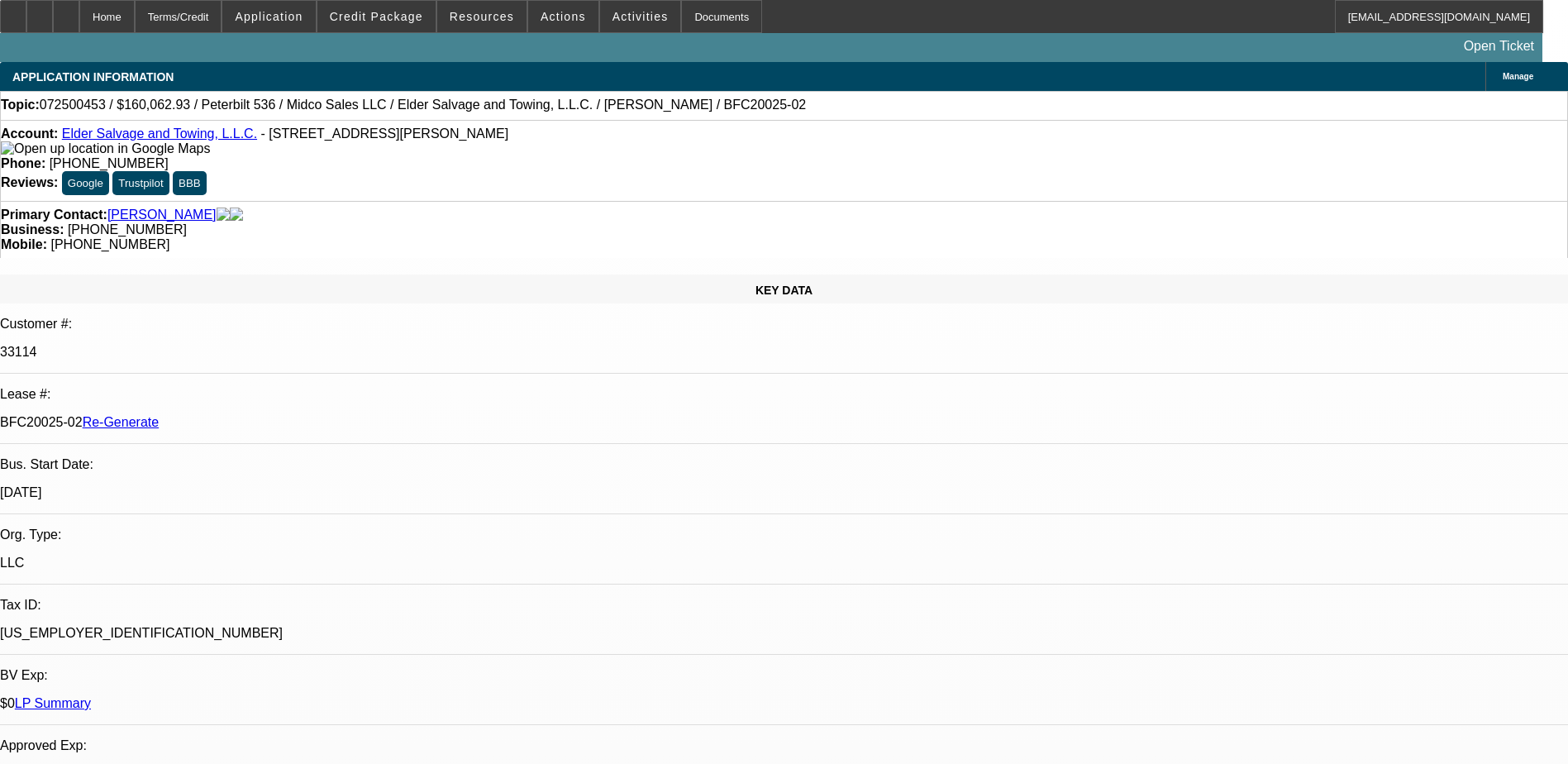
select select "6"
drag, startPoint x: 198, startPoint y: 280, endPoint x: 260, endPoint y: 276, distance: 62.1
click at [260, 415] on p "BFC20025-02 Re-Generate" at bounding box center [784, 422] width 1568 height 15
copy p "BFC20025-02"
click at [690, 15] on div "Documents" at bounding box center [721, 16] width 81 height 33
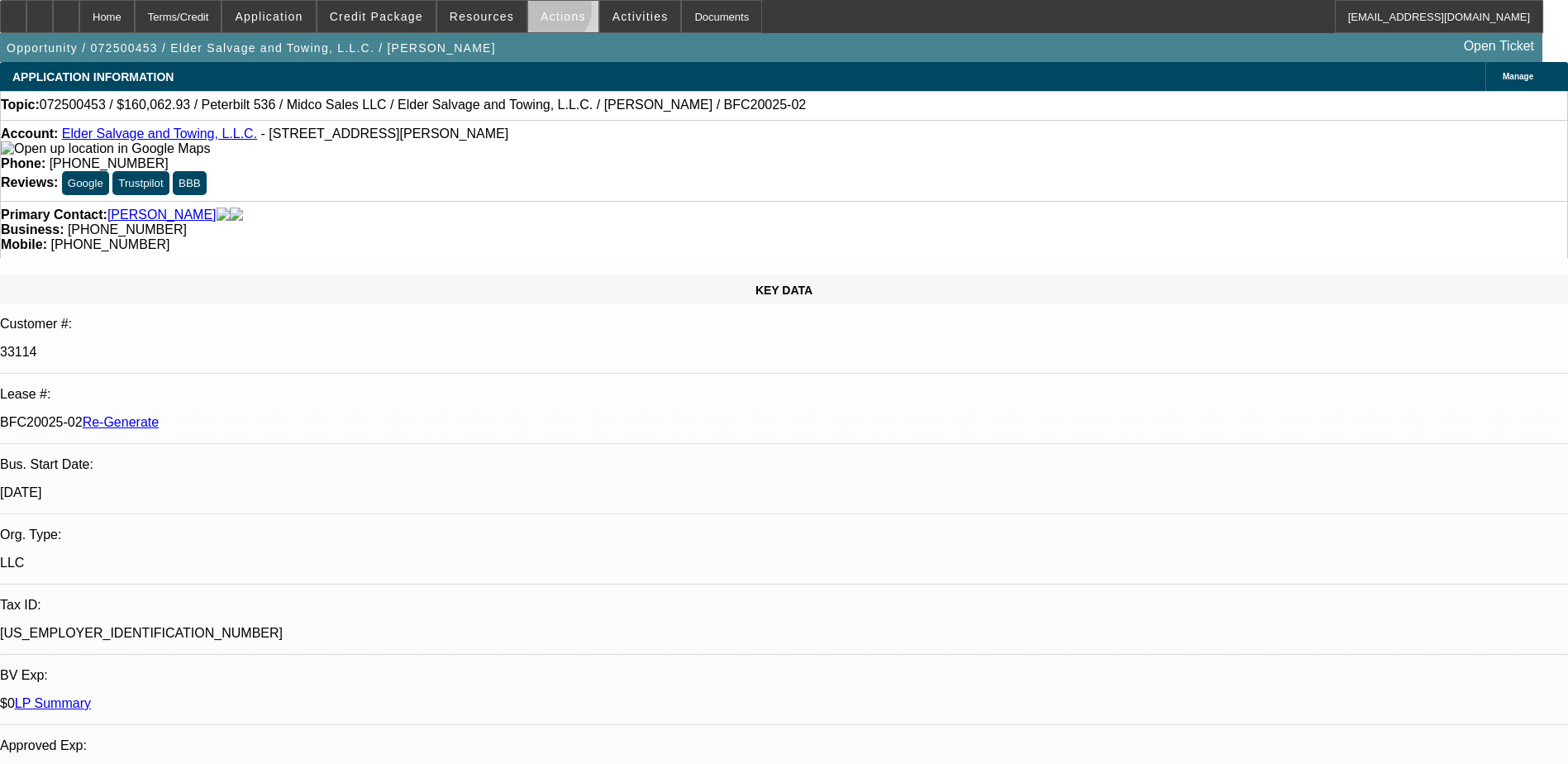
click at [540, 12] on span "Actions" at bounding box center [563, 16] width 46 height 14
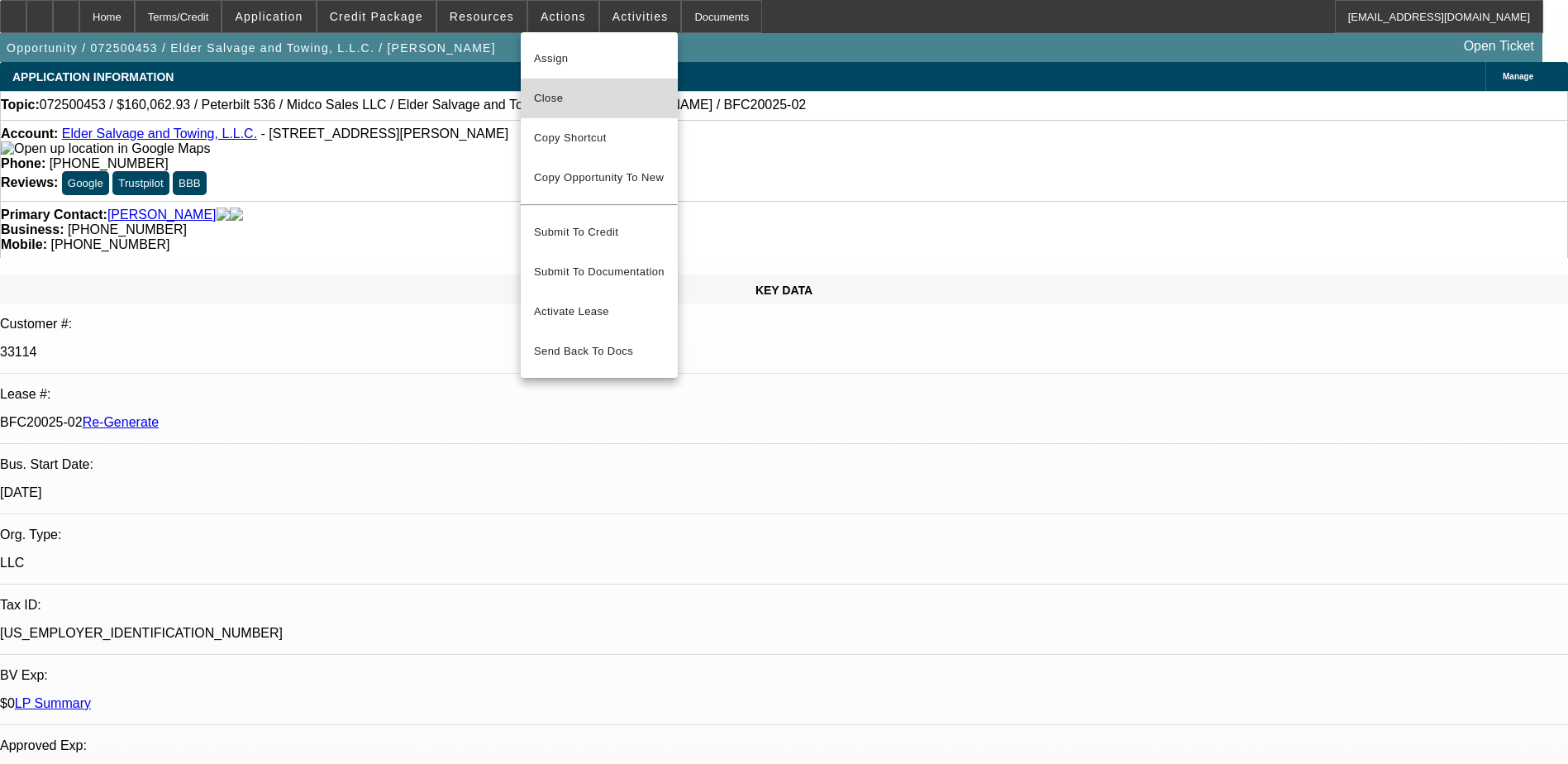
click at [562, 100] on span "Close" at bounding box center [599, 98] width 130 height 20
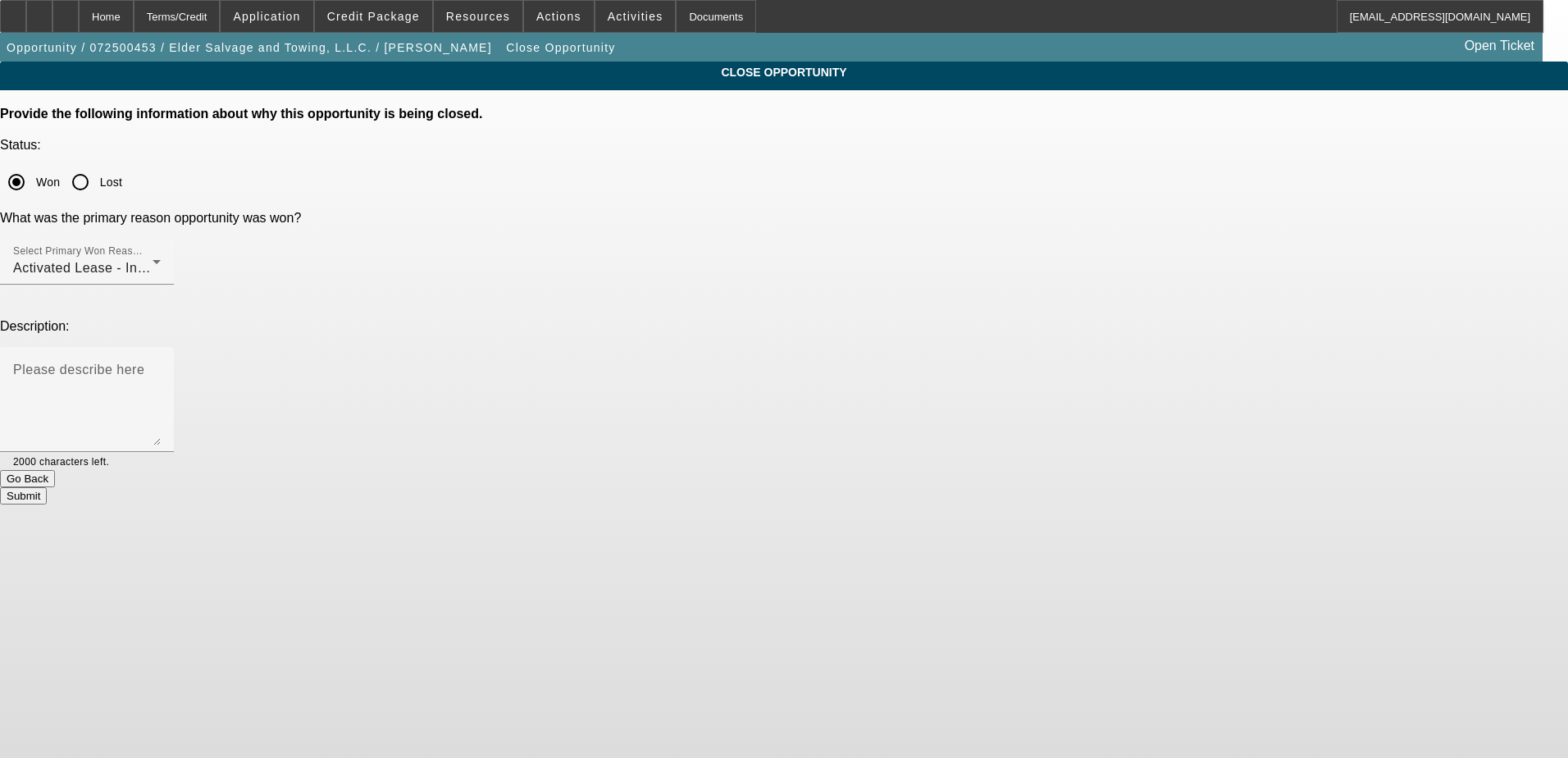
click at [47, 488] on button "Submit" at bounding box center [24, 496] width 47 height 17
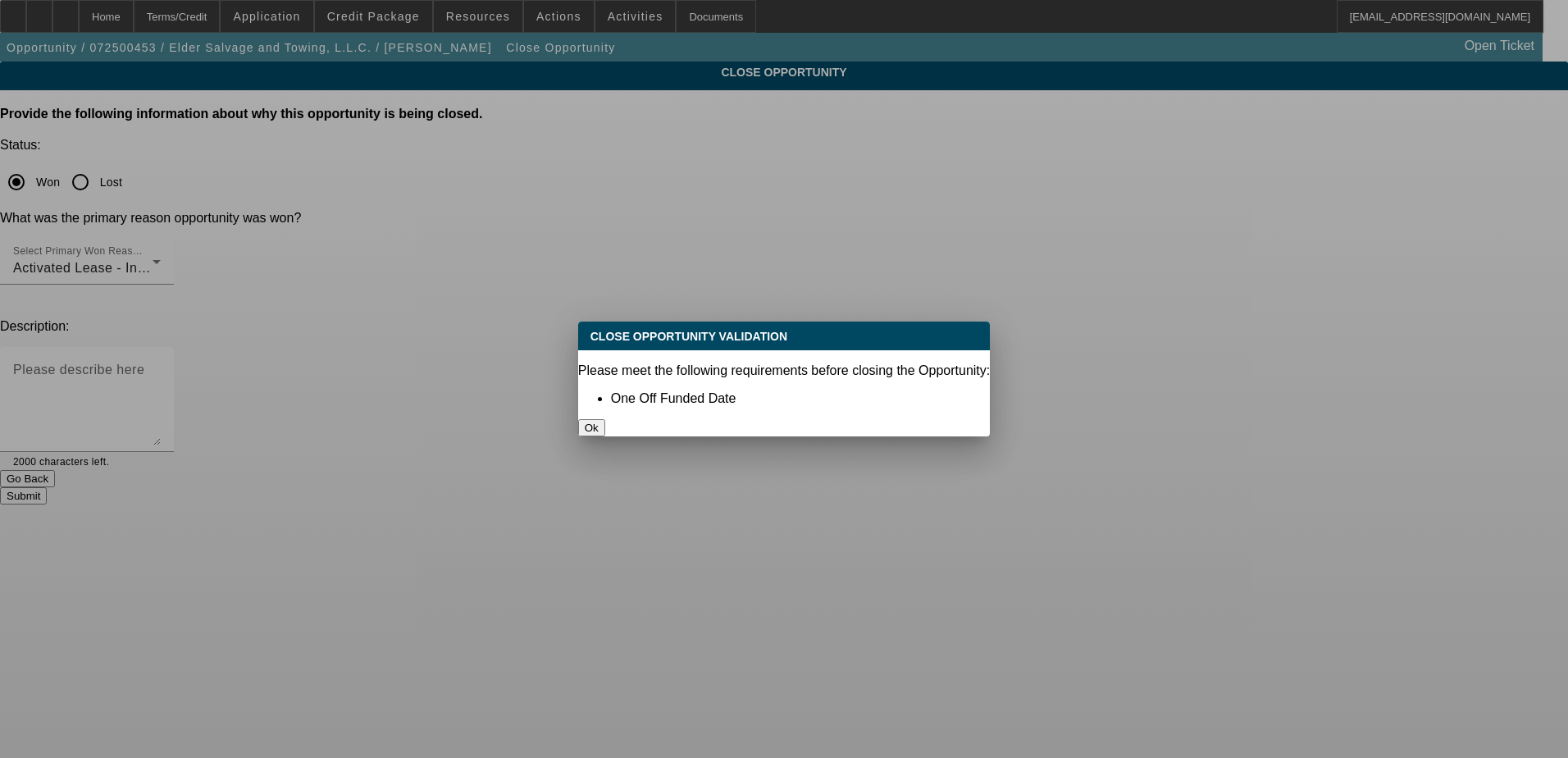
click at [605, 420] on button "Ok" at bounding box center [592, 428] width 27 height 17
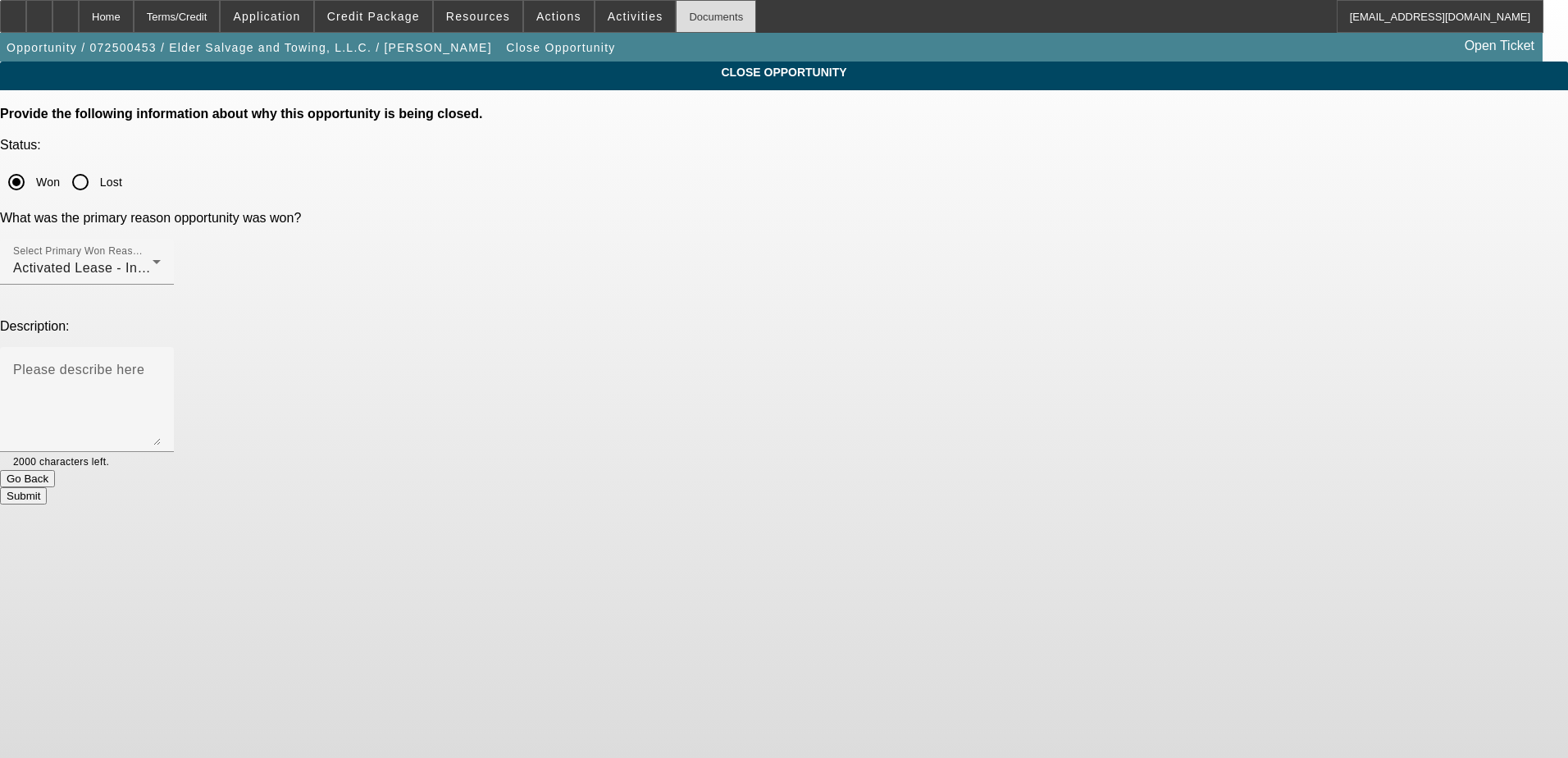
click at [675, 20] on div "Documents" at bounding box center [715, 16] width 80 height 33
click at [47, 488] on button "Submit" at bounding box center [24, 496] width 47 height 17
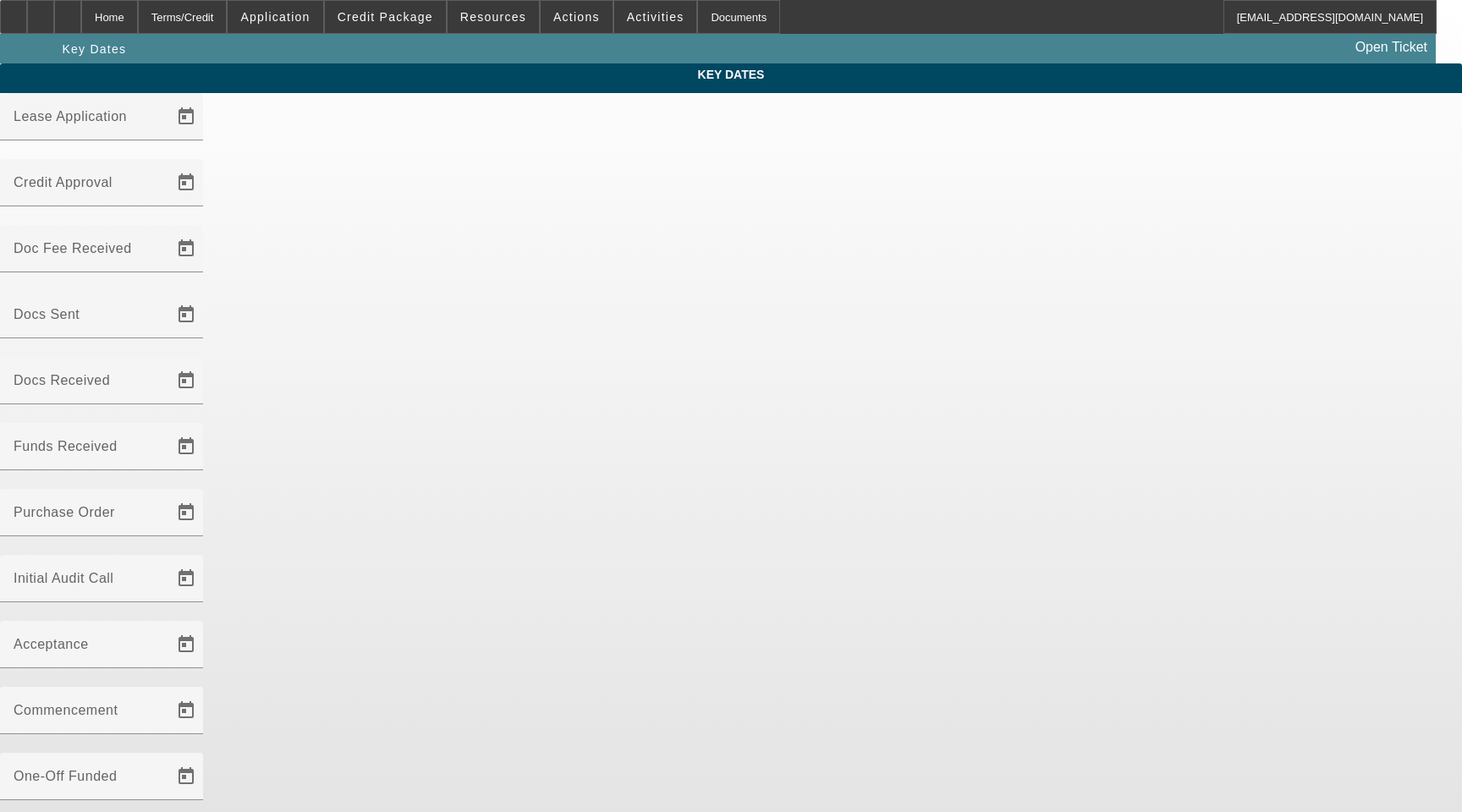
type input "[DATE]"
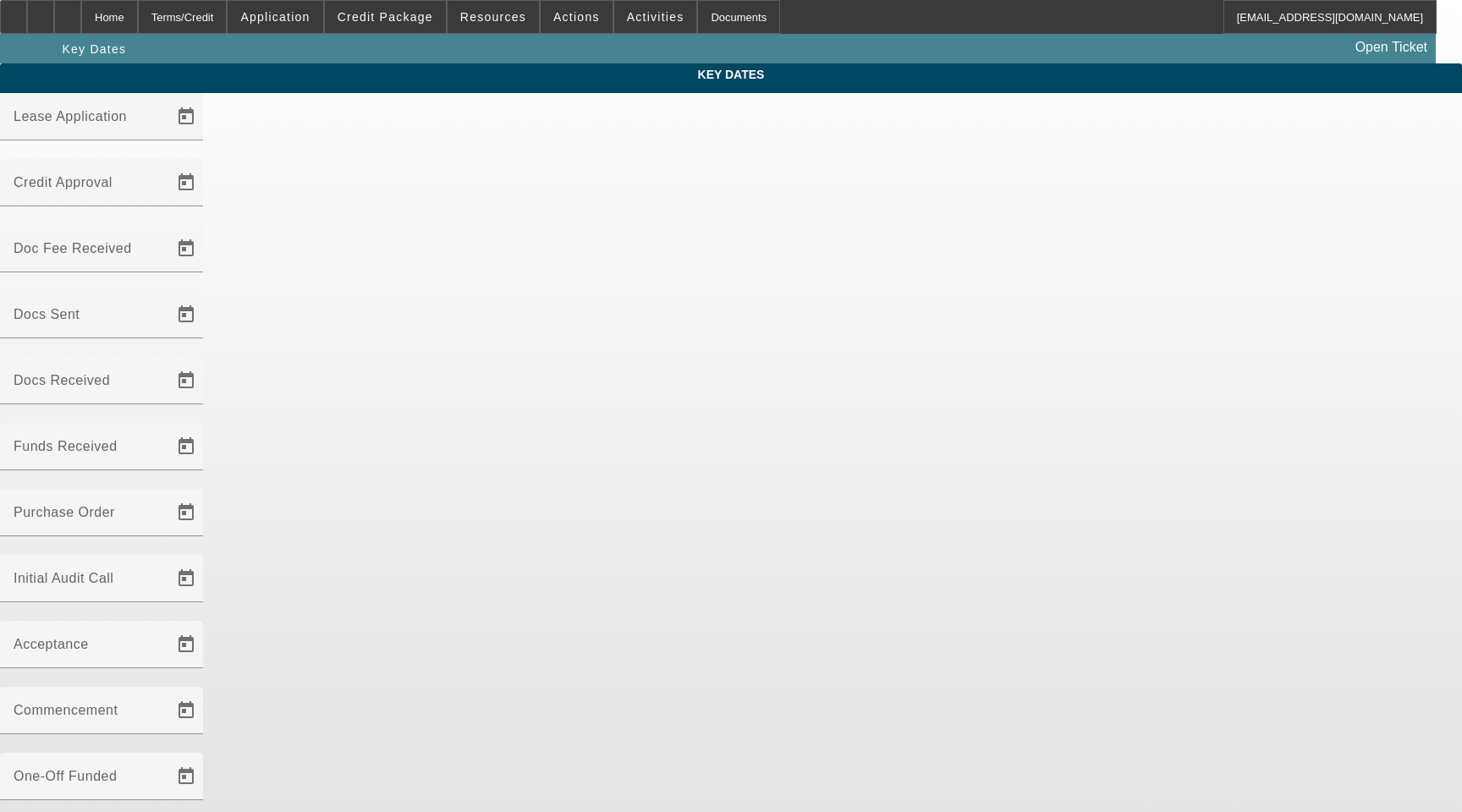
type input "[DATE]"
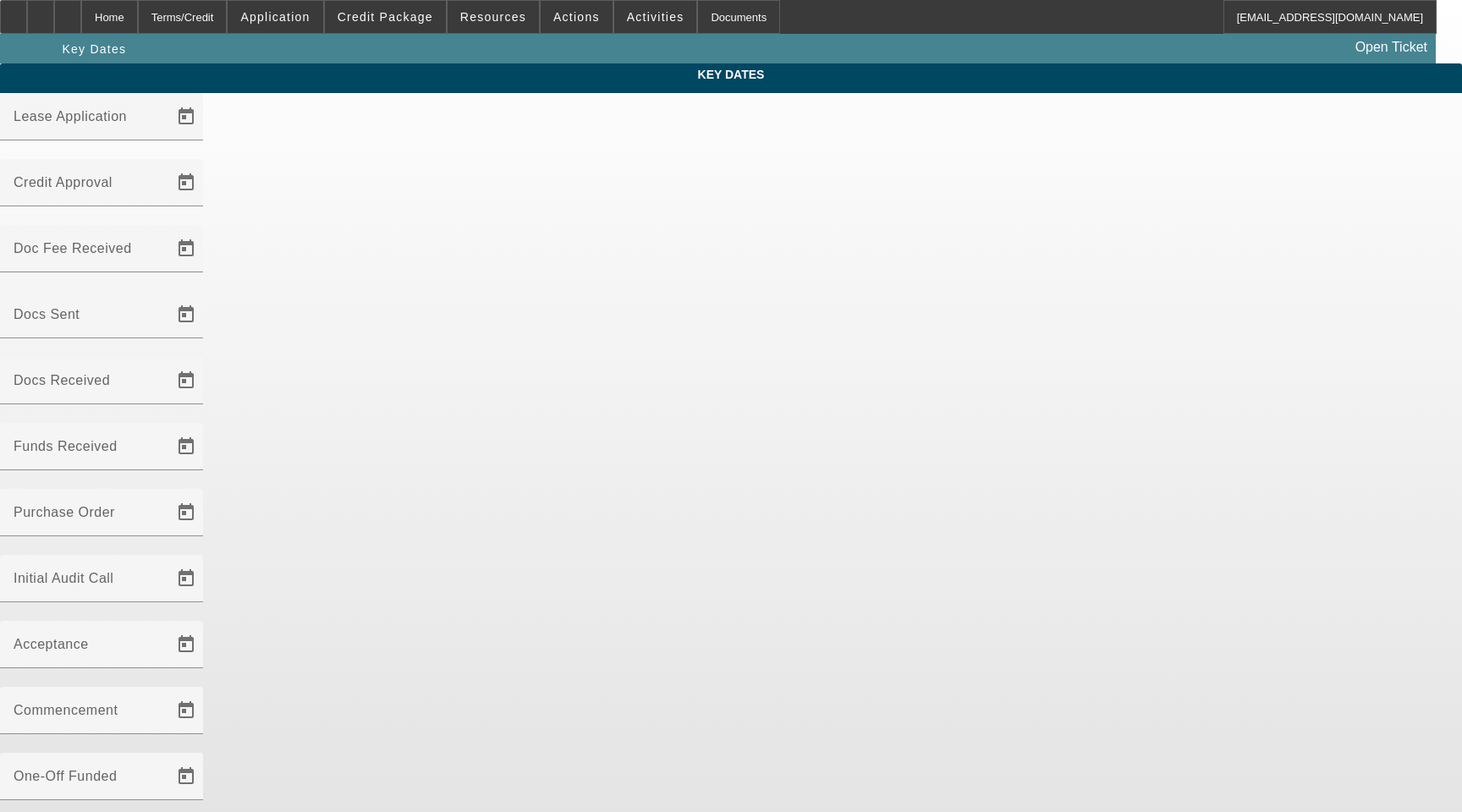
type input "[DATE]"
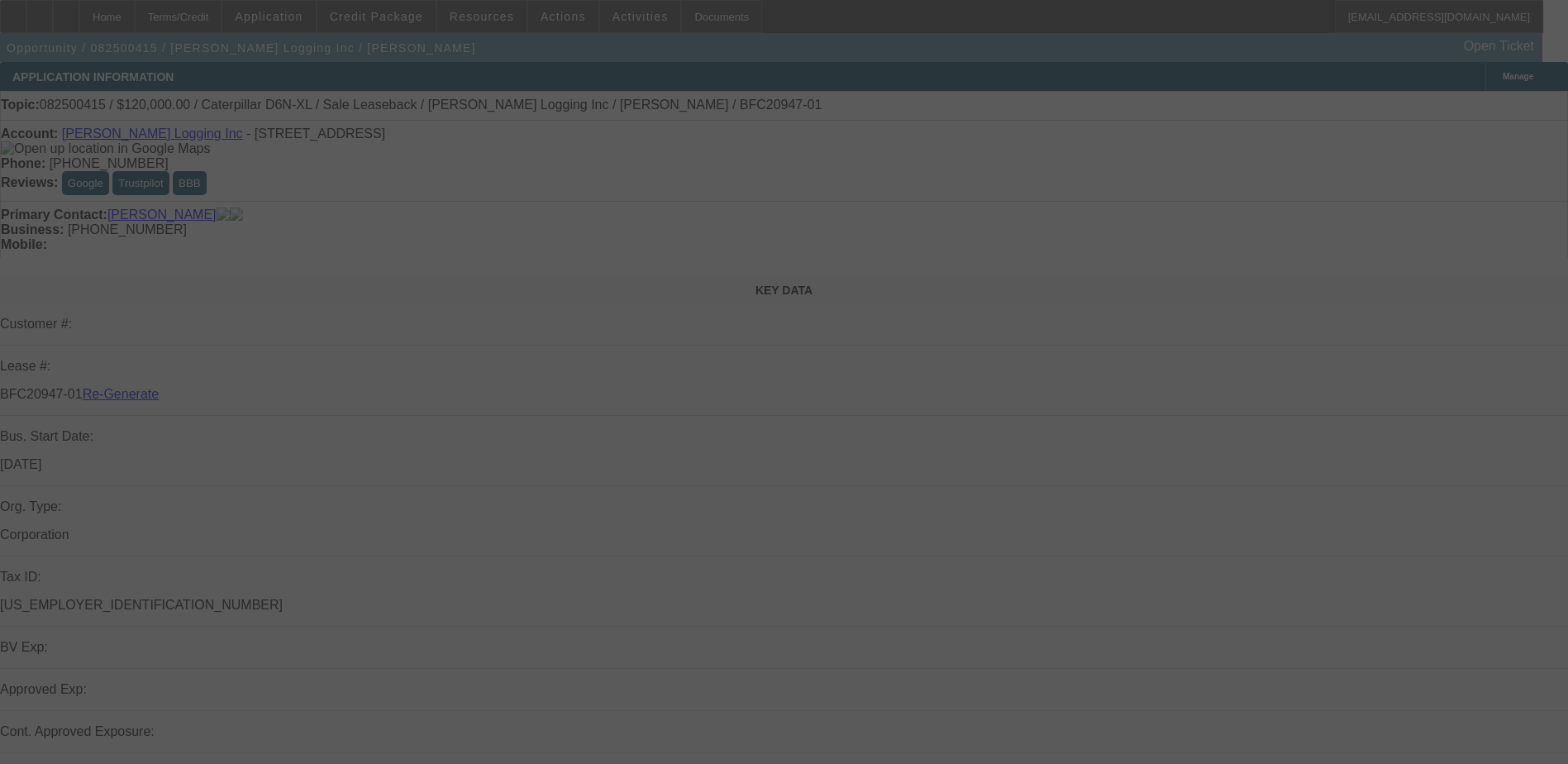
select select "3"
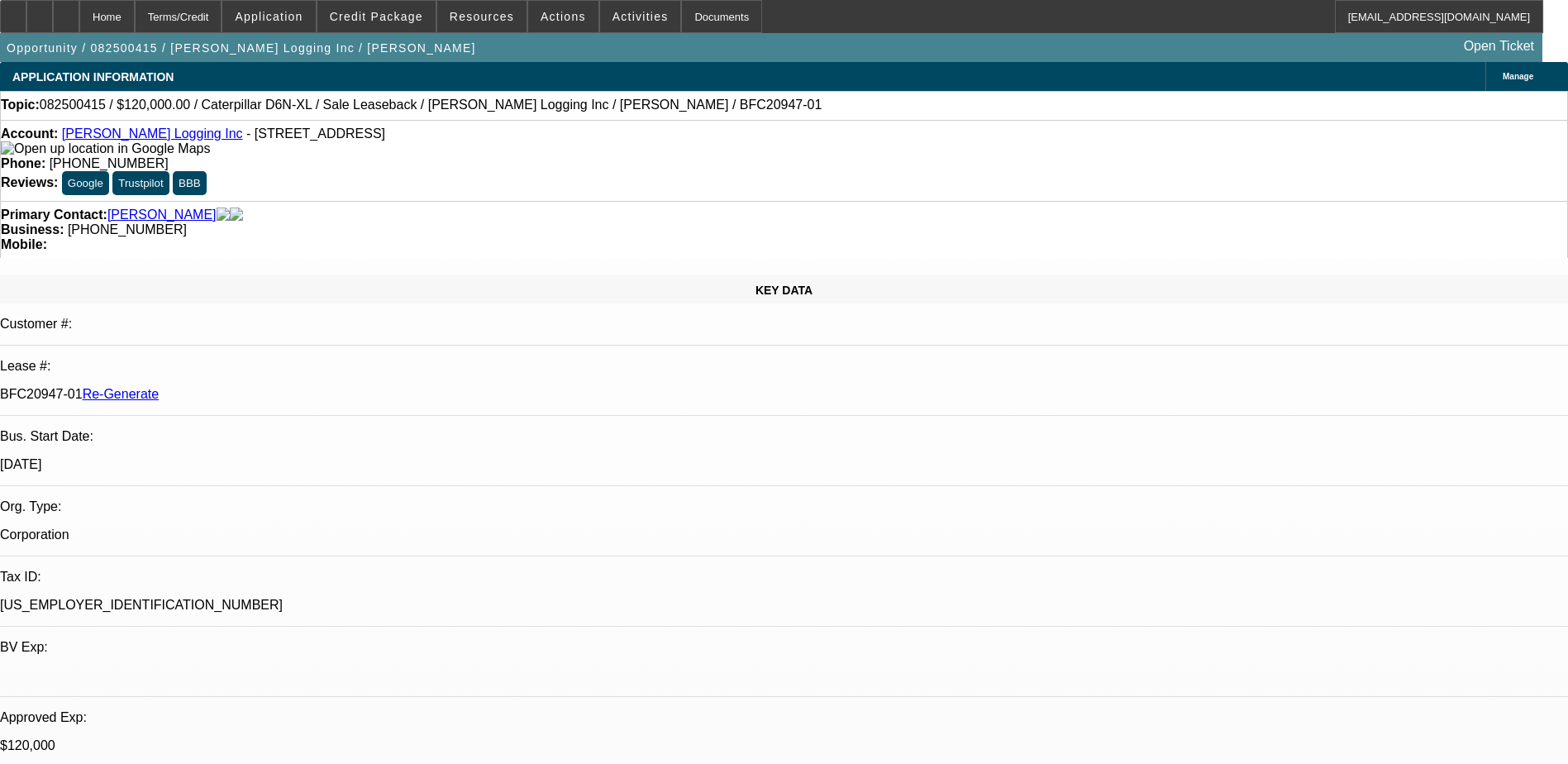
select select "0"
select select "2"
select select "0"
select select "1"
select select "2"
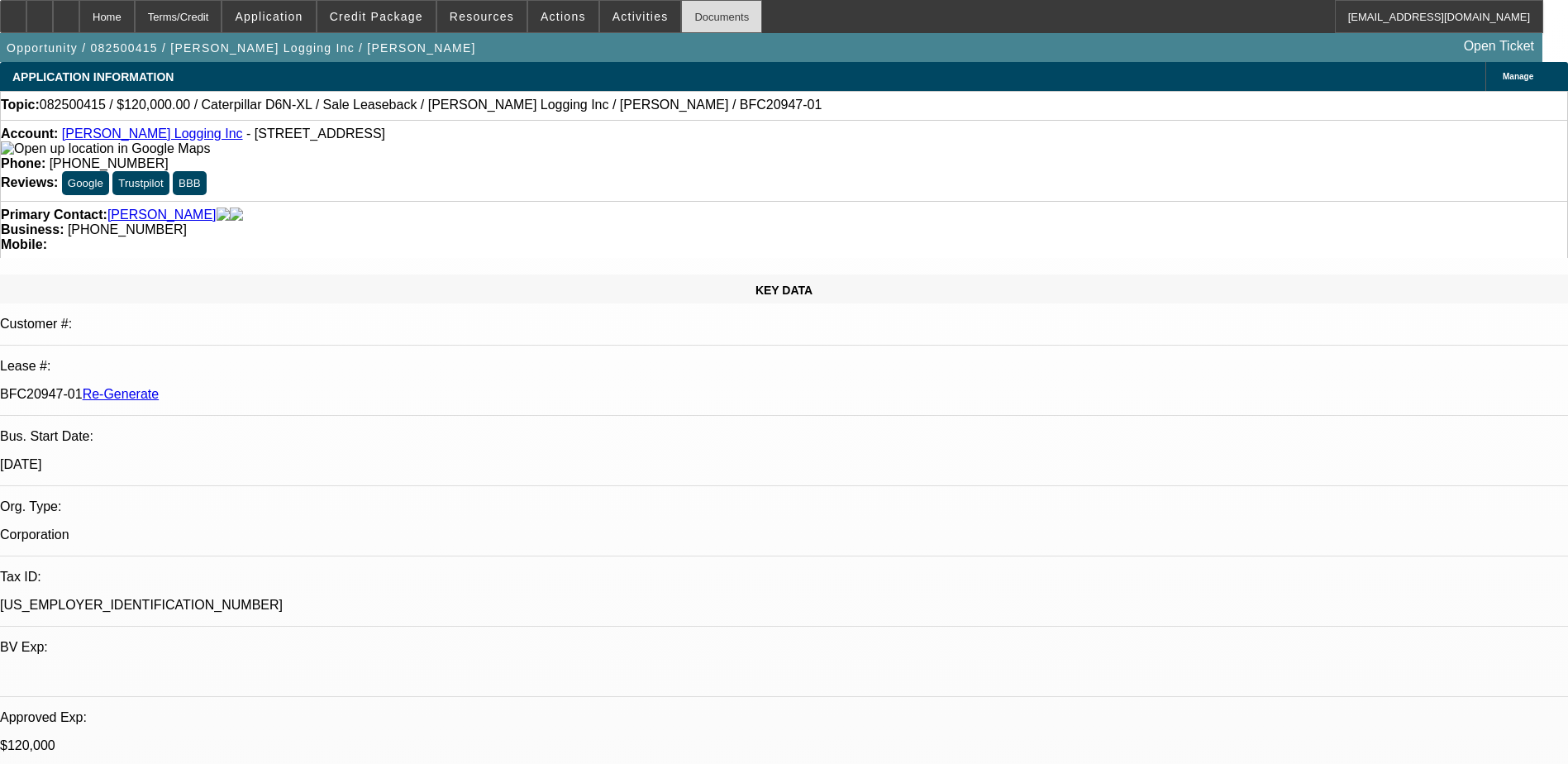
select select "6"
click at [208, 16] on div "Terms/Credit" at bounding box center [179, 16] width 87 height 33
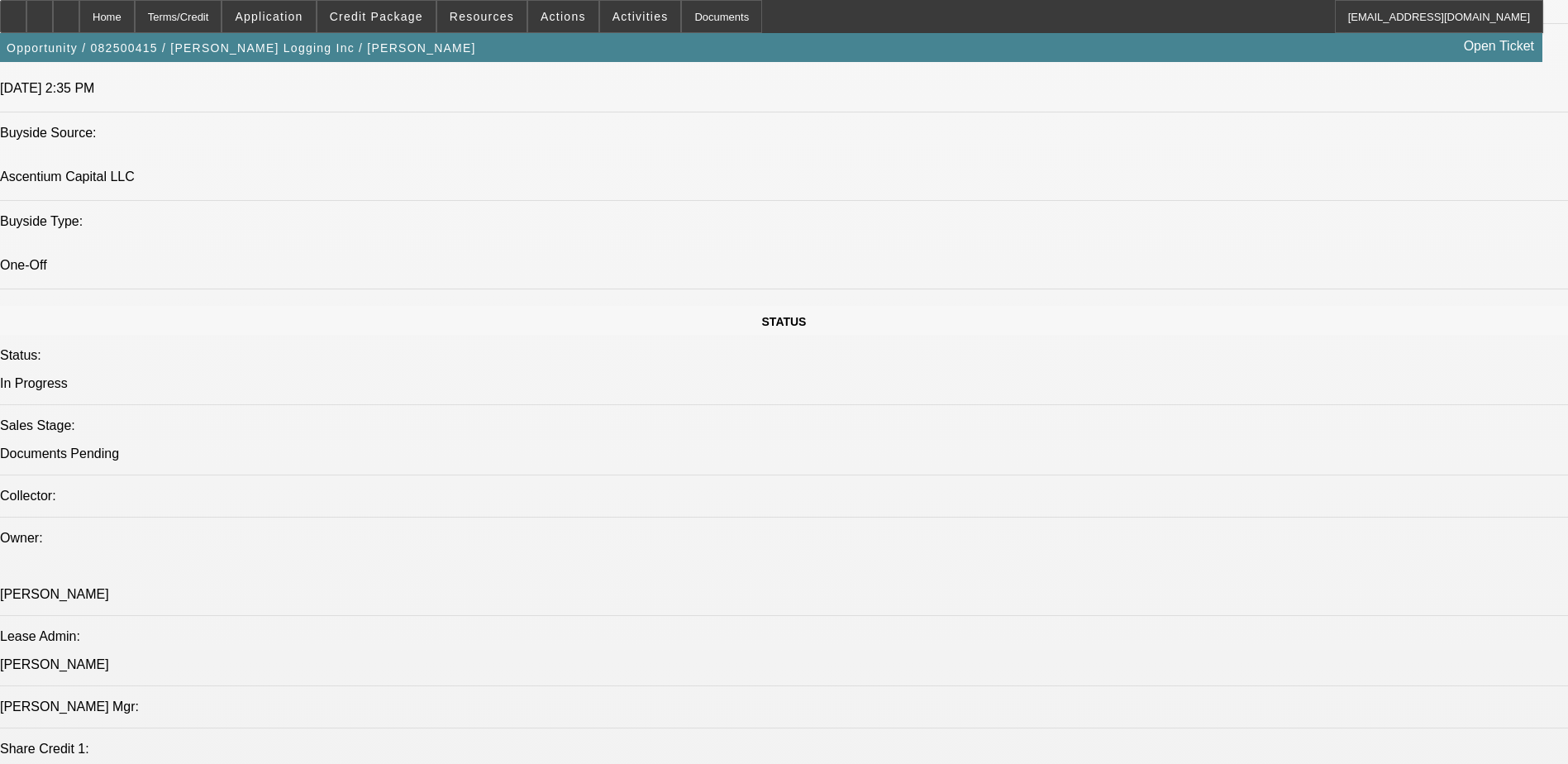
scroll to position [1477, 0]
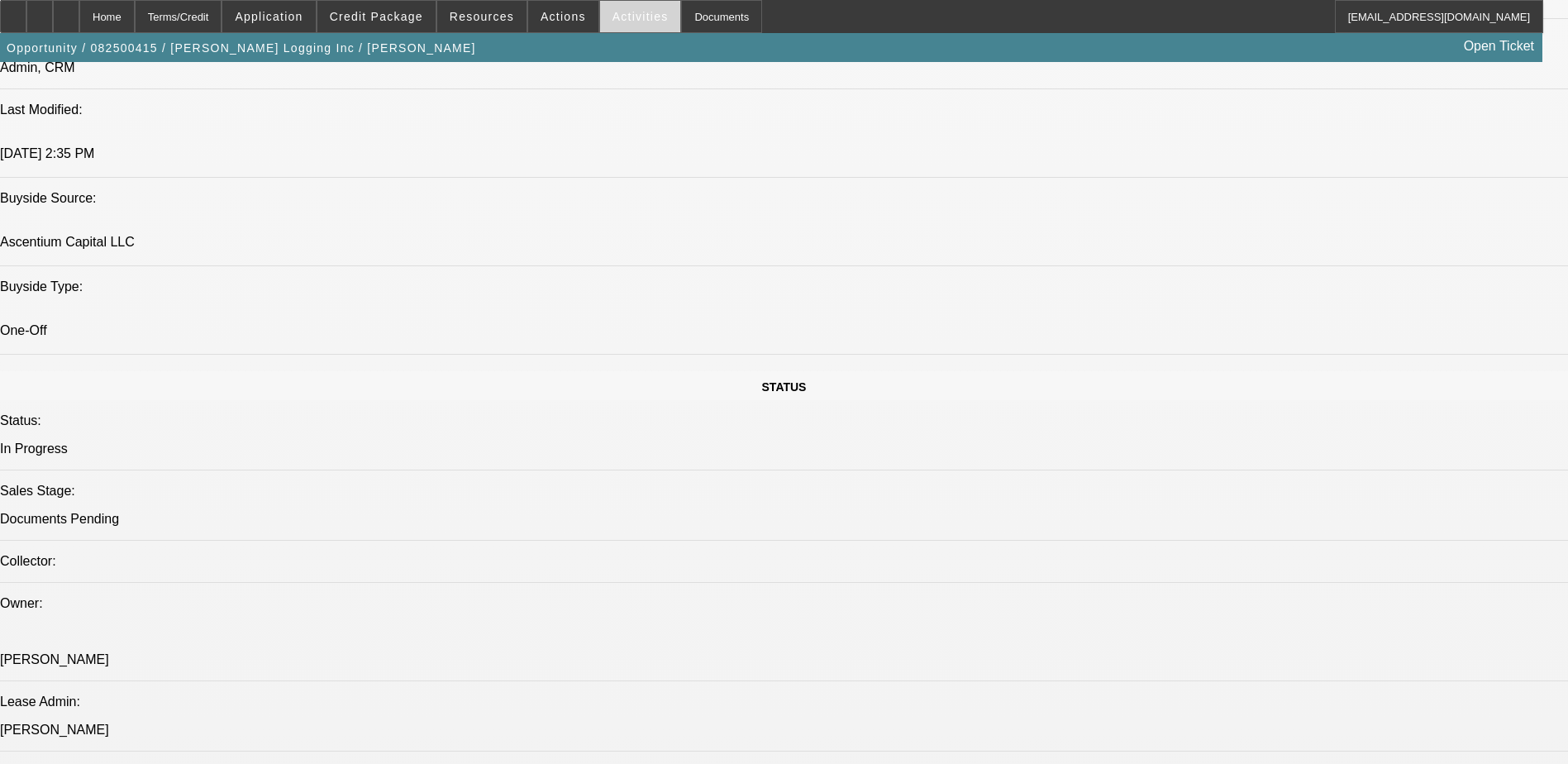
click at [623, 5] on span at bounding box center [641, 16] width 81 height 40
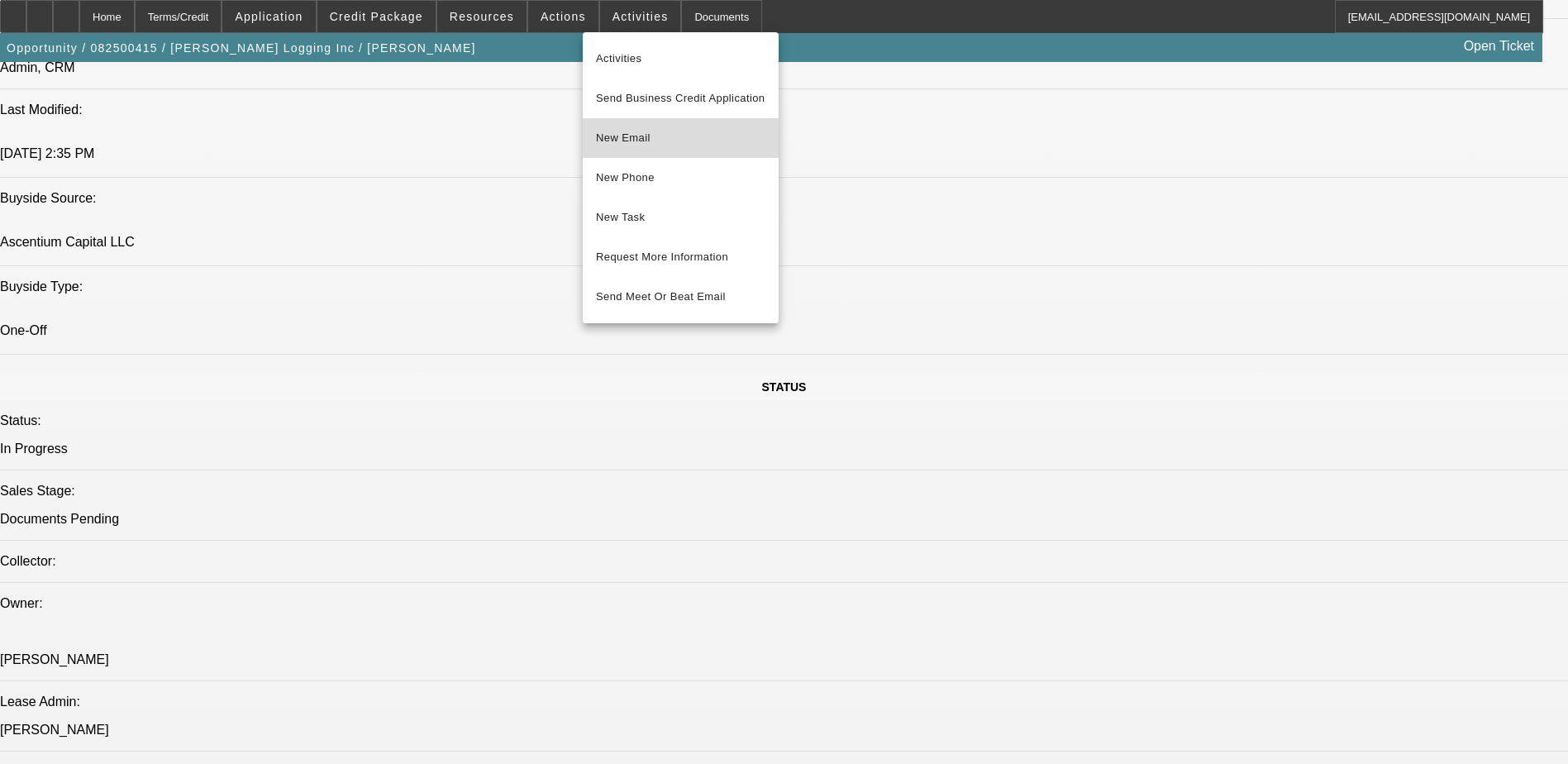
click at [623, 153] on button "New Email" at bounding box center [681, 139] width 196 height 40
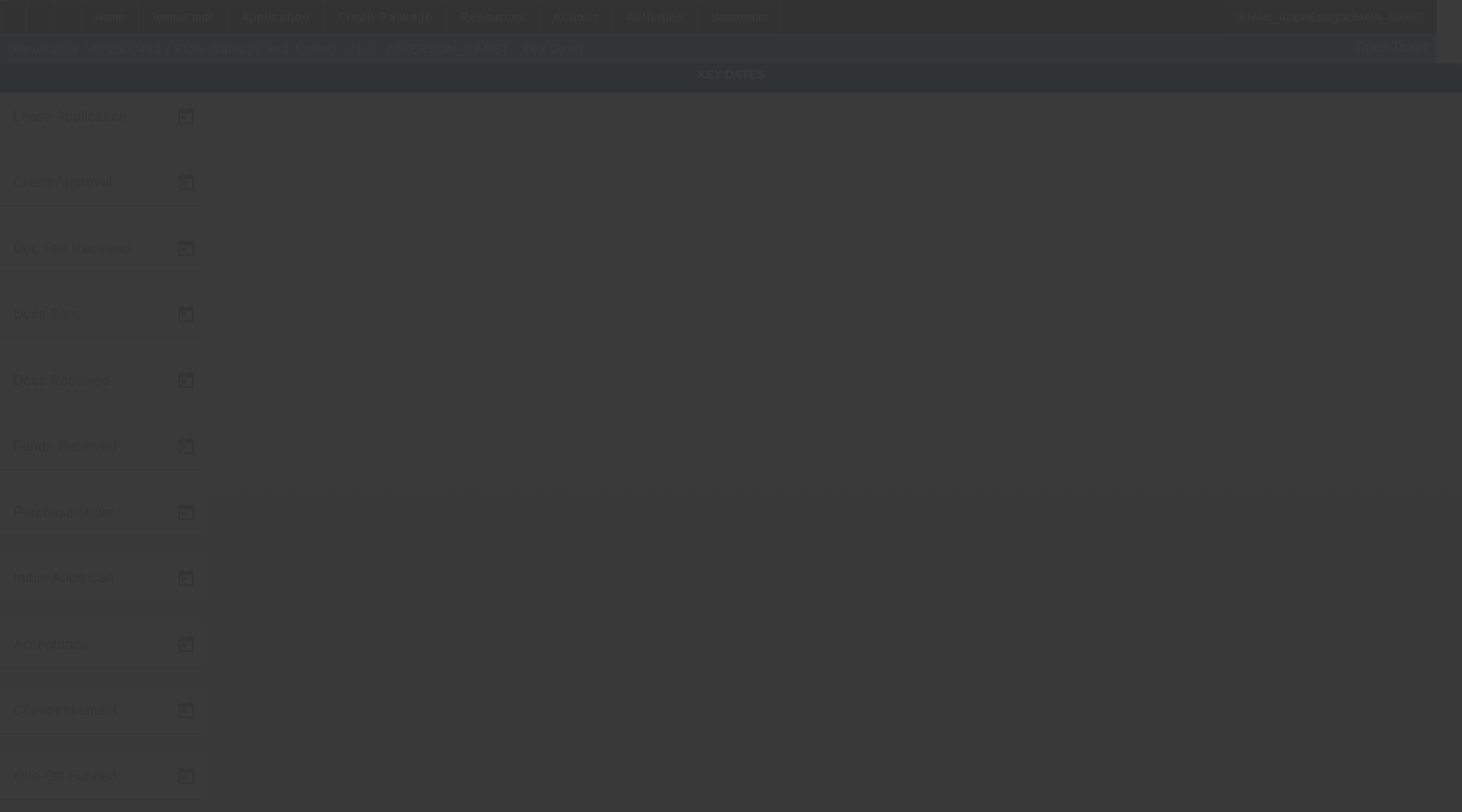
type input "[DATE]"
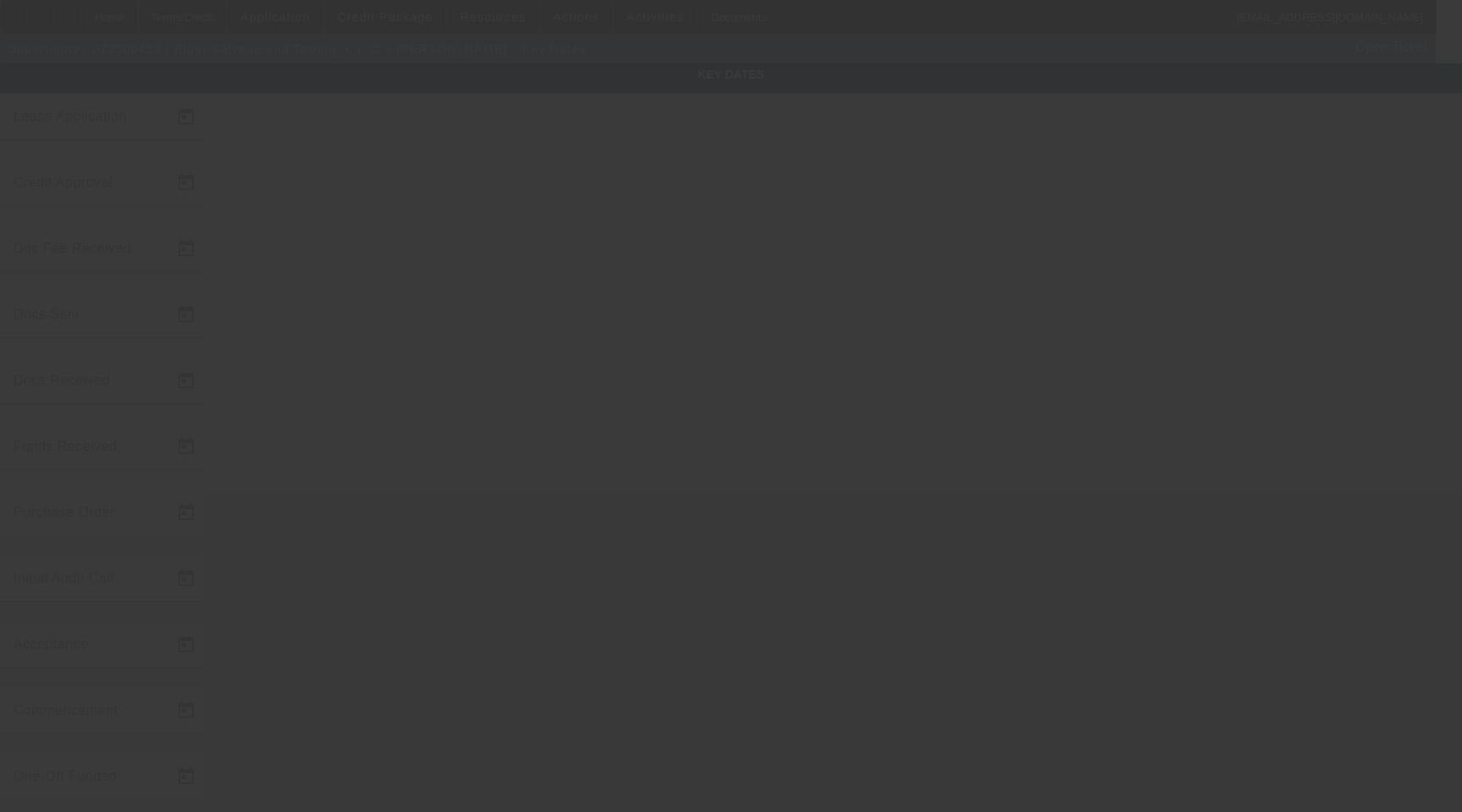
type input "[DATE]"
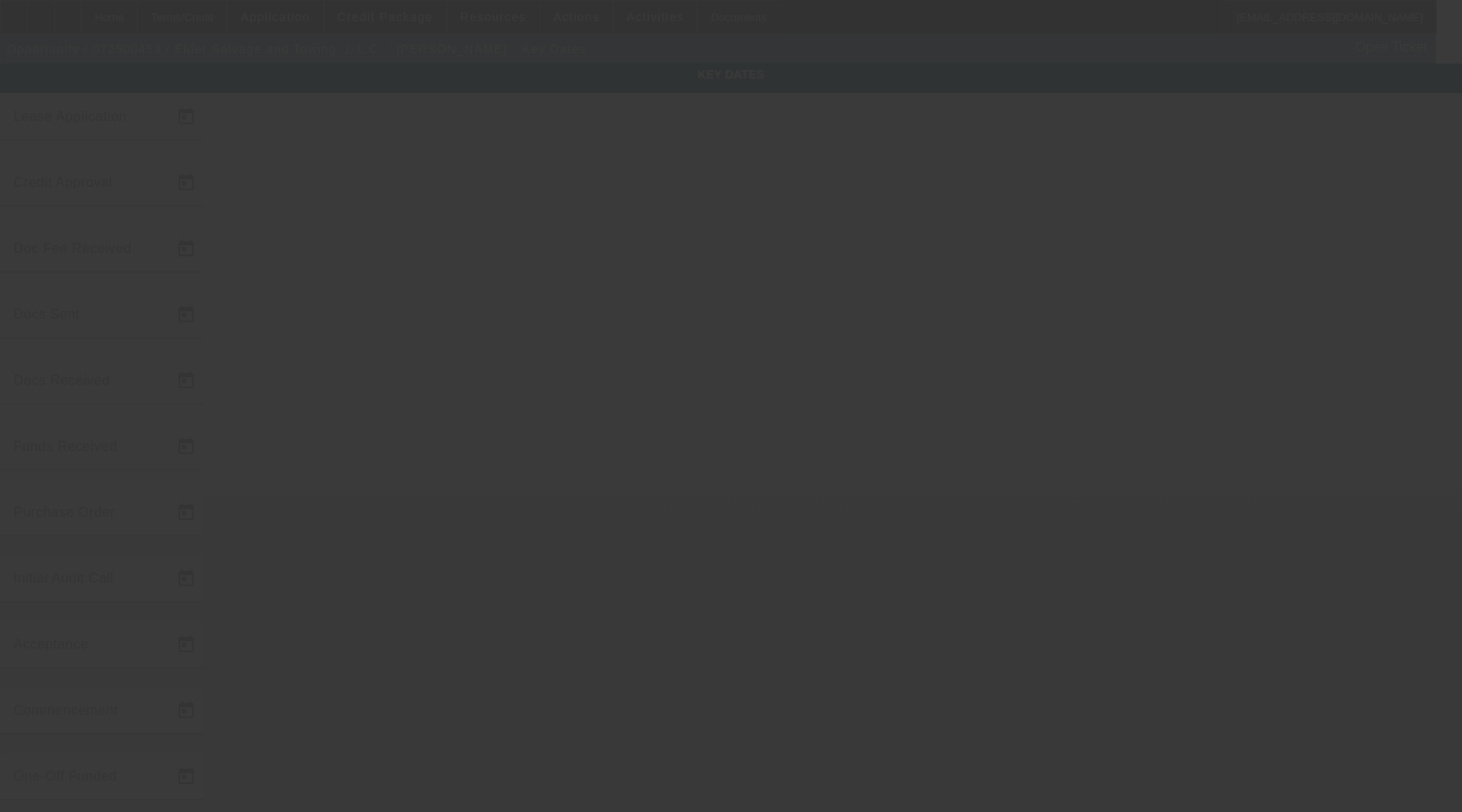
type input "[DATE]"
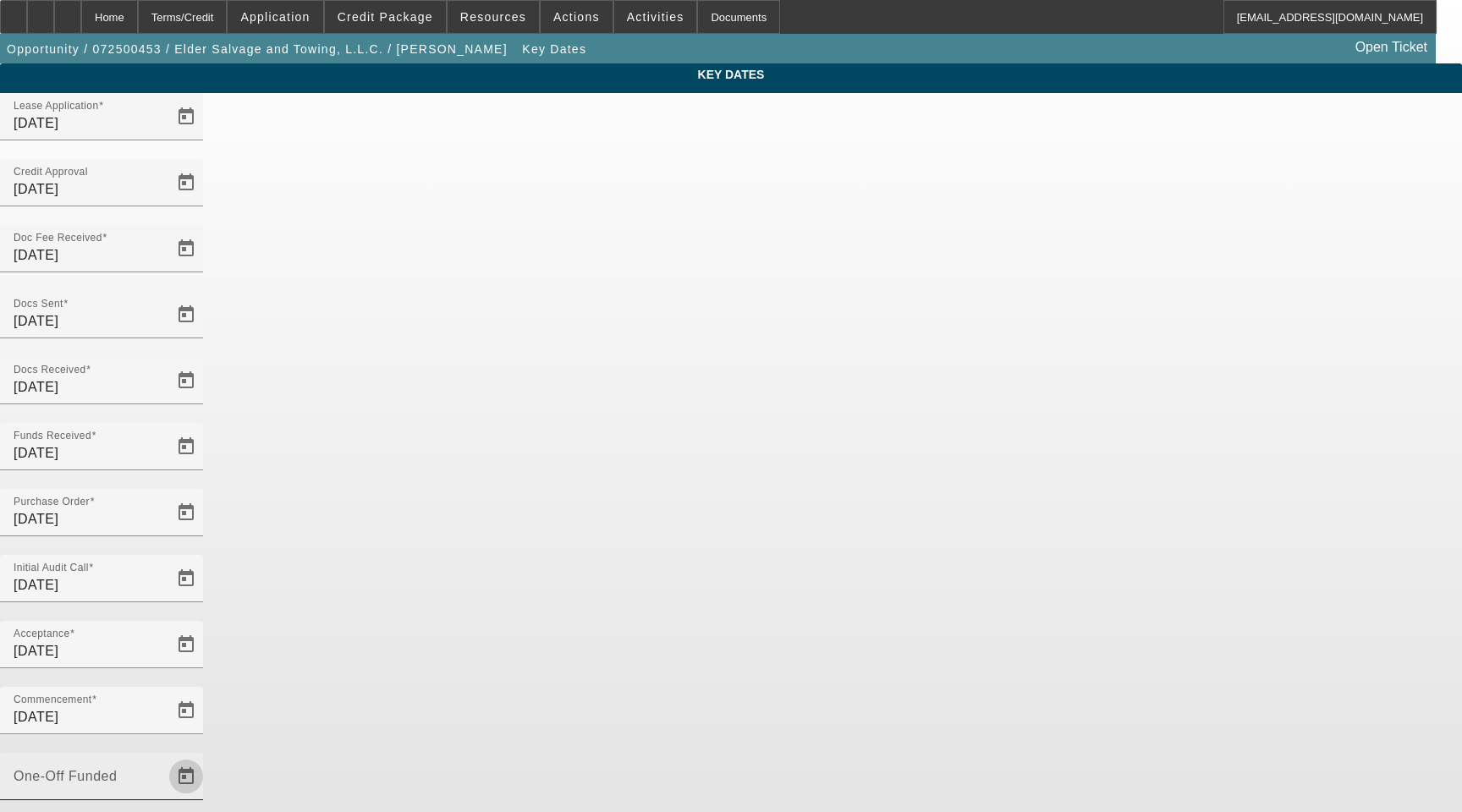
click at [206, 756] on span "Open calendar" at bounding box center [186, 777] width 41 height 41
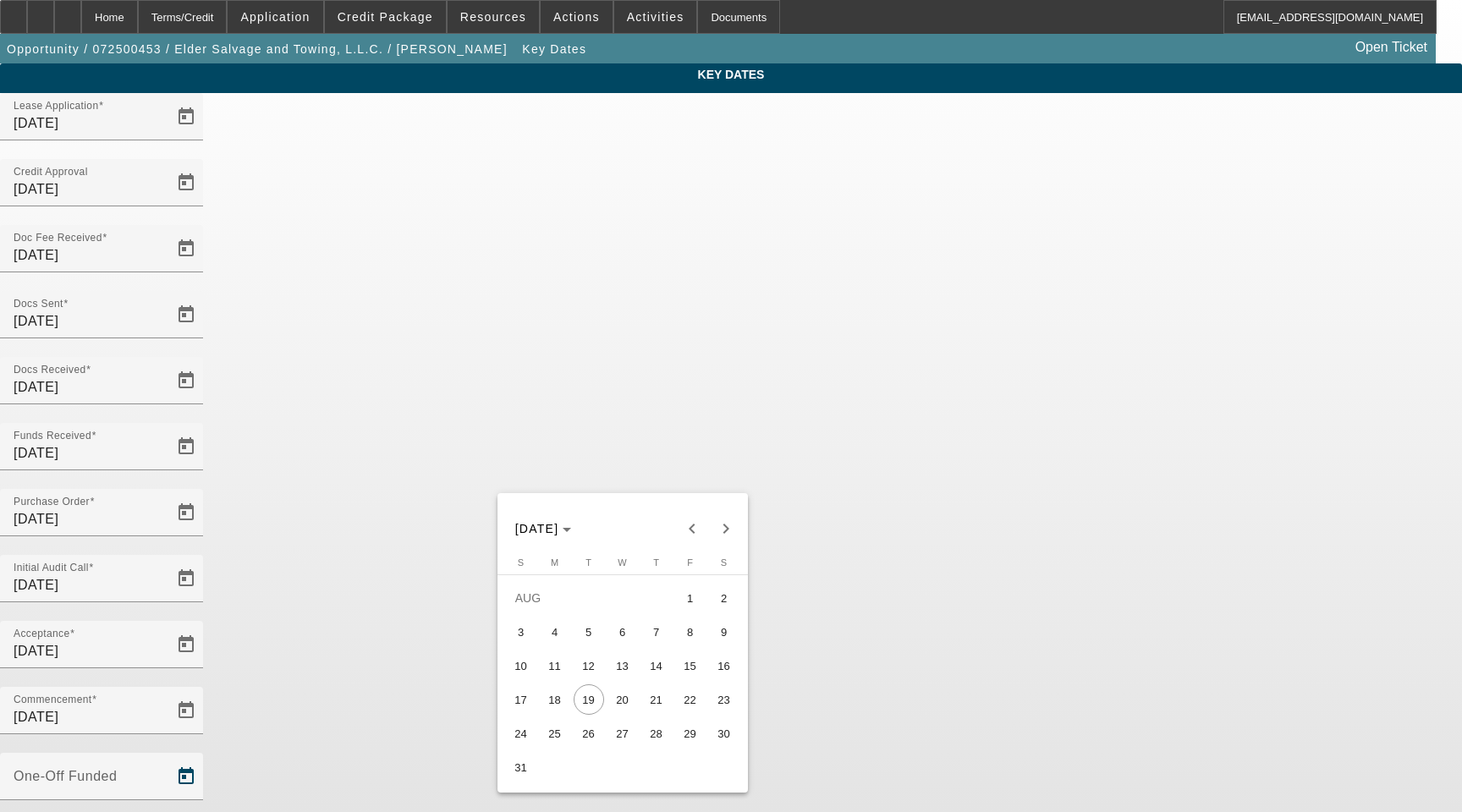
click at [553, 706] on span "18" at bounding box center [555, 699] width 31 height 31
type input "8/18/2025"
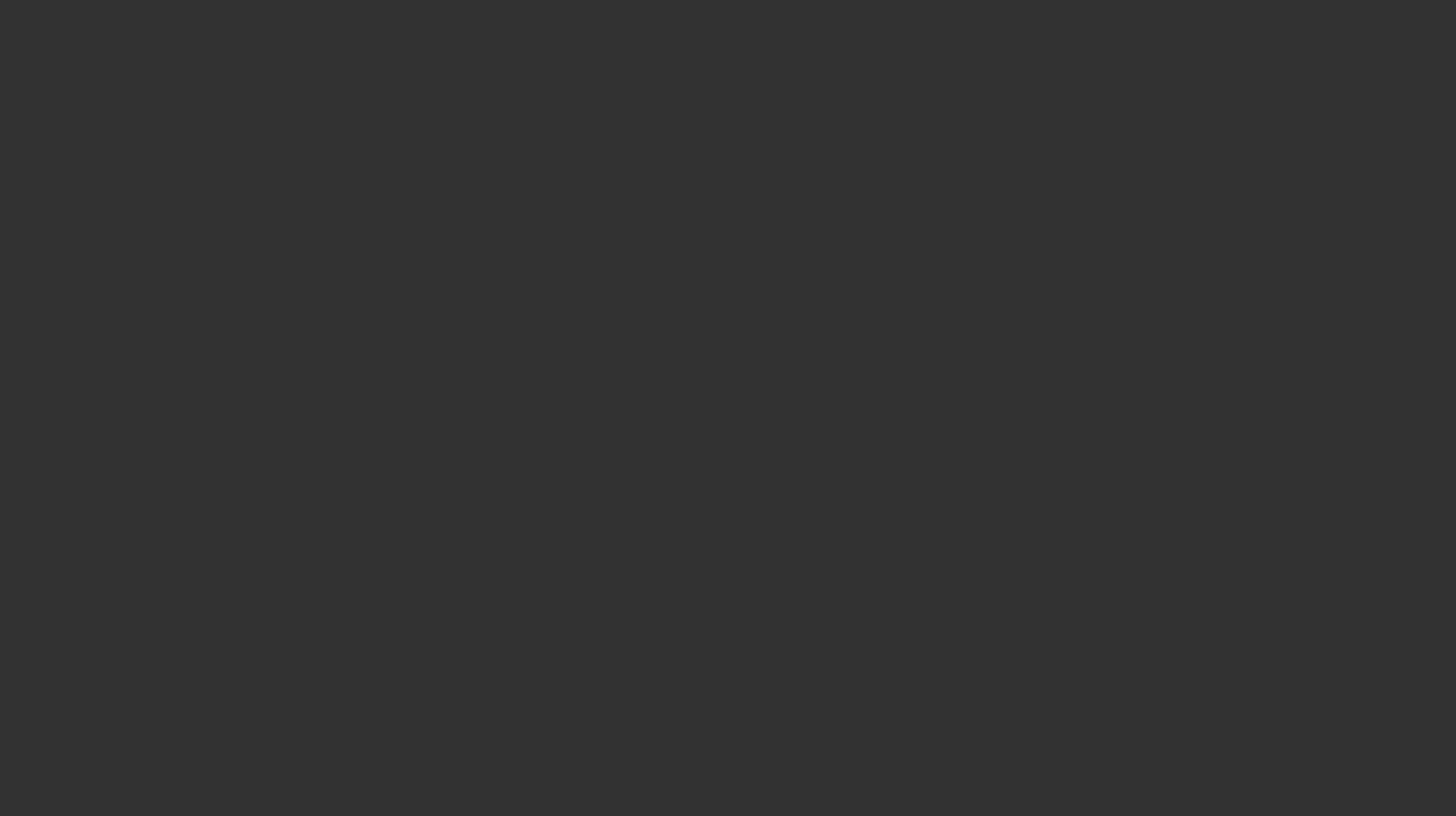
select select "4"
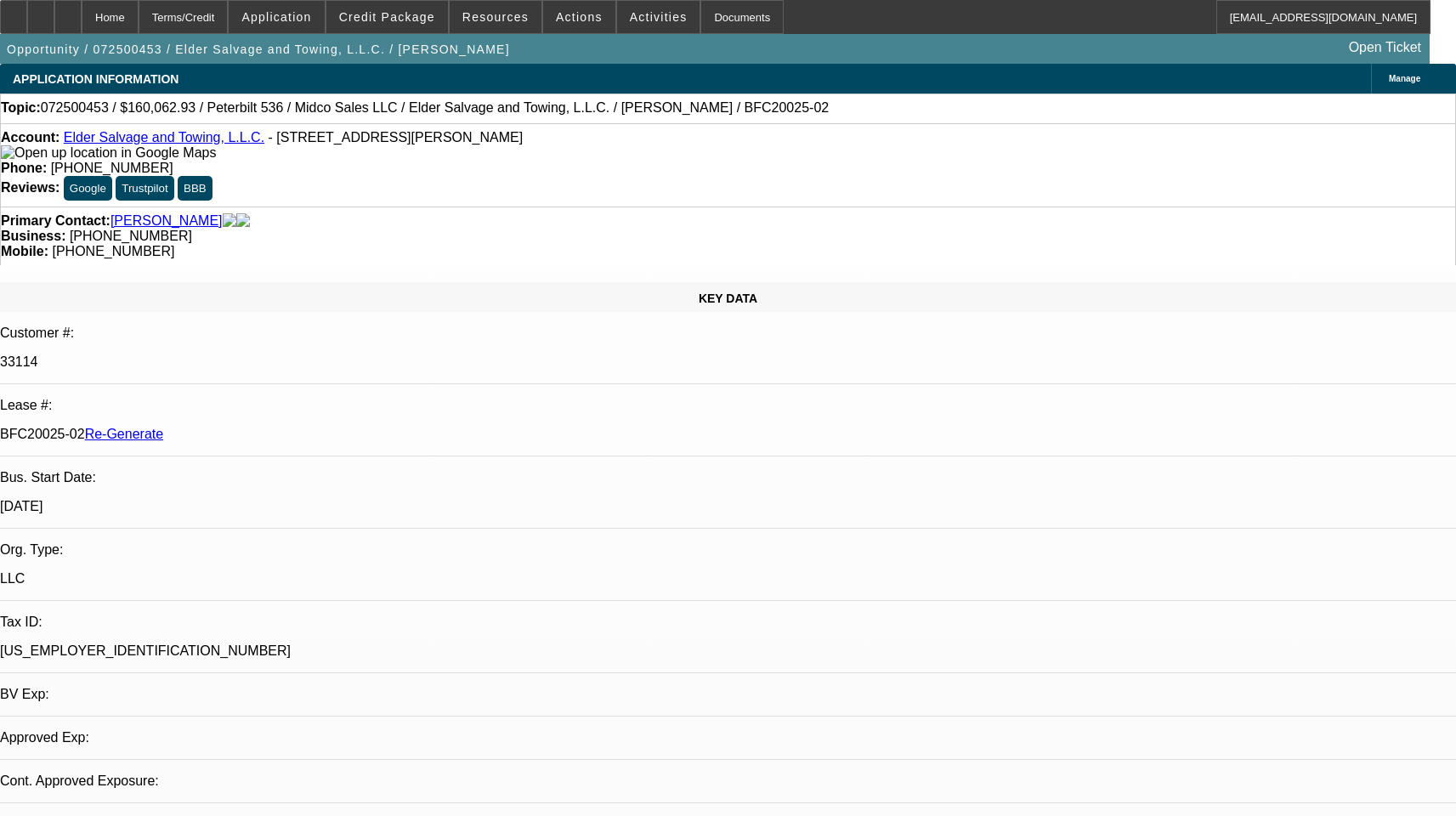
select select "0"
select select "1"
select select "3"
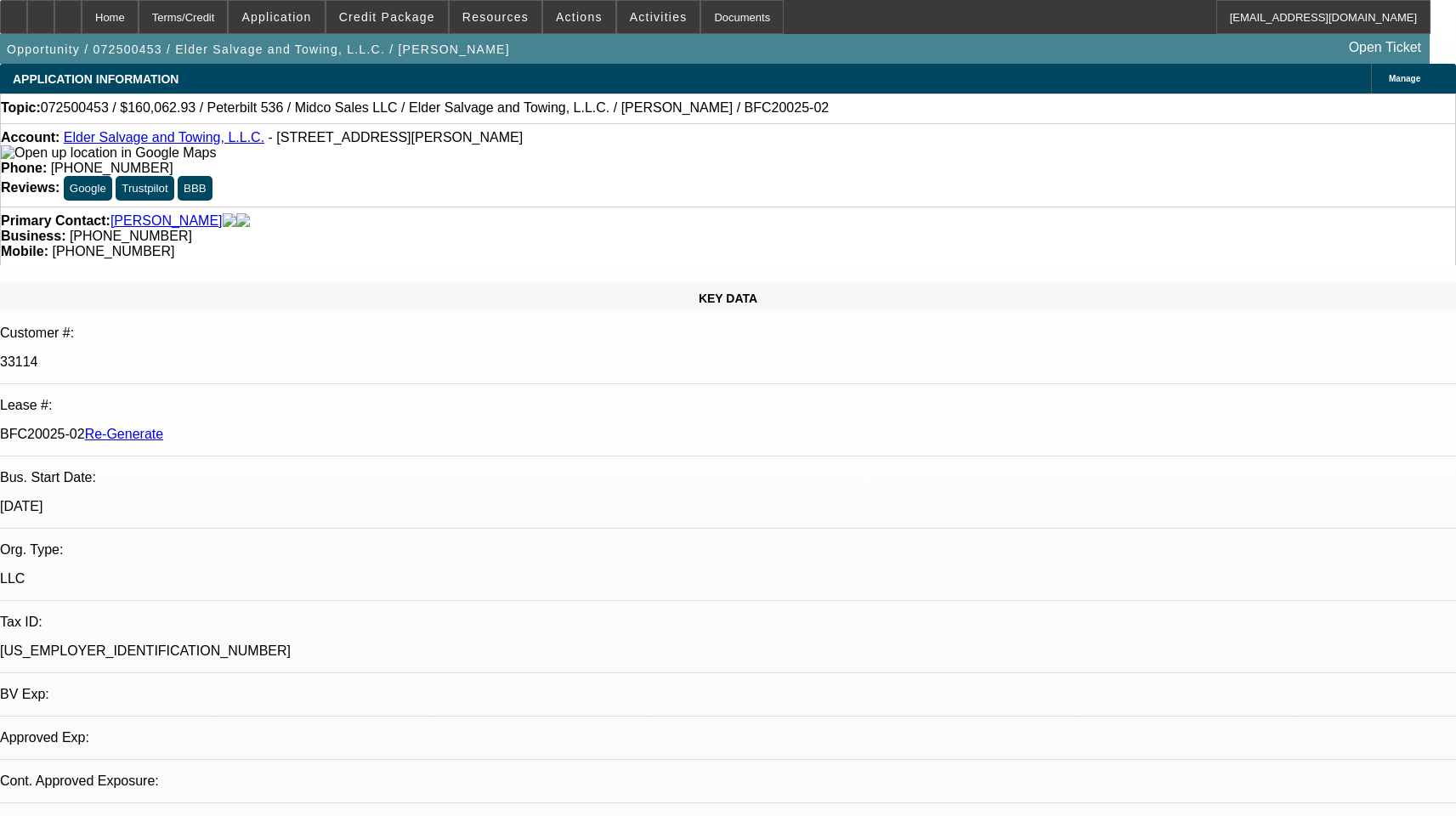
select select "6"
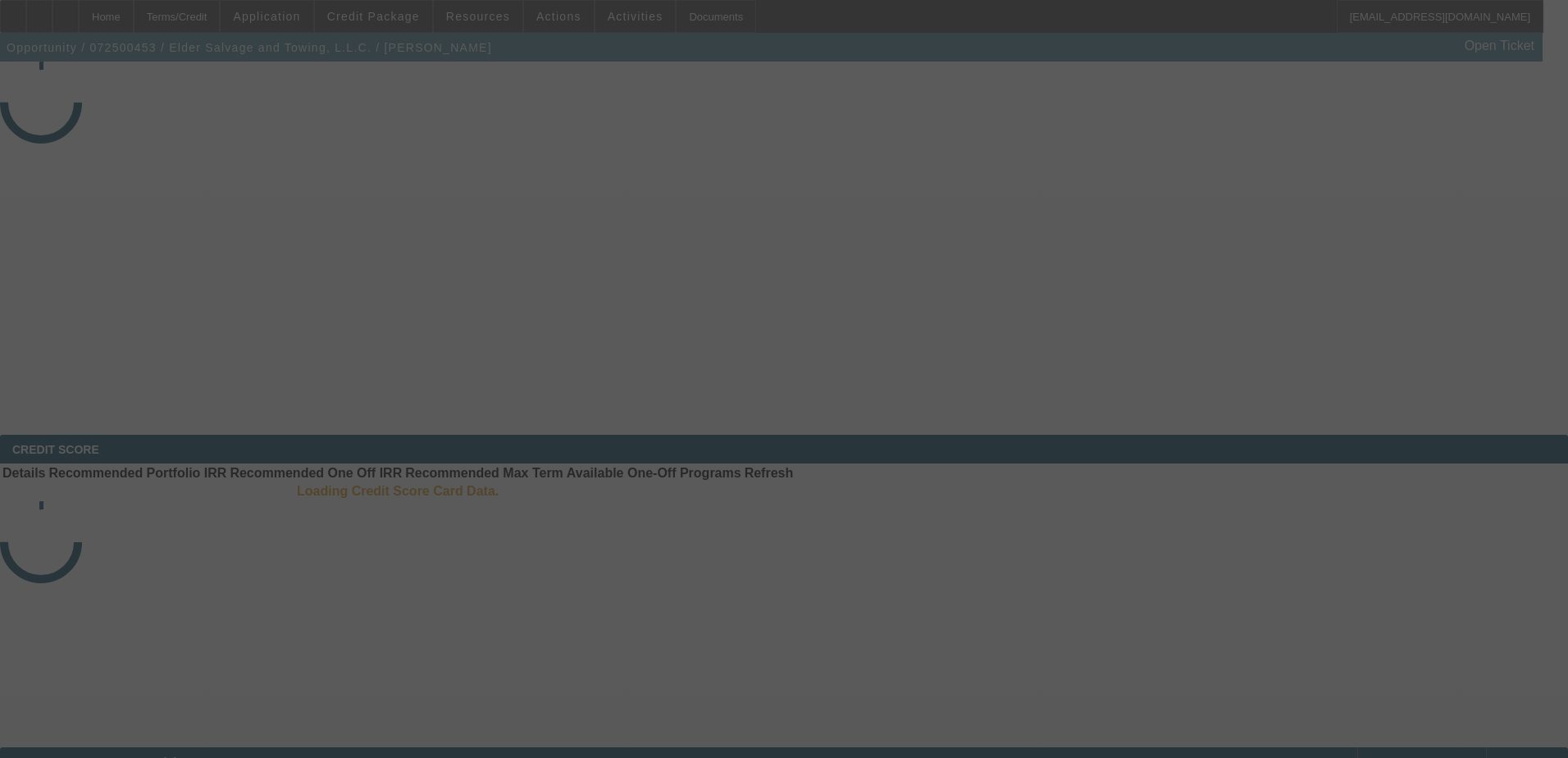
select select "4"
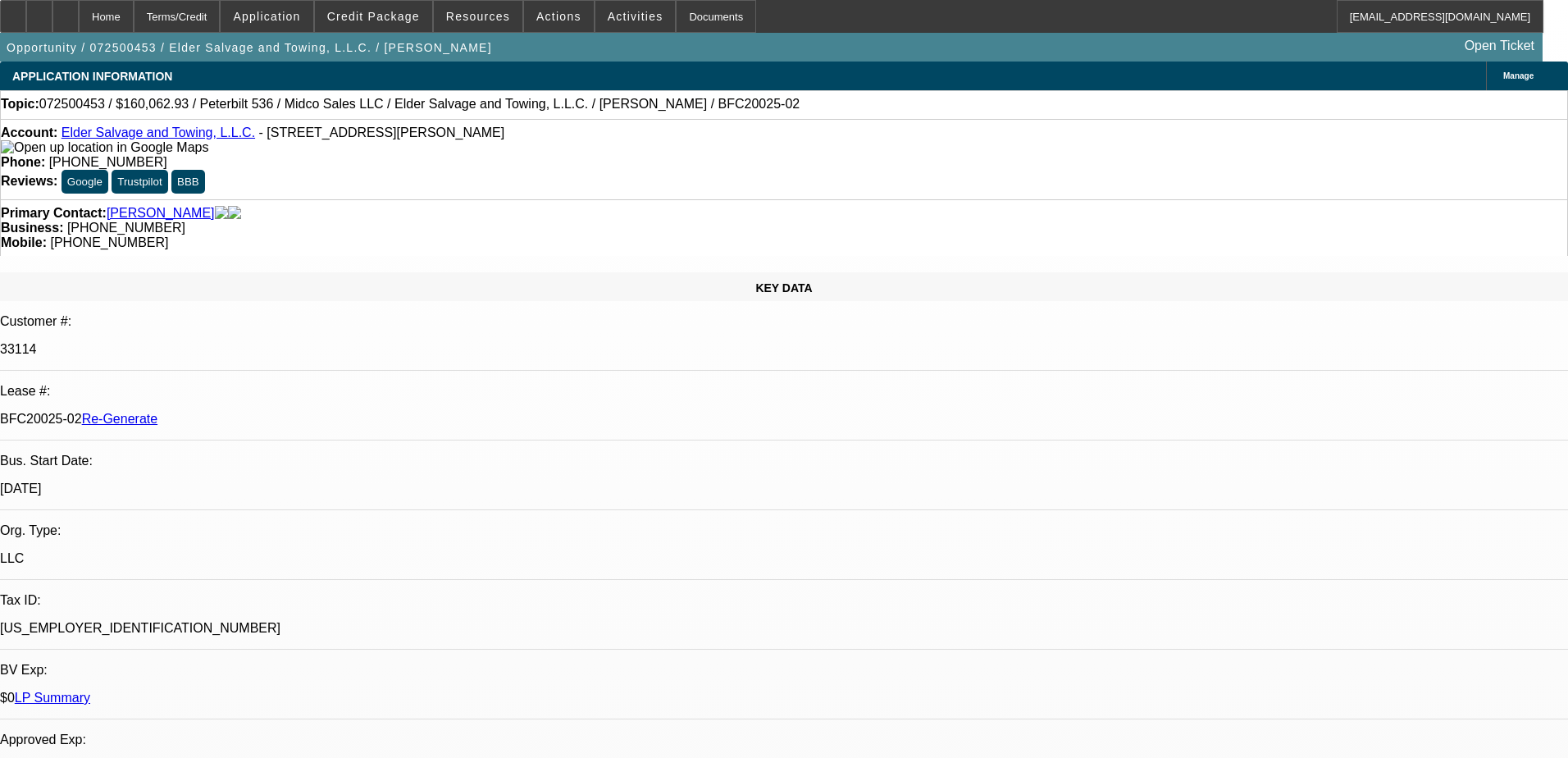
select select "0"
select select "3"
select select "0"
select select "6"
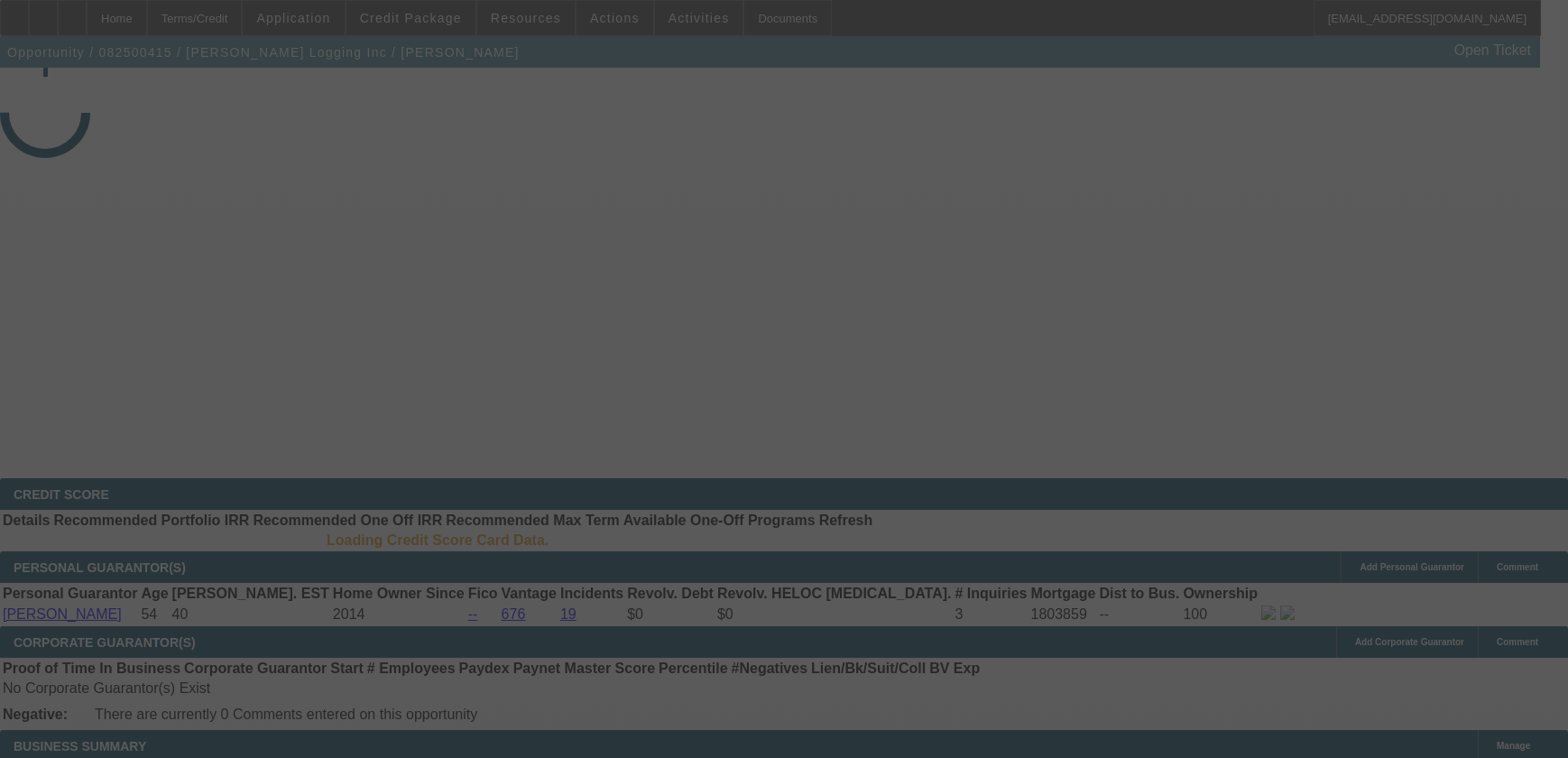
select select "3"
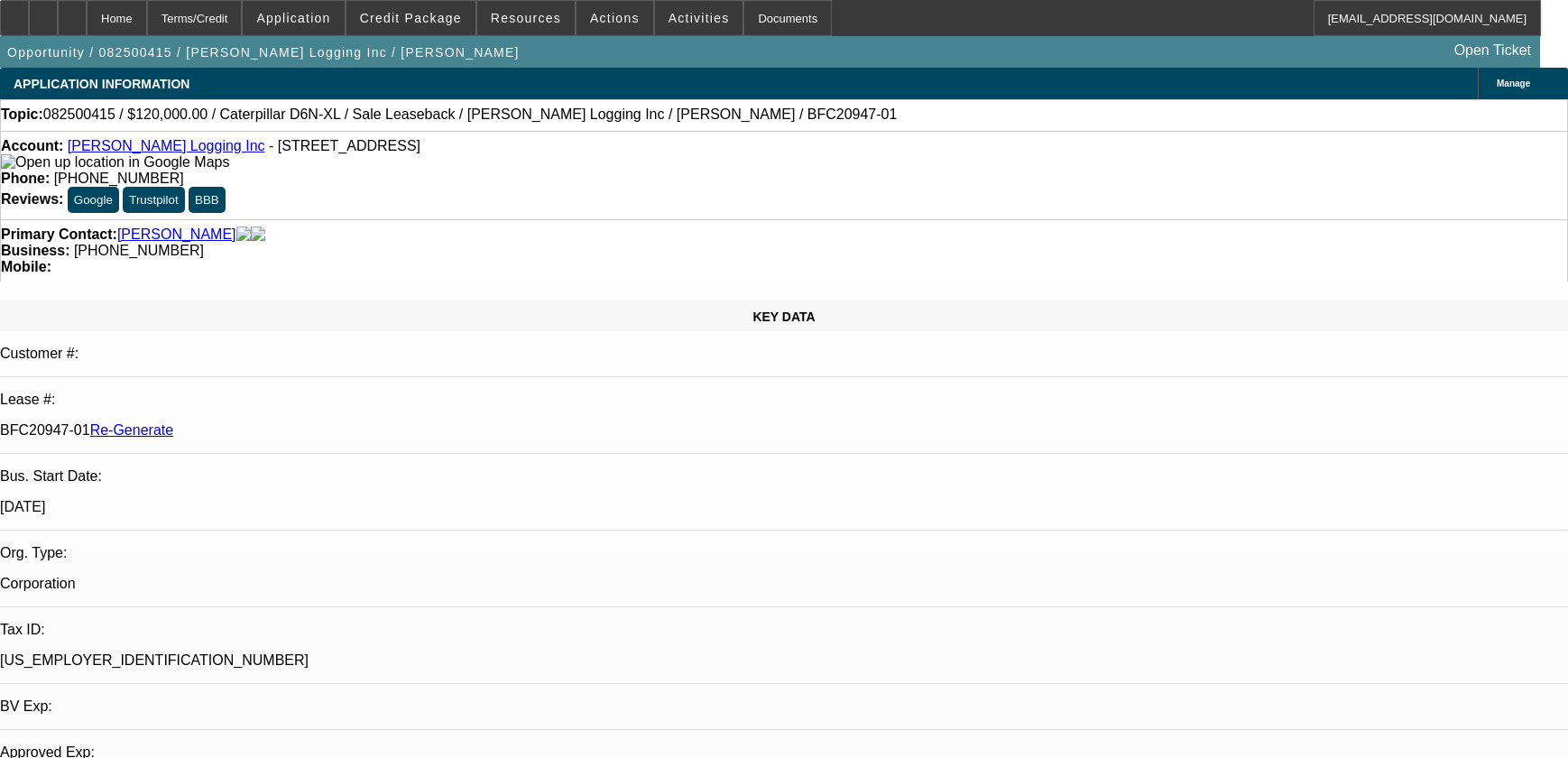
select select "0"
select select "2"
select select "0"
select select "1"
select select "2"
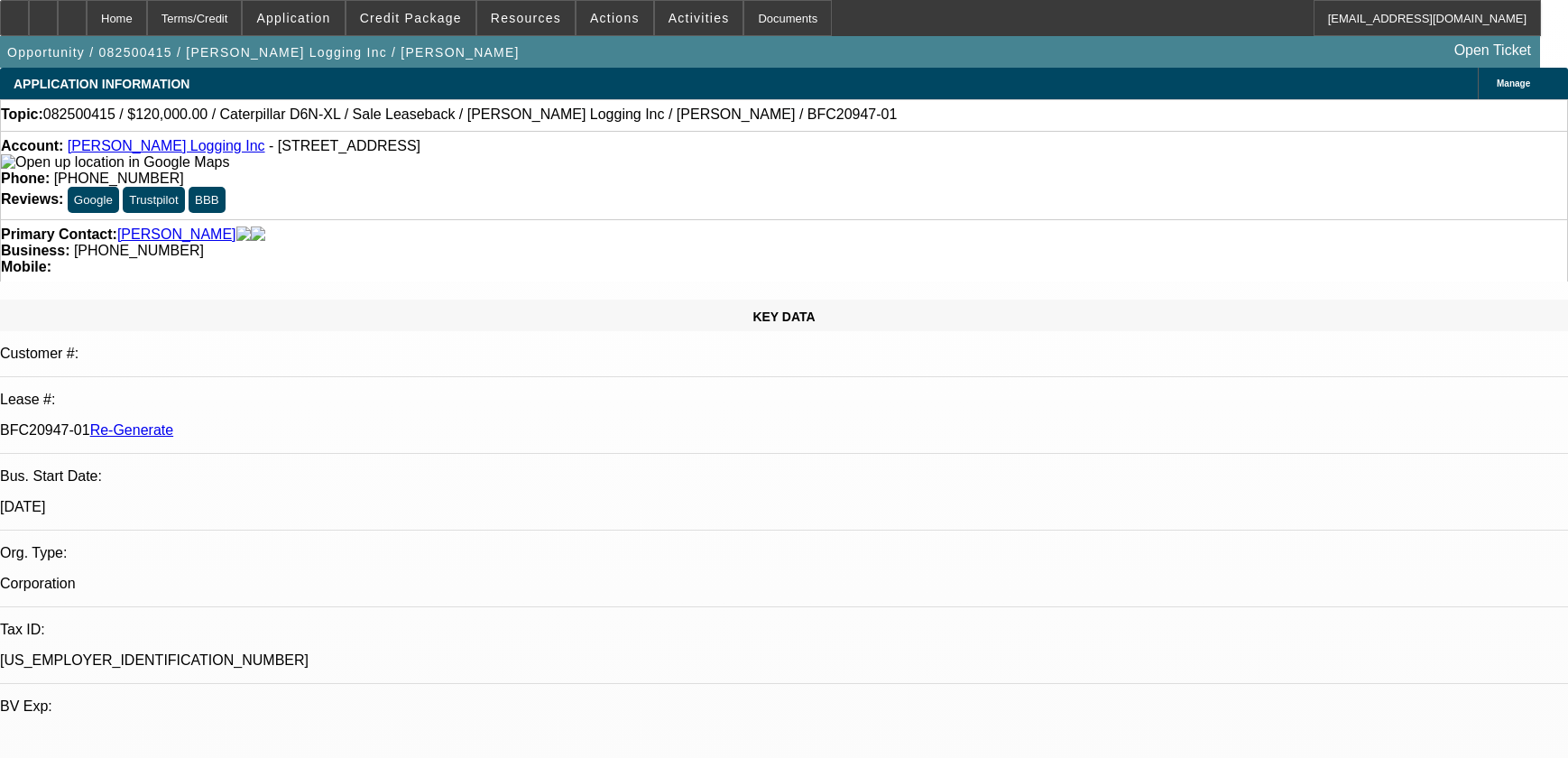
select select "6"
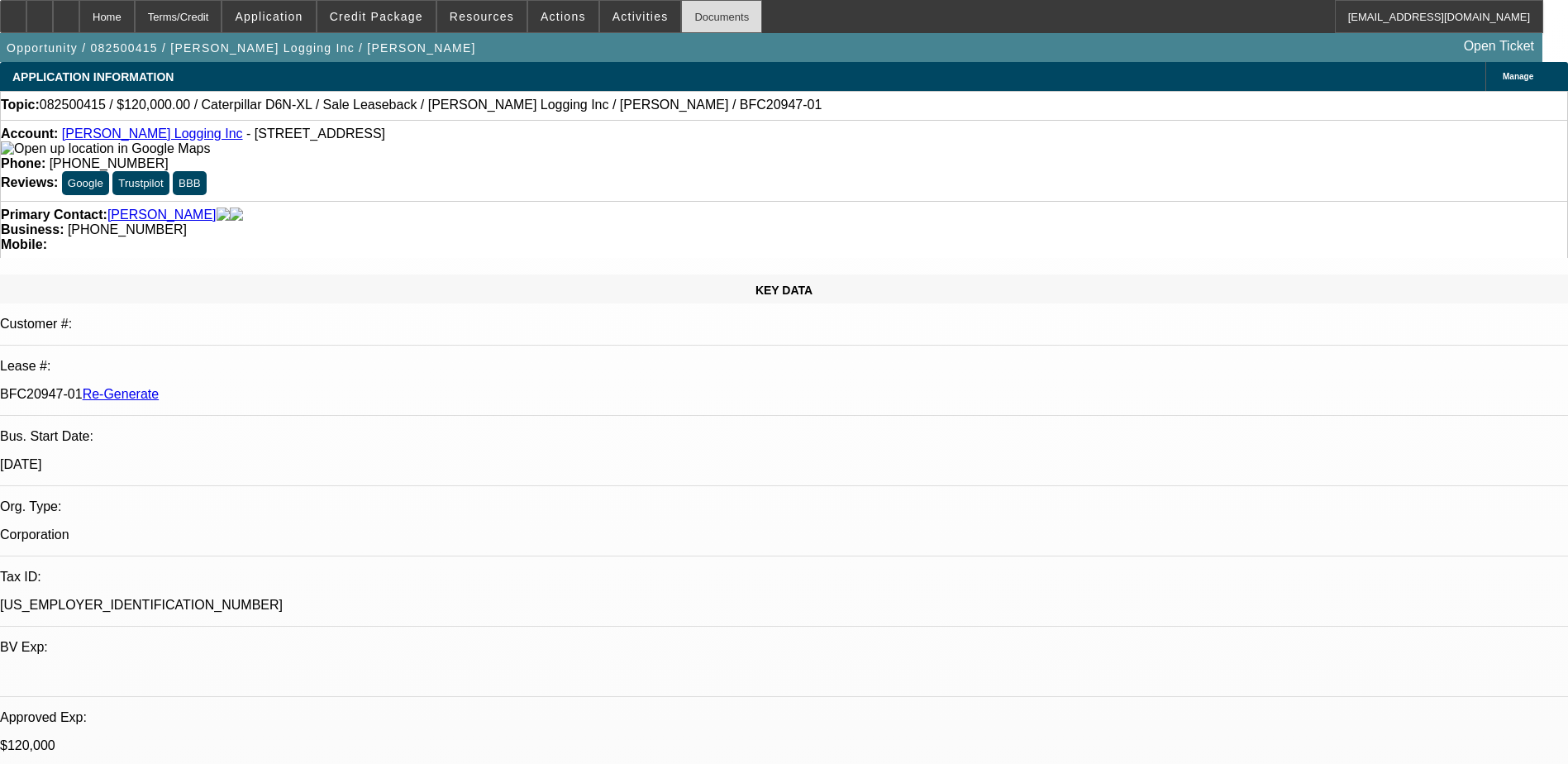
click at [681, 16] on div "Documents" at bounding box center [721, 16] width 81 height 33
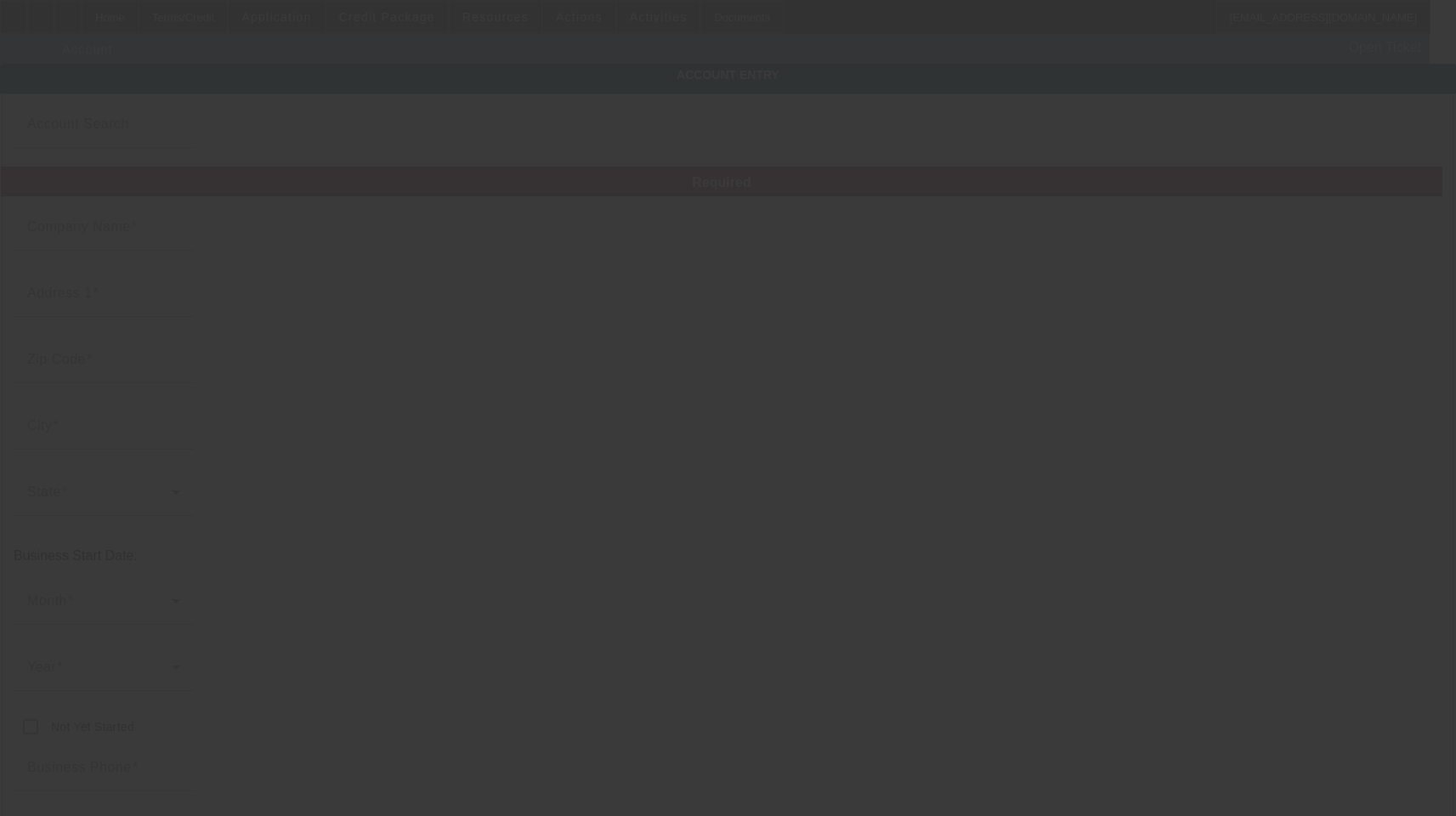
type input "[PERSON_NAME] Logging Inc"
type input "[STREET_ADDRESS]"
type input "37051"
type input "Cumberland Furnace"
type input "[PHONE_NUMBER]"
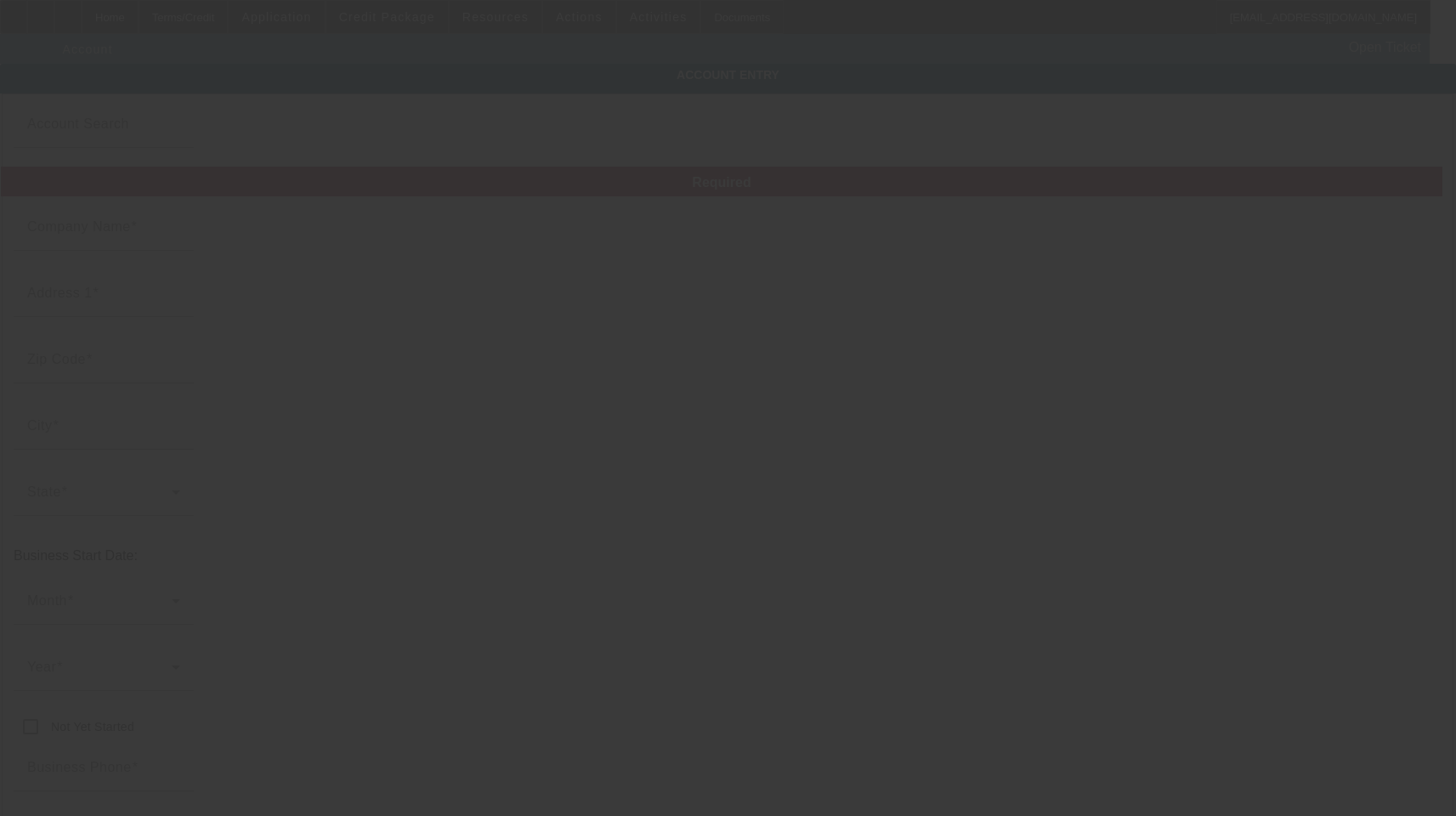
type input "jarmanlogging@att.net"
type input "Dickson"
type input "45-5611375"
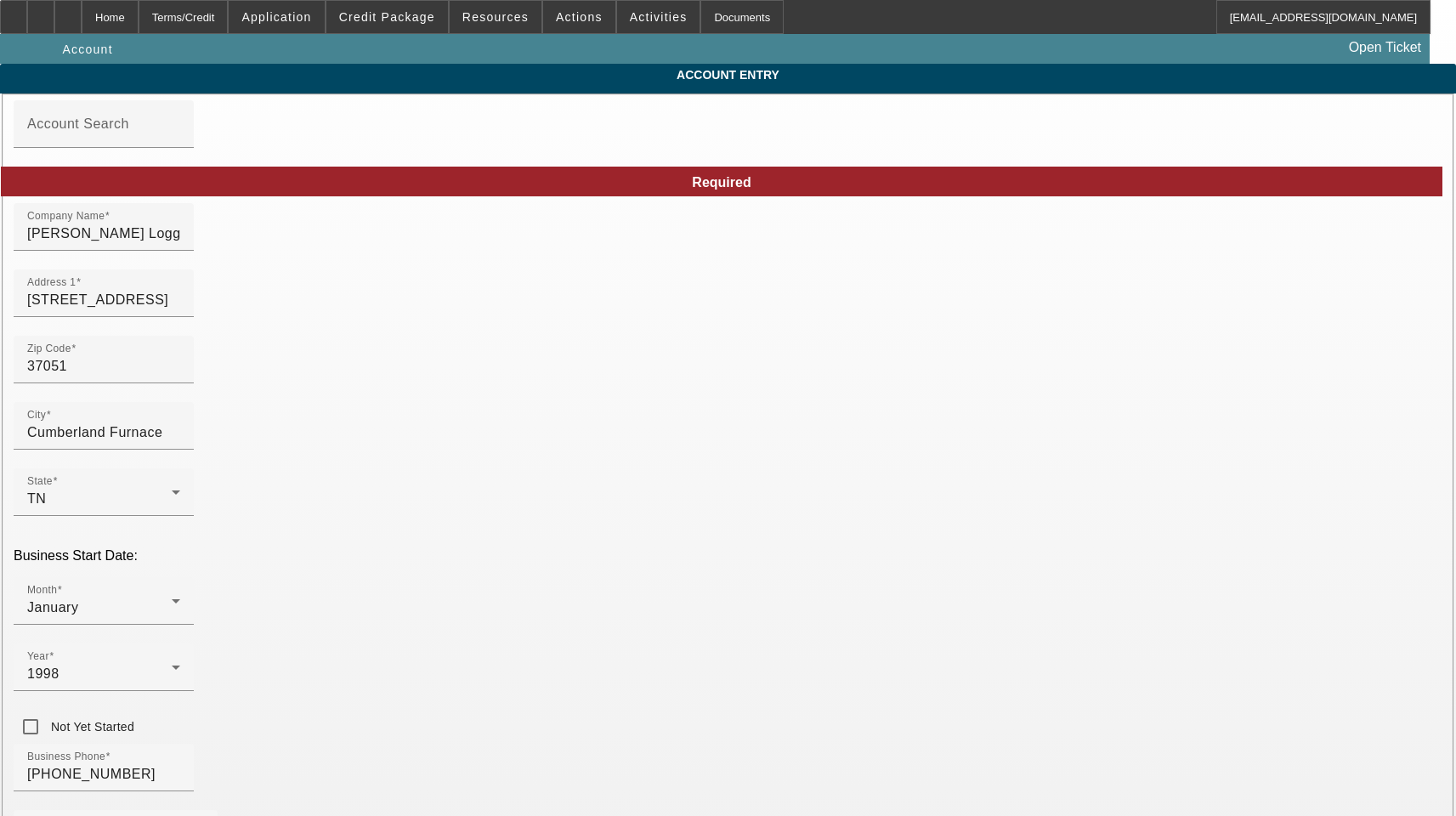
type input "8/15/2025"
type input "Ascentium Capital LLC"
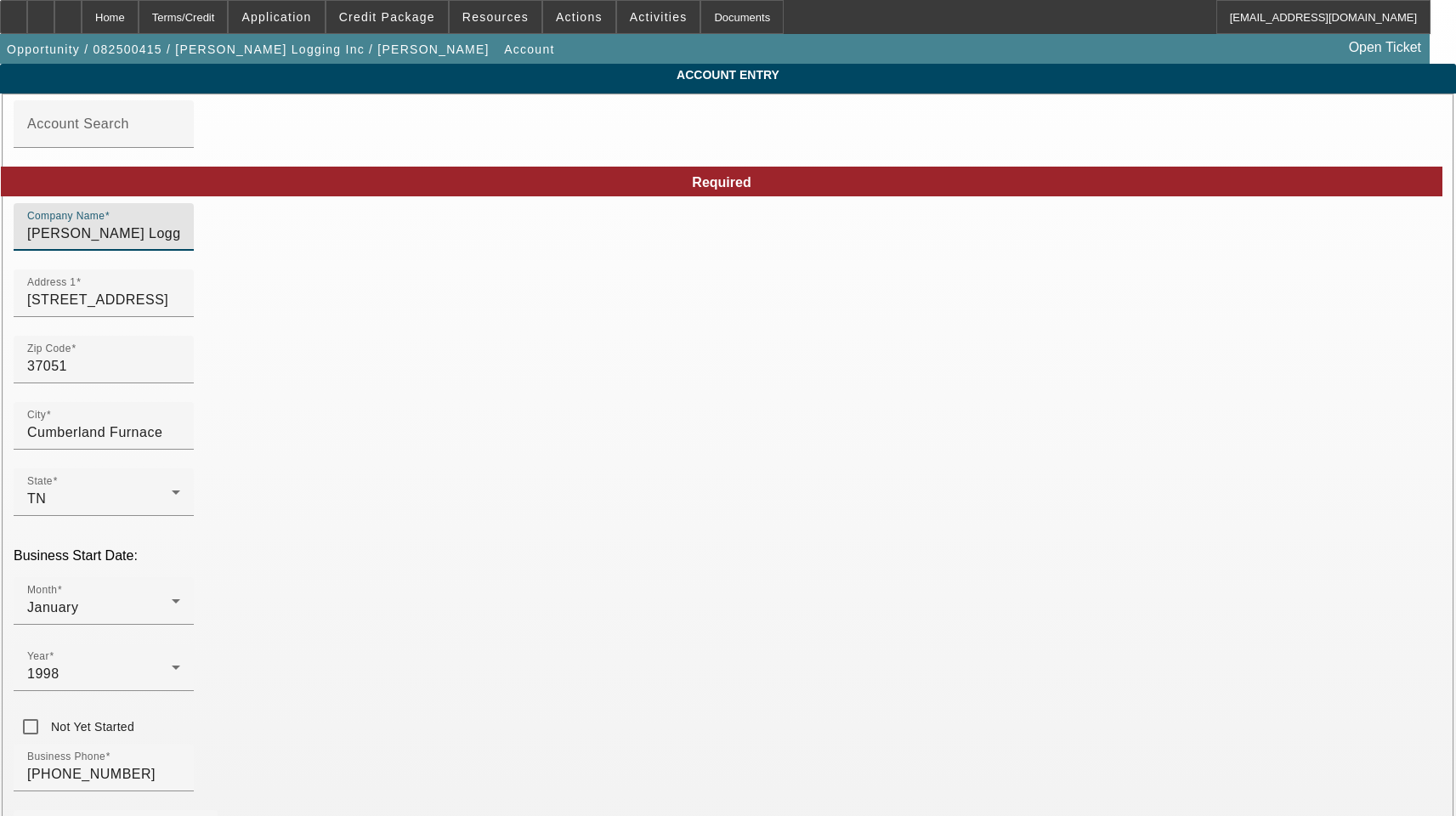
drag, startPoint x: 408, startPoint y: 251, endPoint x: -24, endPoint y: 248, distance: 432.0
click at [0, 248] on html "Home Terms/Credit Application Credit Package Resources Actions Activities Docum…" at bounding box center [728, 408] width 1456 height 816
paste input "BFC13711-23"
click at [180, 243] on input "BFC13711-23" at bounding box center [103, 234] width 153 height 21
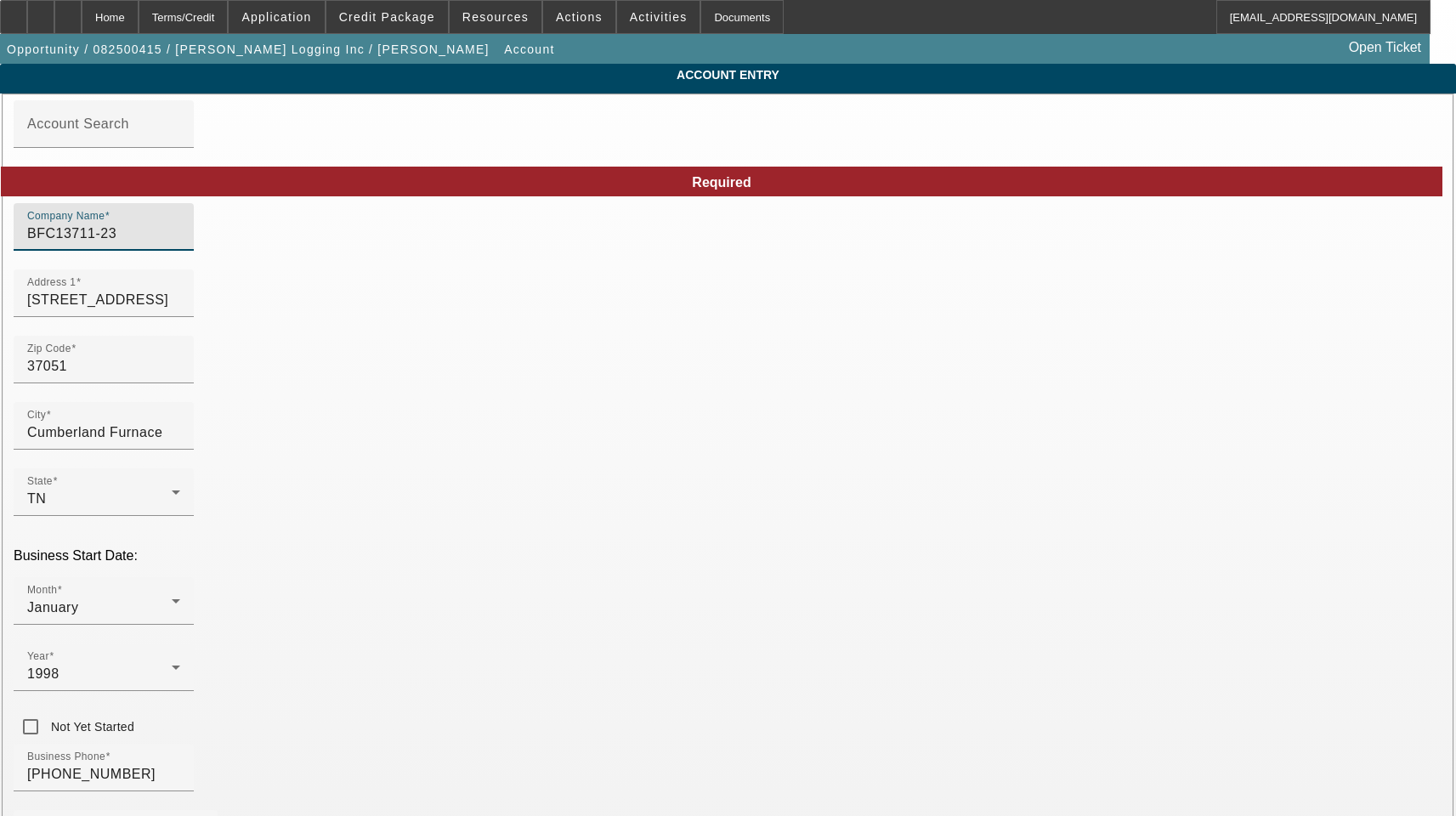
click at [180, 243] on input "BFC13711-23" at bounding box center [103, 234] width 153 height 21
paste input "Jarman Logging, Inc."
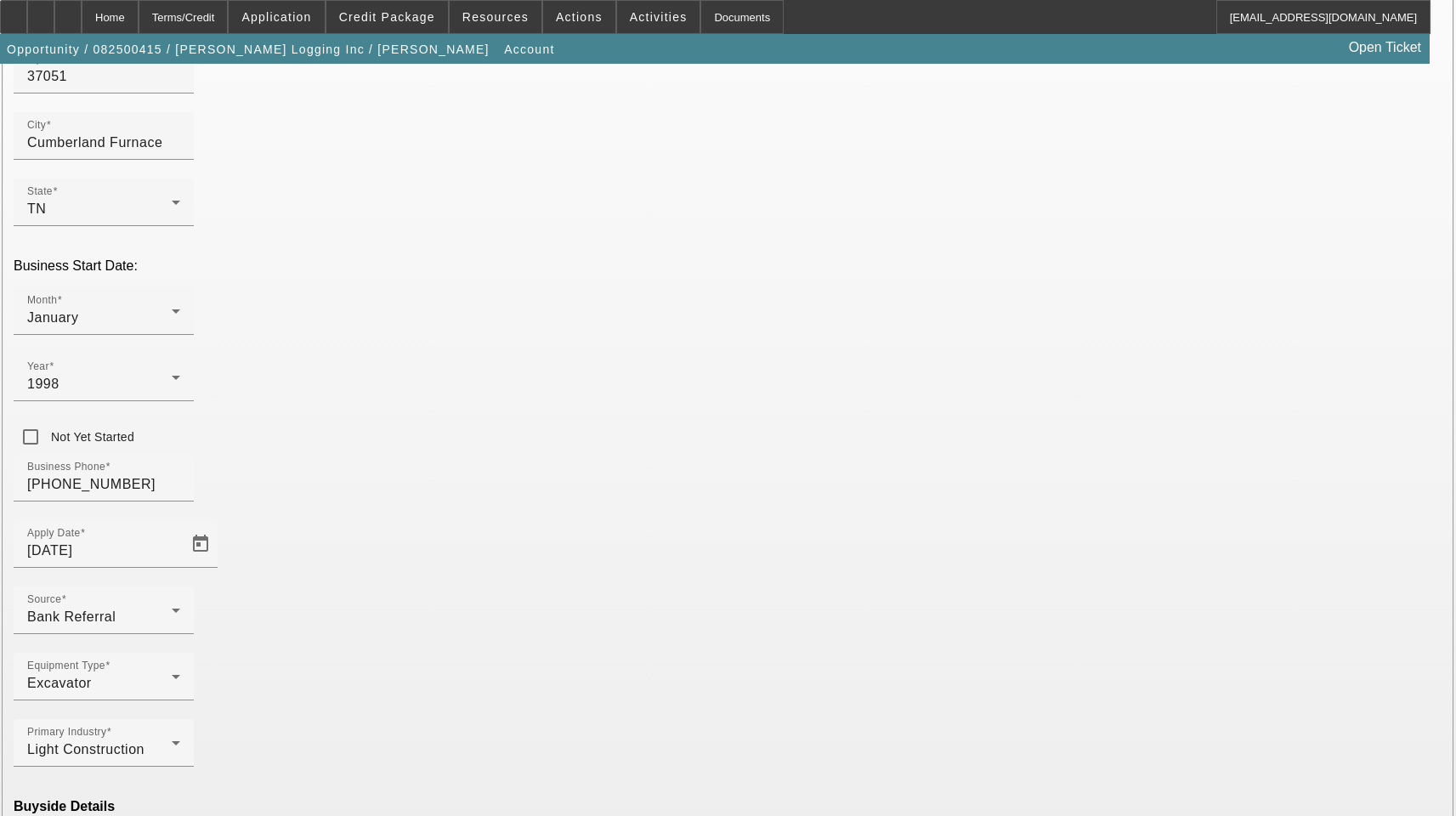
scroll to position [291, 0]
type input "Jarman Logging, Inc."
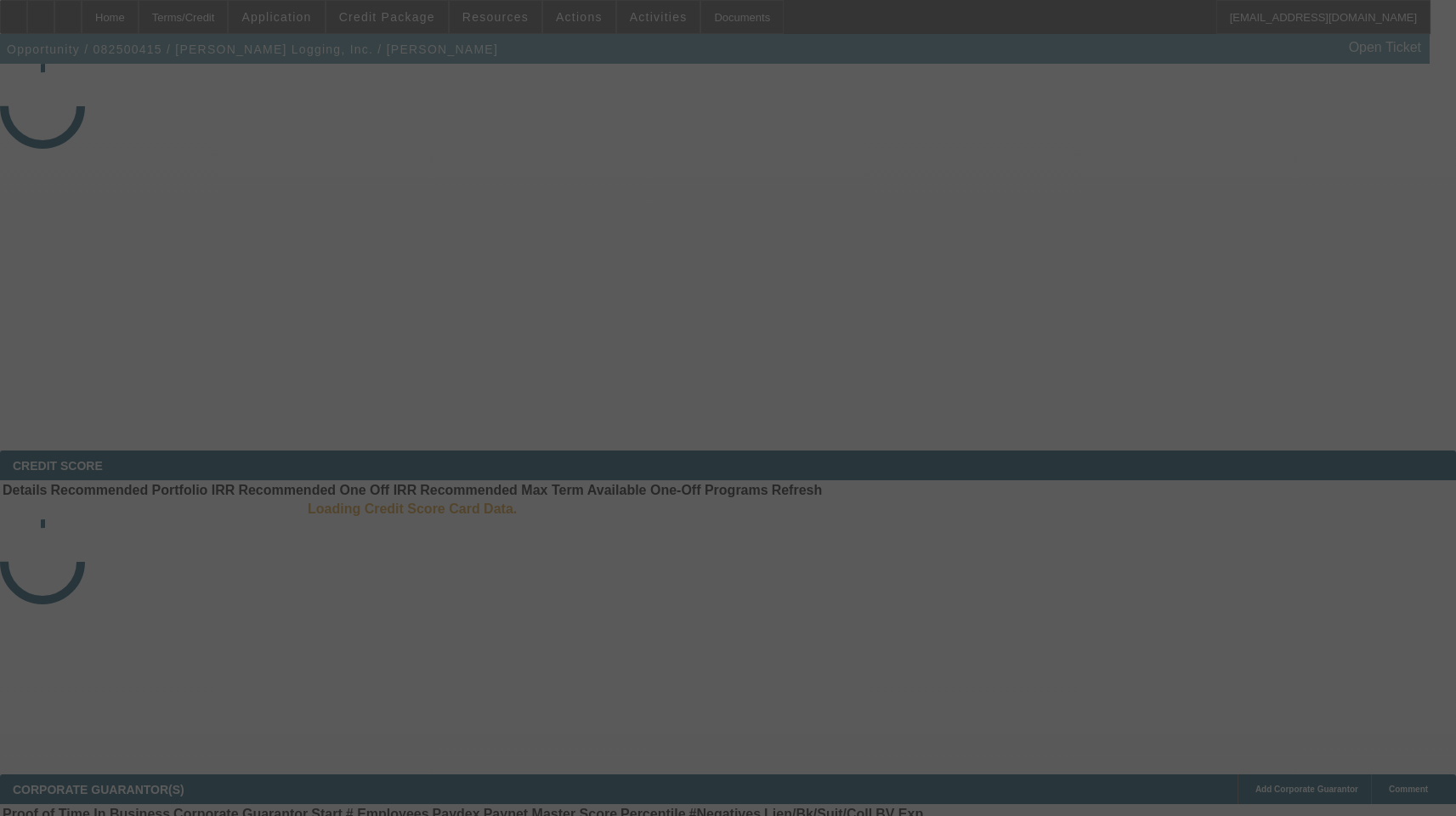
select select "3"
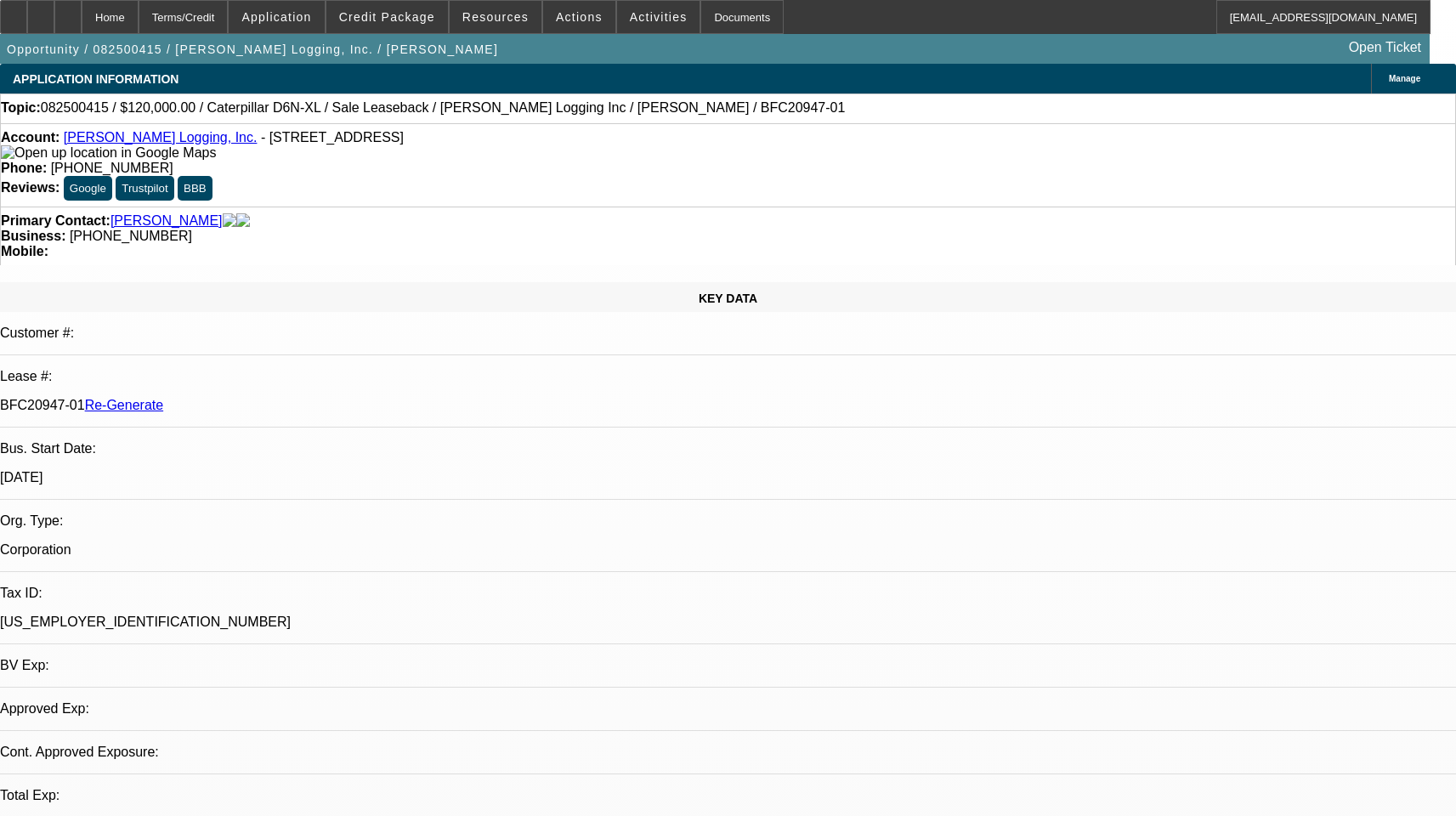
select select "0"
select select "2"
select select "0"
select select "1"
select select "2"
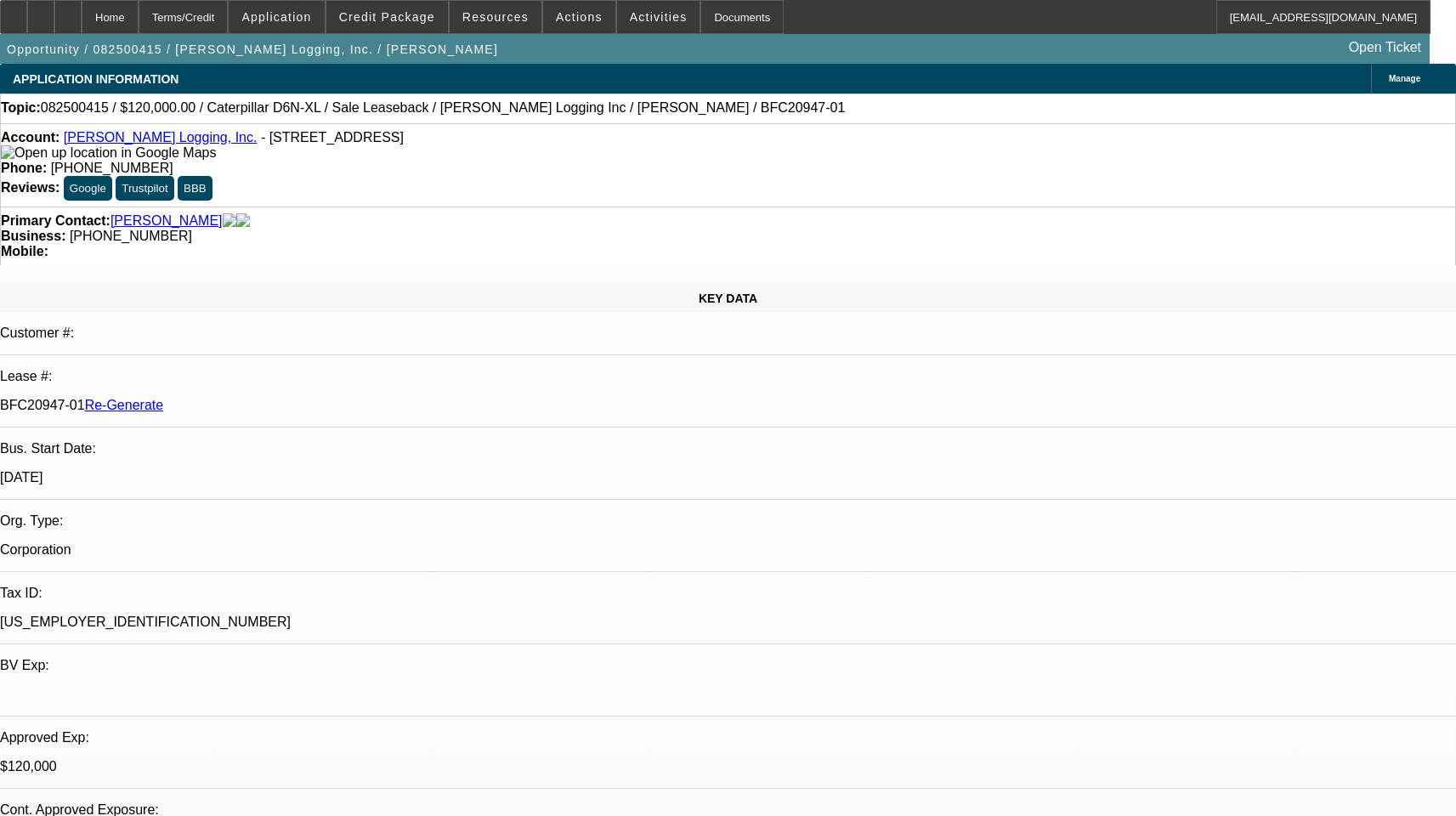
select select "6"
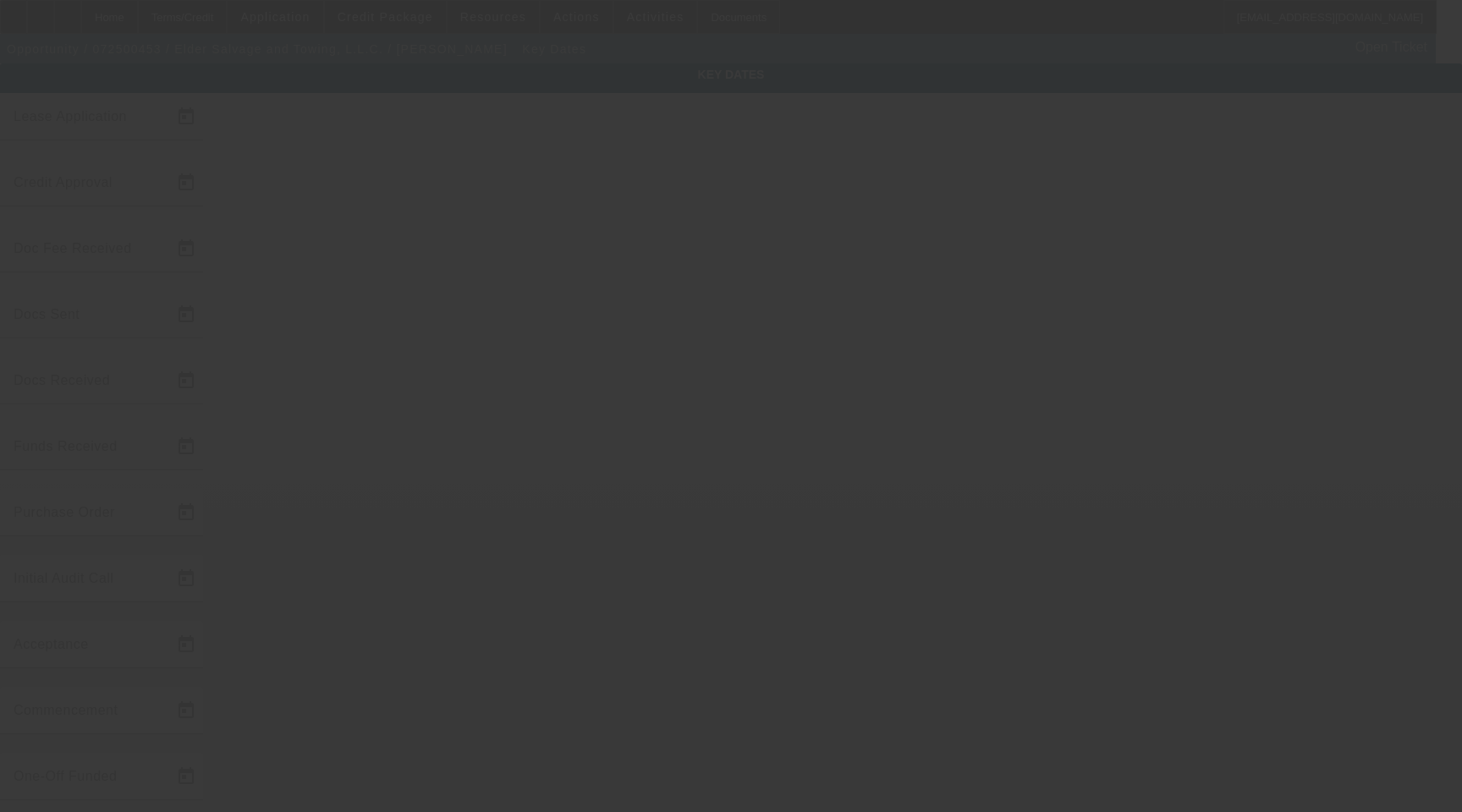
type input "[DATE]"
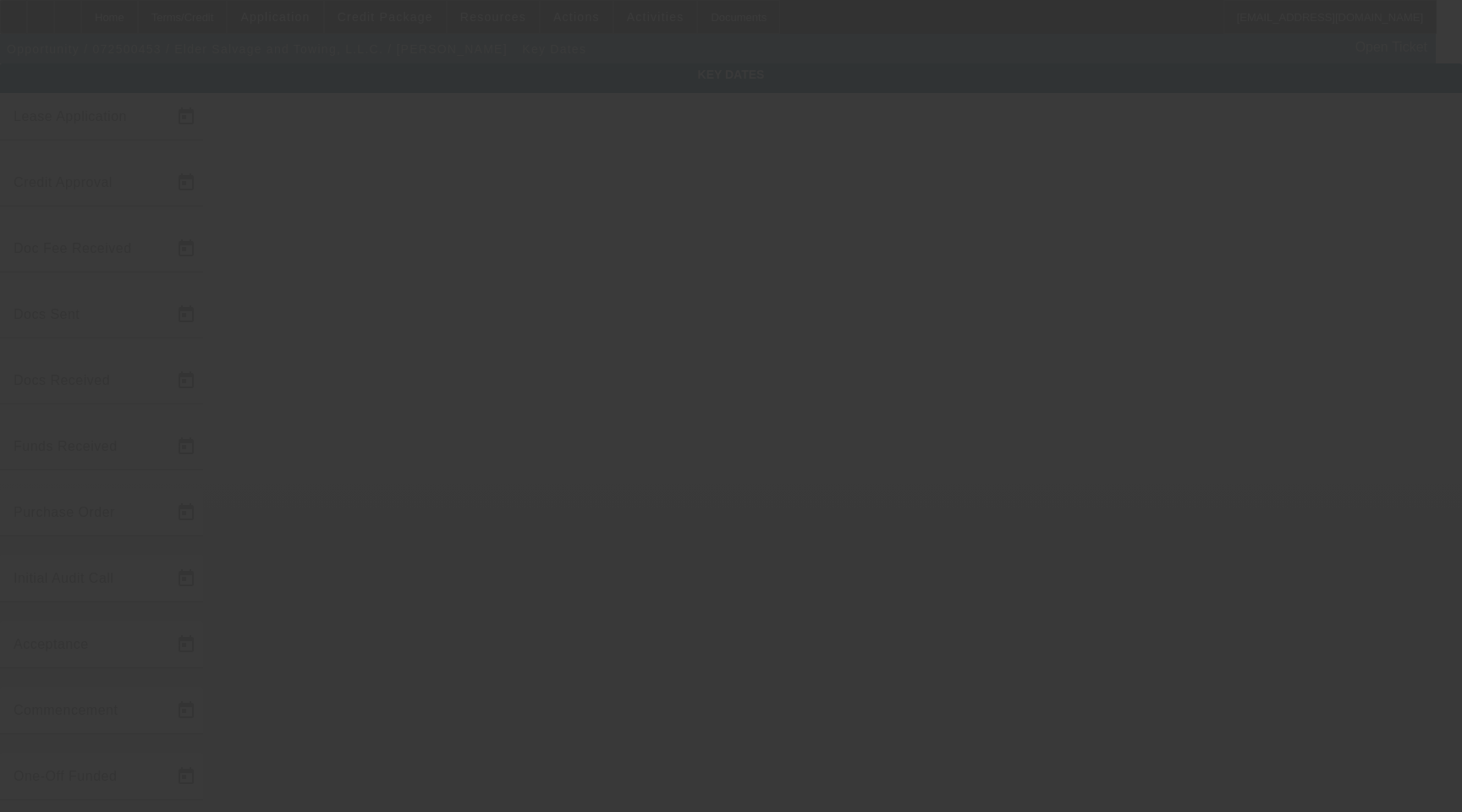
type input "[DATE]"
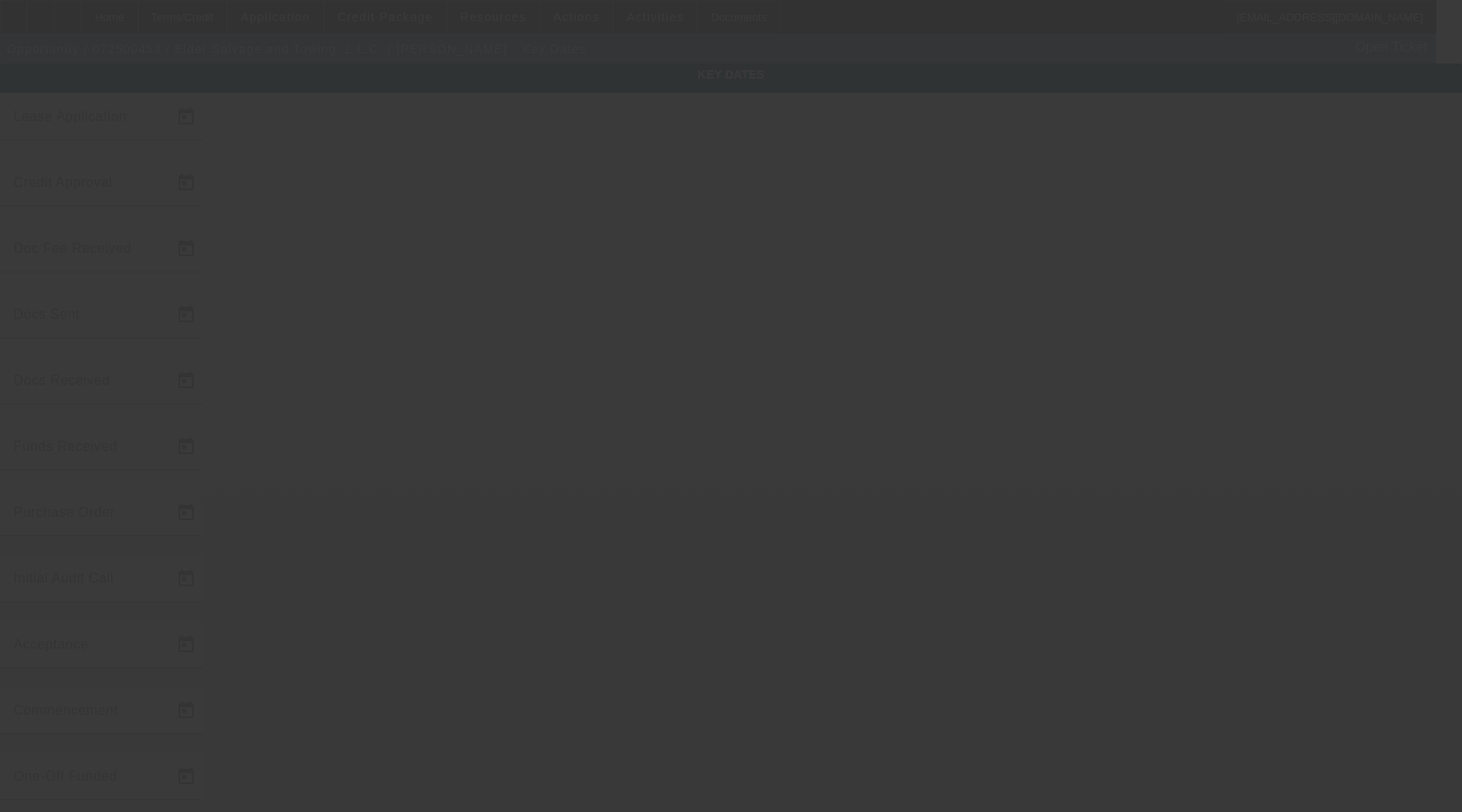
type input "[DATE]"
